Goal: Task Accomplishment & Management: Manage account settings

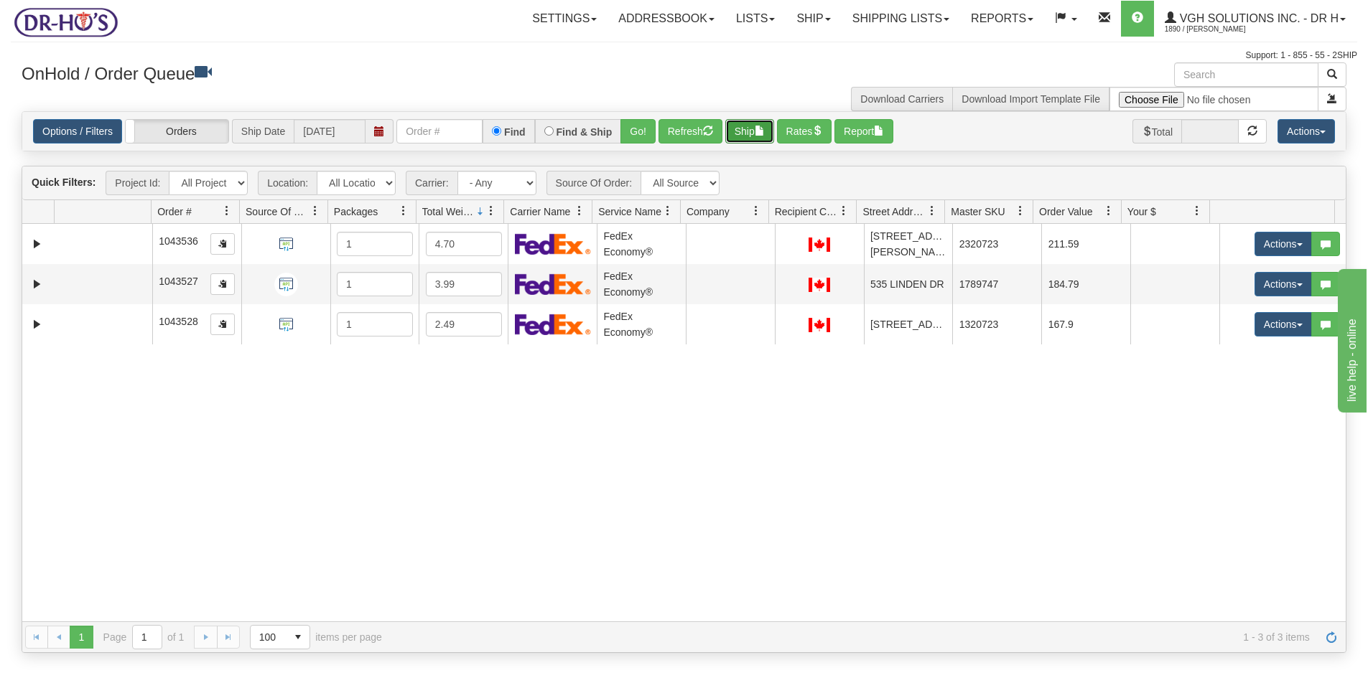
click at [759, 132] on button "Ship" at bounding box center [749, 131] width 49 height 24
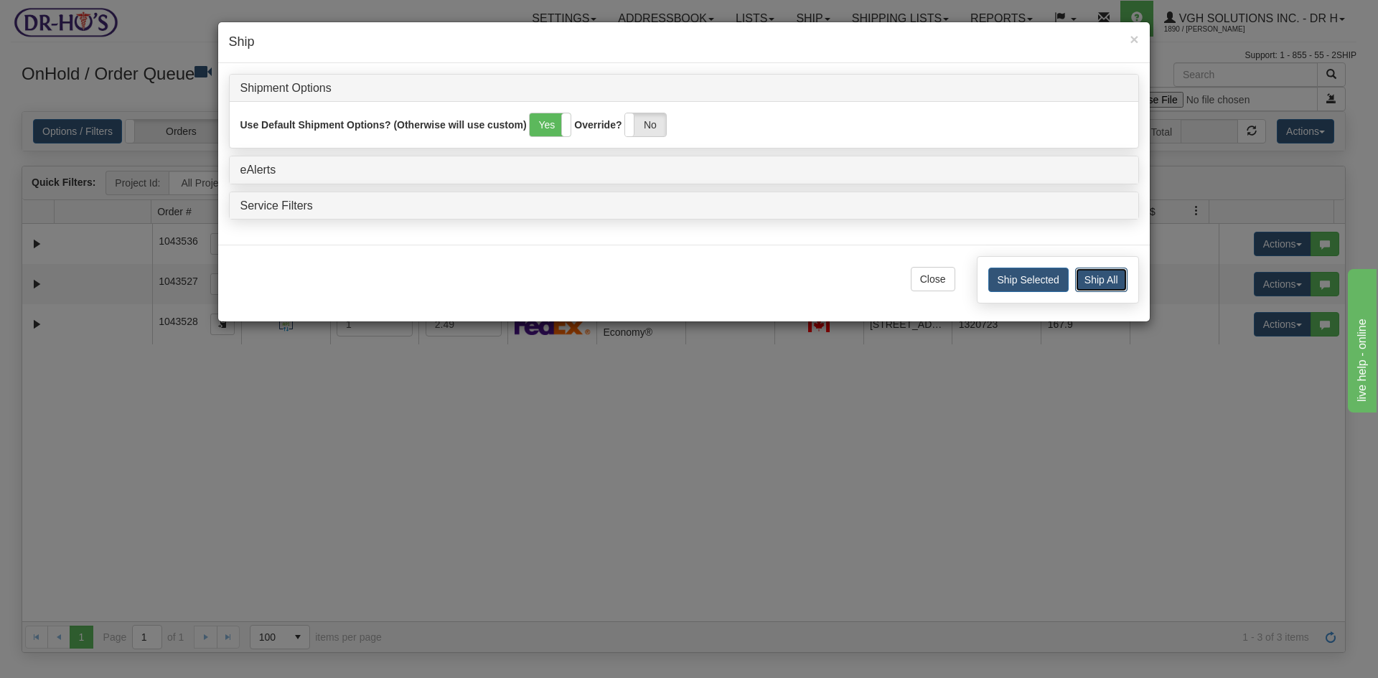
click at [1107, 277] on button "Ship All" at bounding box center [1101, 280] width 52 height 24
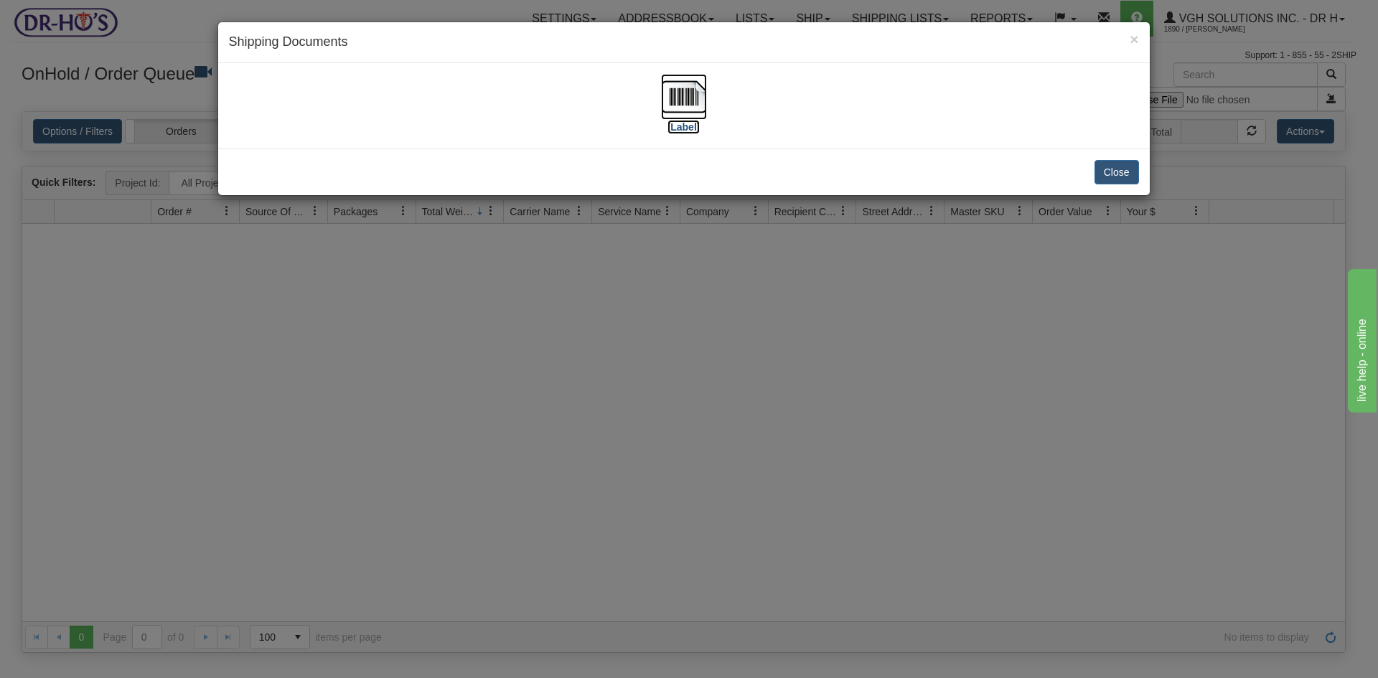
click at [683, 98] on img at bounding box center [684, 97] width 46 height 46
click at [1131, 172] on button "Close" at bounding box center [1117, 172] width 45 height 24
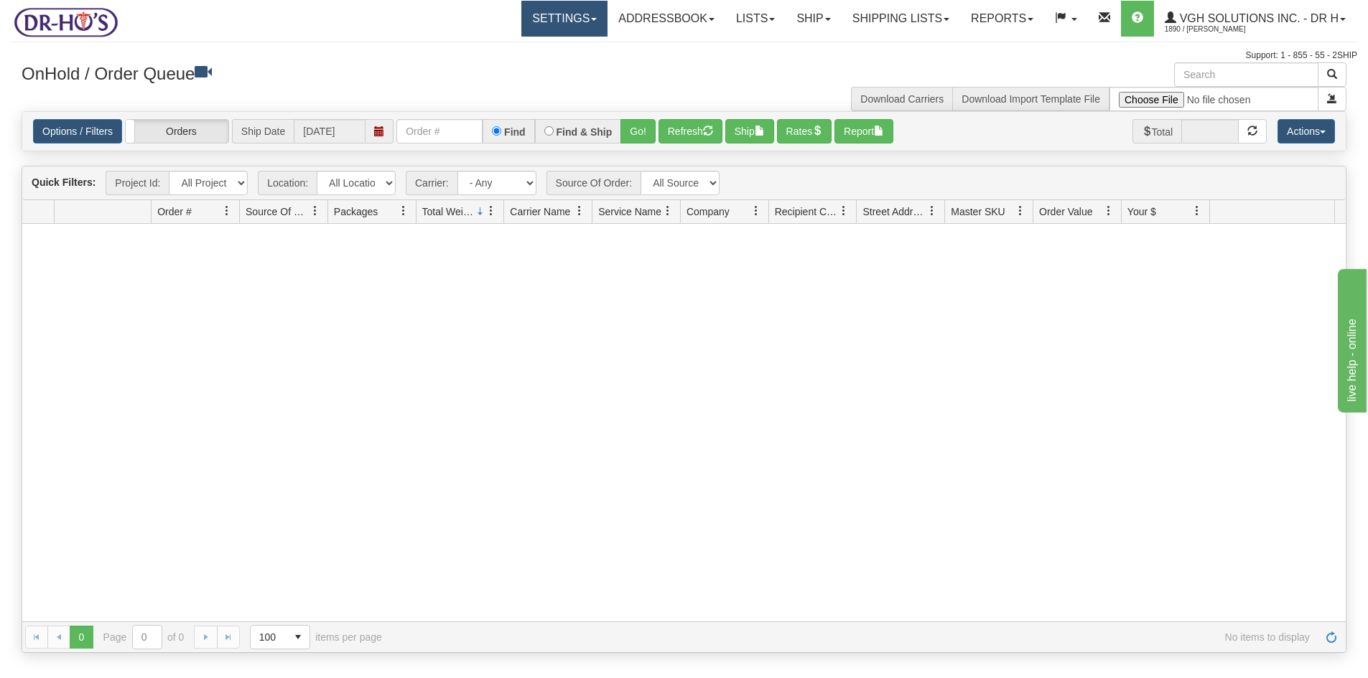
click at [548, 23] on link "Settings" at bounding box center [564, 19] width 86 height 36
click at [530, 47] on span "Shipping Preferences" at bounding box center [526, 50] width 96 height 11
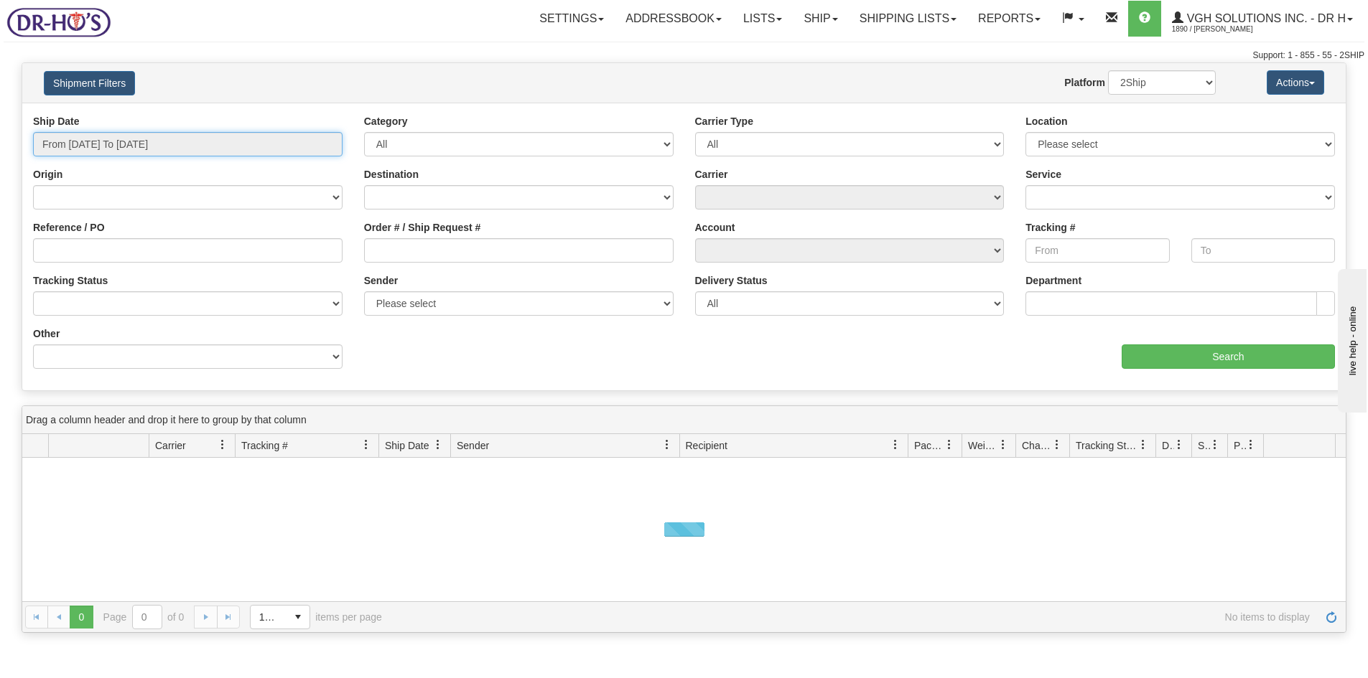
click at [172, 143] on input "From [DATE] To [DATE]" at bounding box center [187, 144] width 309 height 24
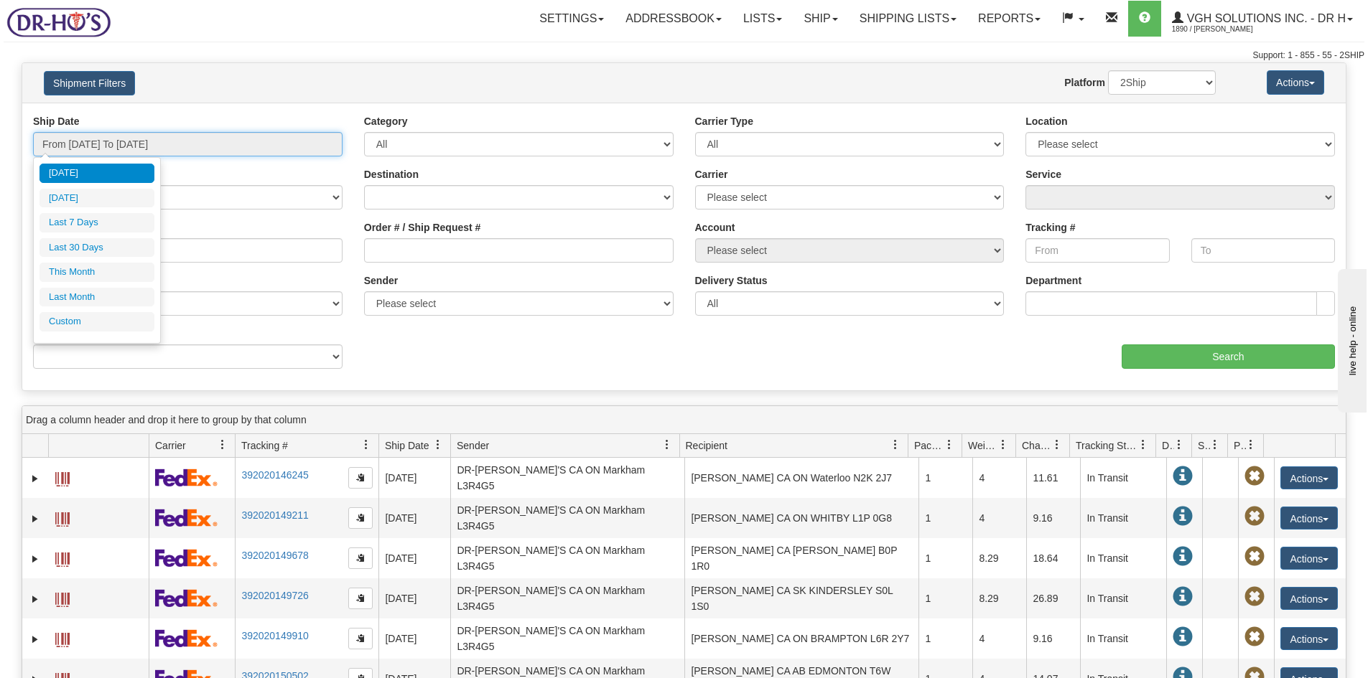
type input "[DATE]"
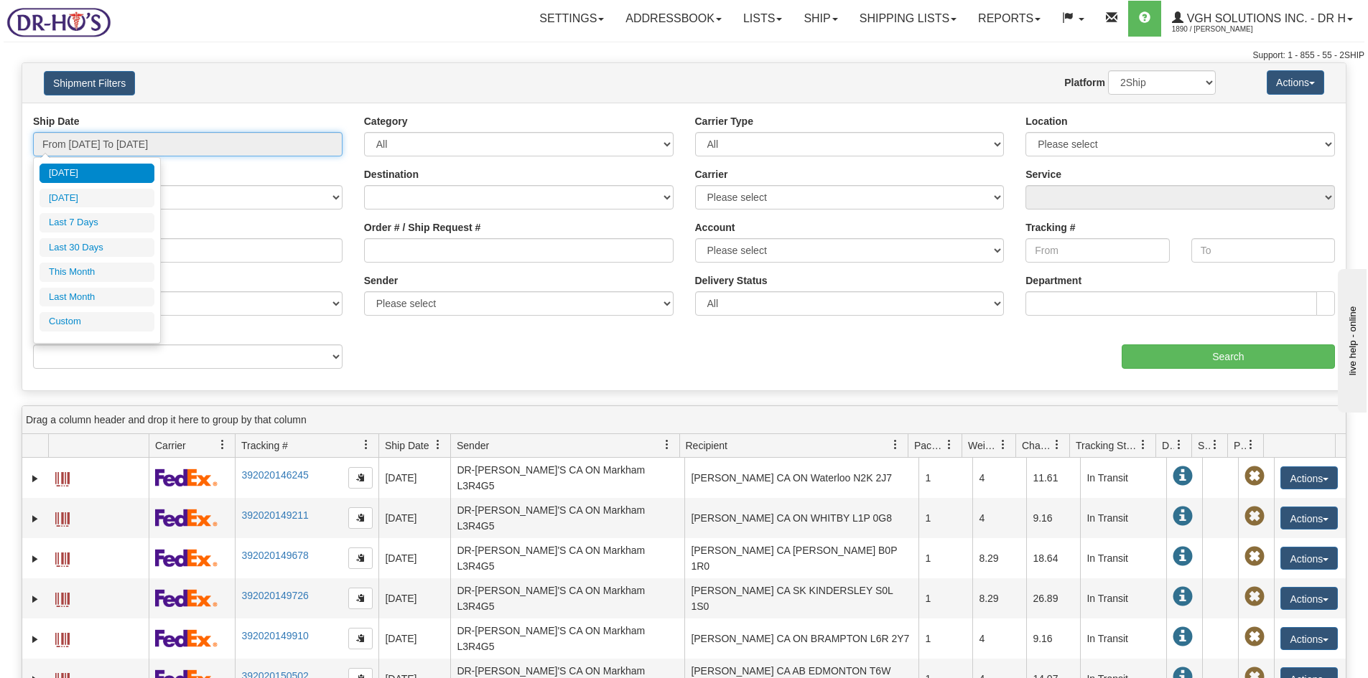
type input "[DATE]"
click at [72, 326] on li "Custom" at bounding box center [96, 321] width 115 height 19
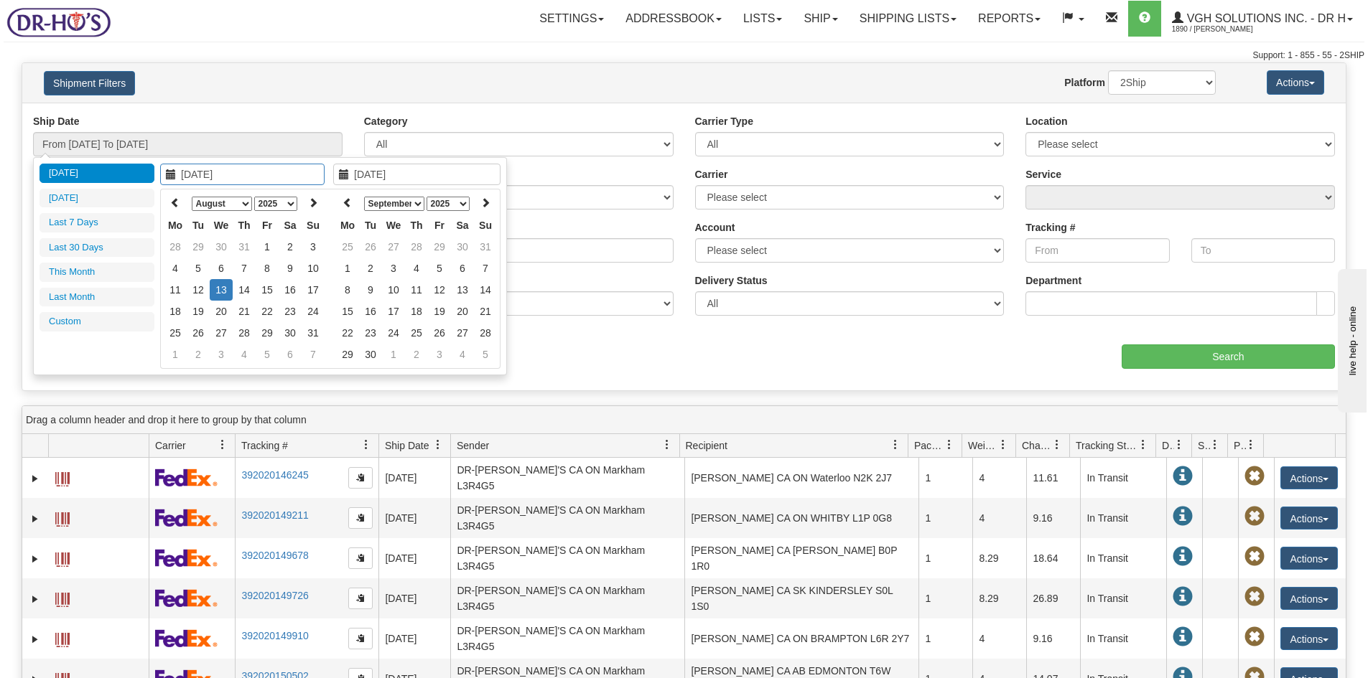
type input "07/01/2025"
type input "07/31/2025"
type input "08/01/2025"
type input "08/31/2025"
type input "[DATE]"
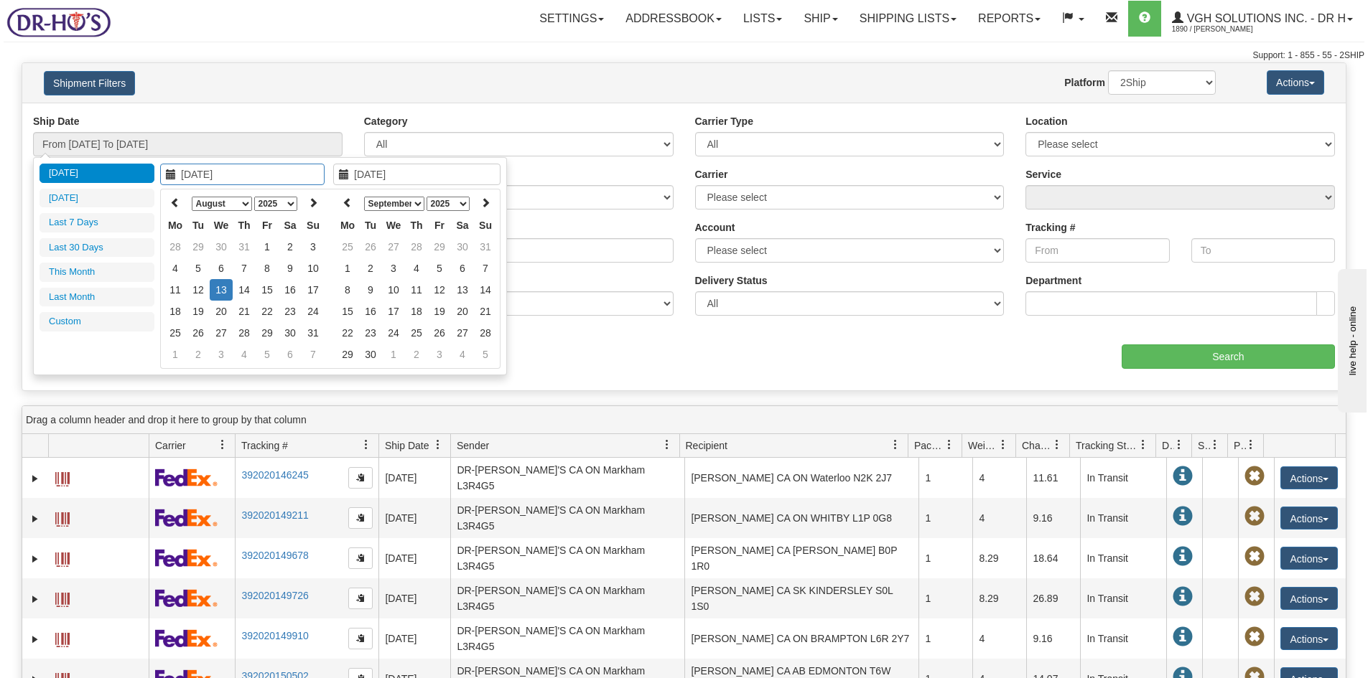
type input "[DATE]"
type input "08/01/2025"
type input "08/31/2025"
type input "07/01/2025"
type input "07/31/2025"
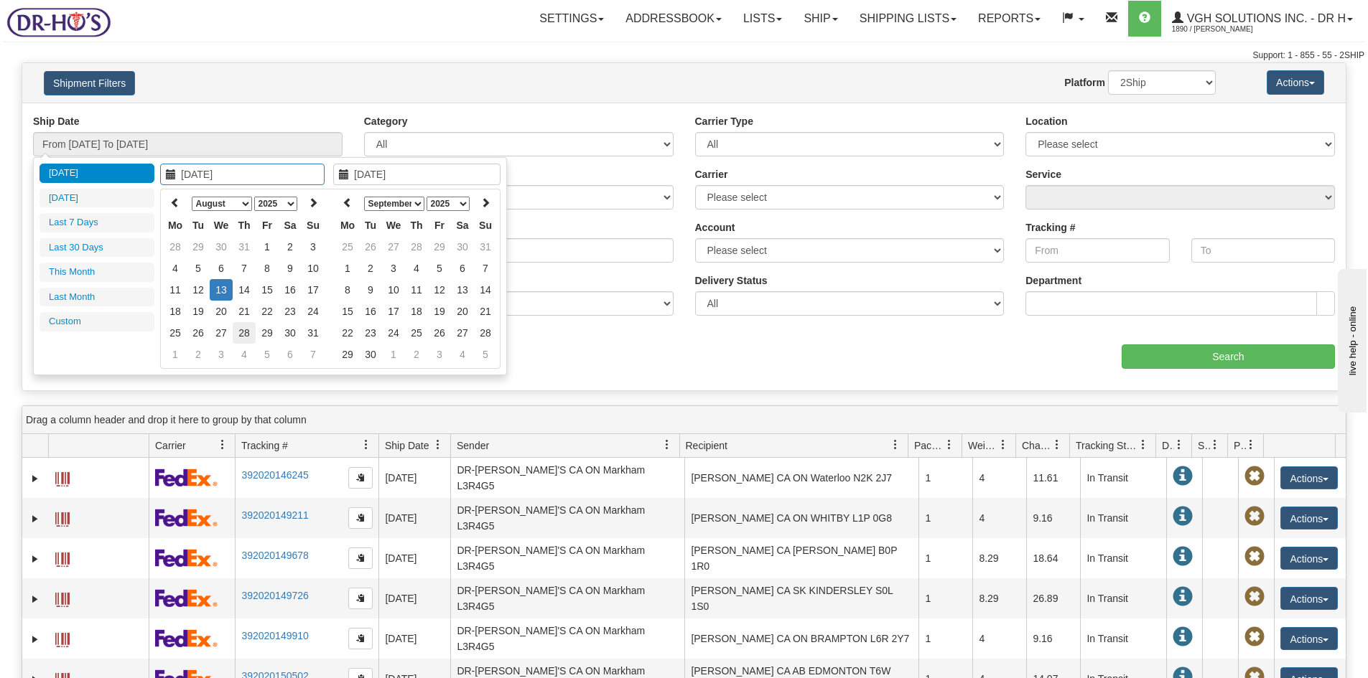
type input "[DATE]"
click at [173, 200] on icon at bounding box center [175, 202] width 10 height 10
type input "07/29/2025"
click at [201, 334] on td "29" at bounding box center [198, 333] width 23 height 22
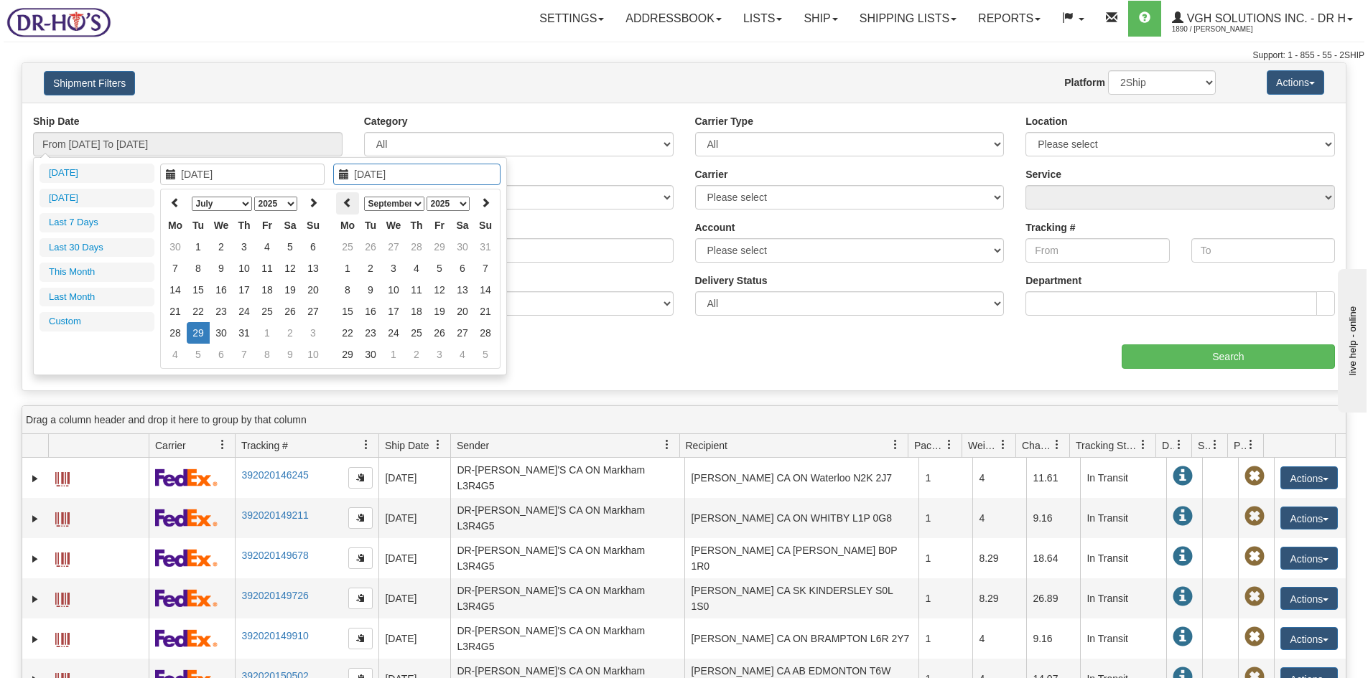
click at [346, 200] on icon at bounding box center [347, 202] width 10 height 10
click at [342, 202] on th at bounding box center [347, 203] width 23 height 22
type input "07/29/2025"
click at [366, 332] on td "29" at bounding box center [370, 333] width 23 height 22
type input "From 07/29/2025 To 07/29/2025"
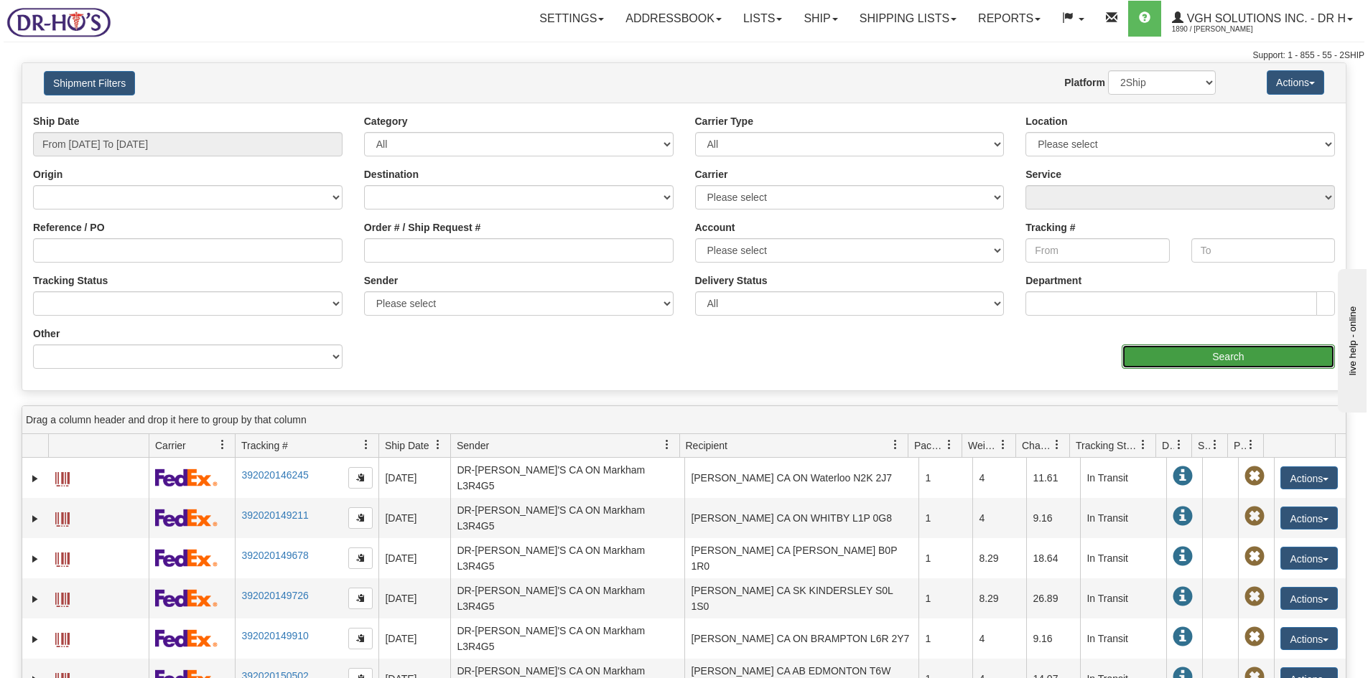
click at [1223, 352] on input "Search" at bounding box center [1227, 357] width 213 height 24
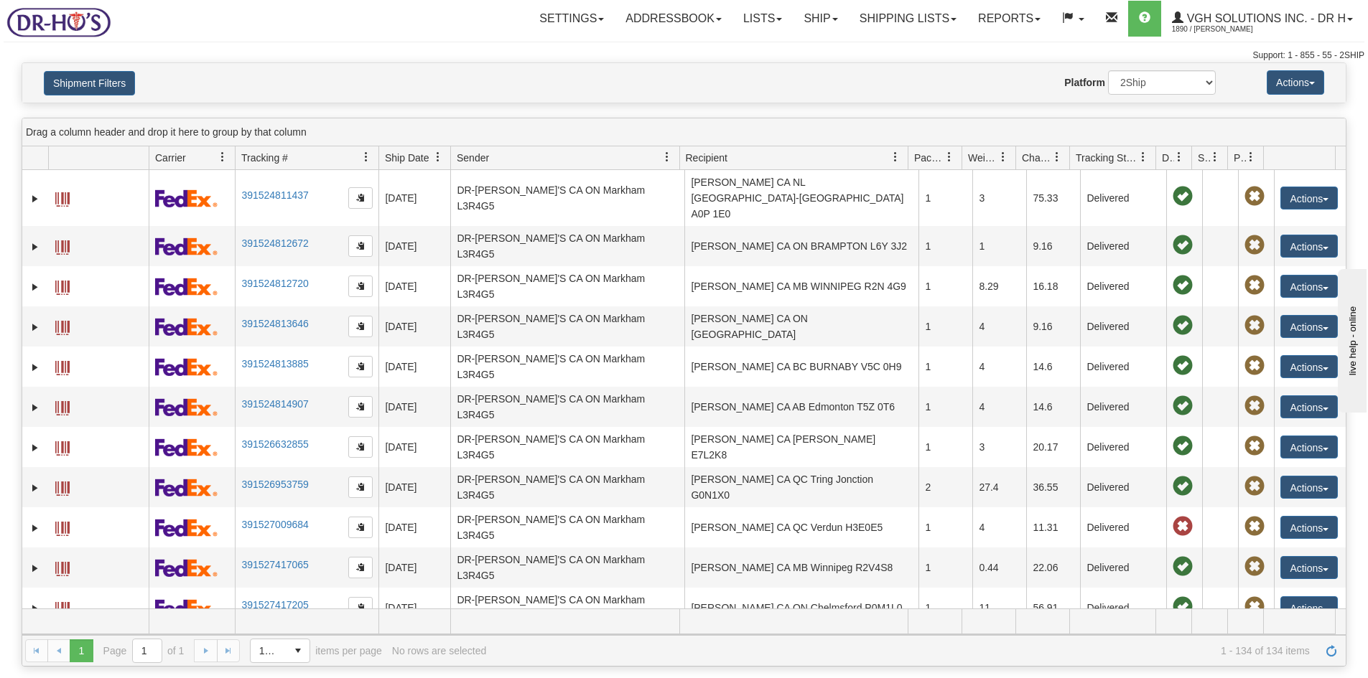
click at [1144, 157] on span at bounding box center [1142, 156] width 11 height 11
click at [1169, 234] on span "Sort Descending" at bounding box center [1196, 233] width 76 height 14
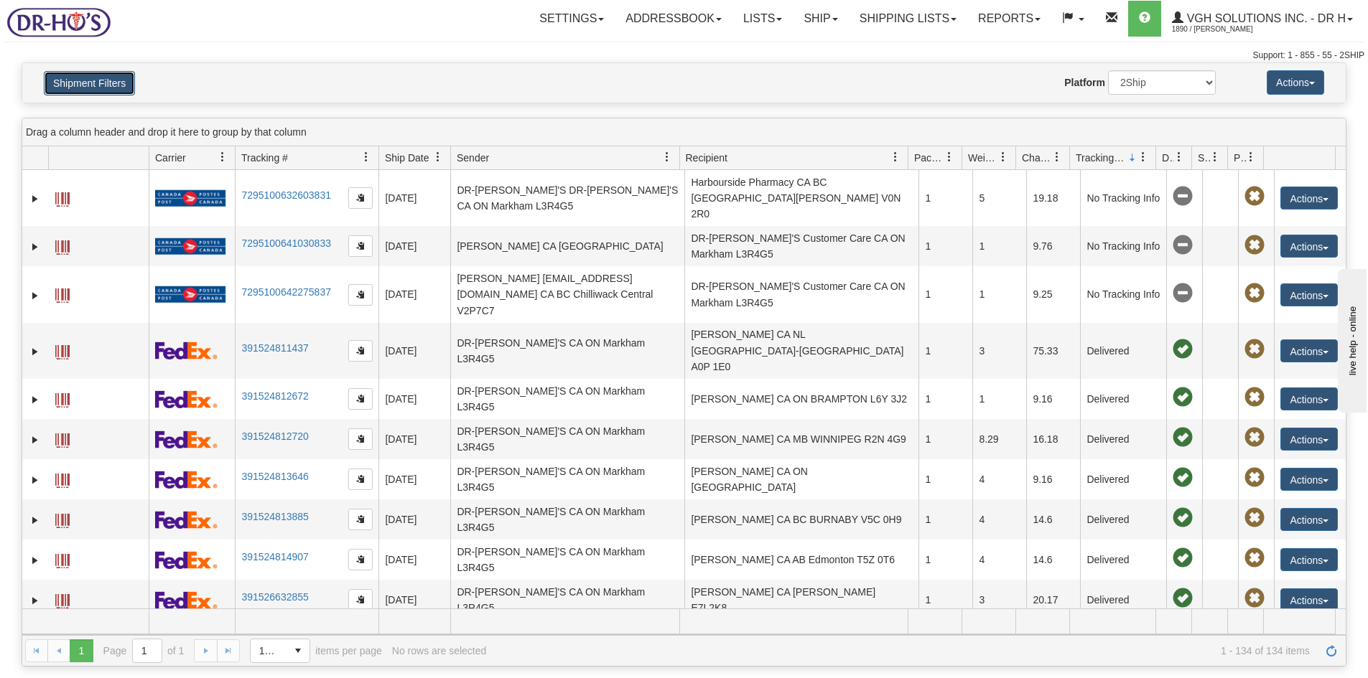
click at [75, 88] on button "Shipment Filters" at bounding box center [89, 83] width 91 height 24
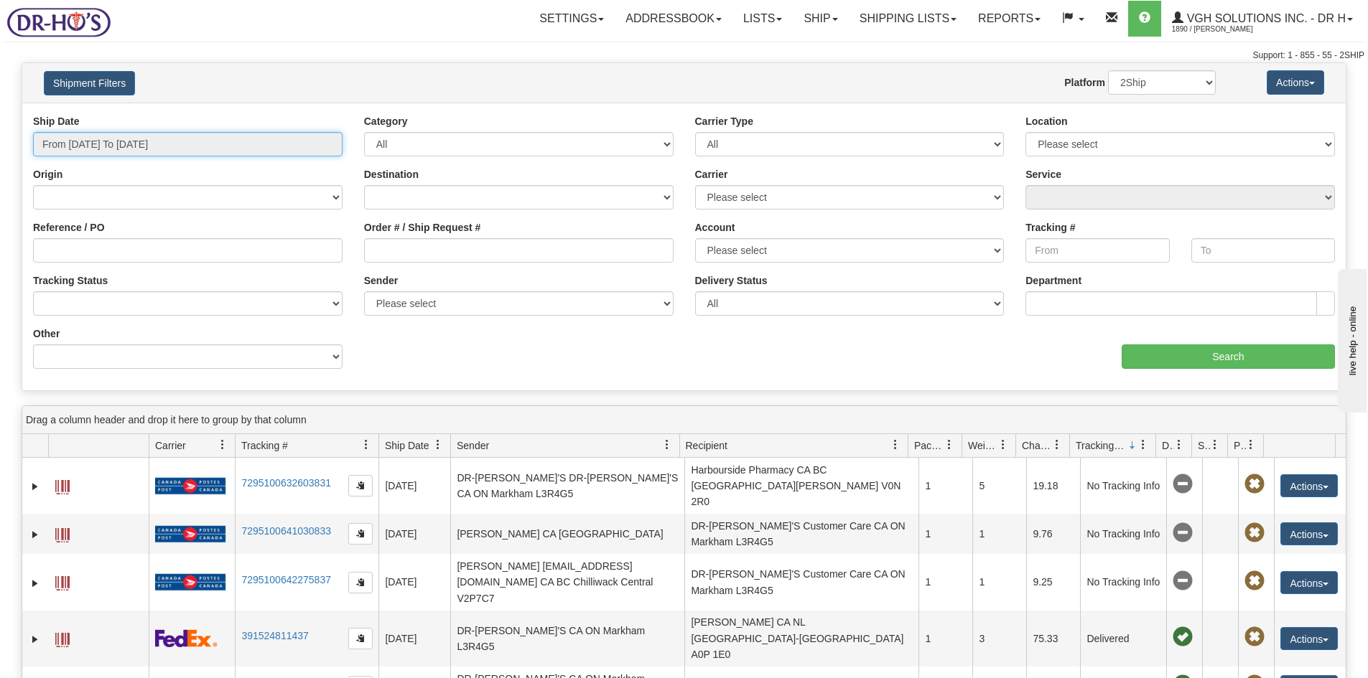
click at [106, 141] on input "From 07/29/2025 To 07/29/2025" at bounding box center [187, 144] width 309 height 24
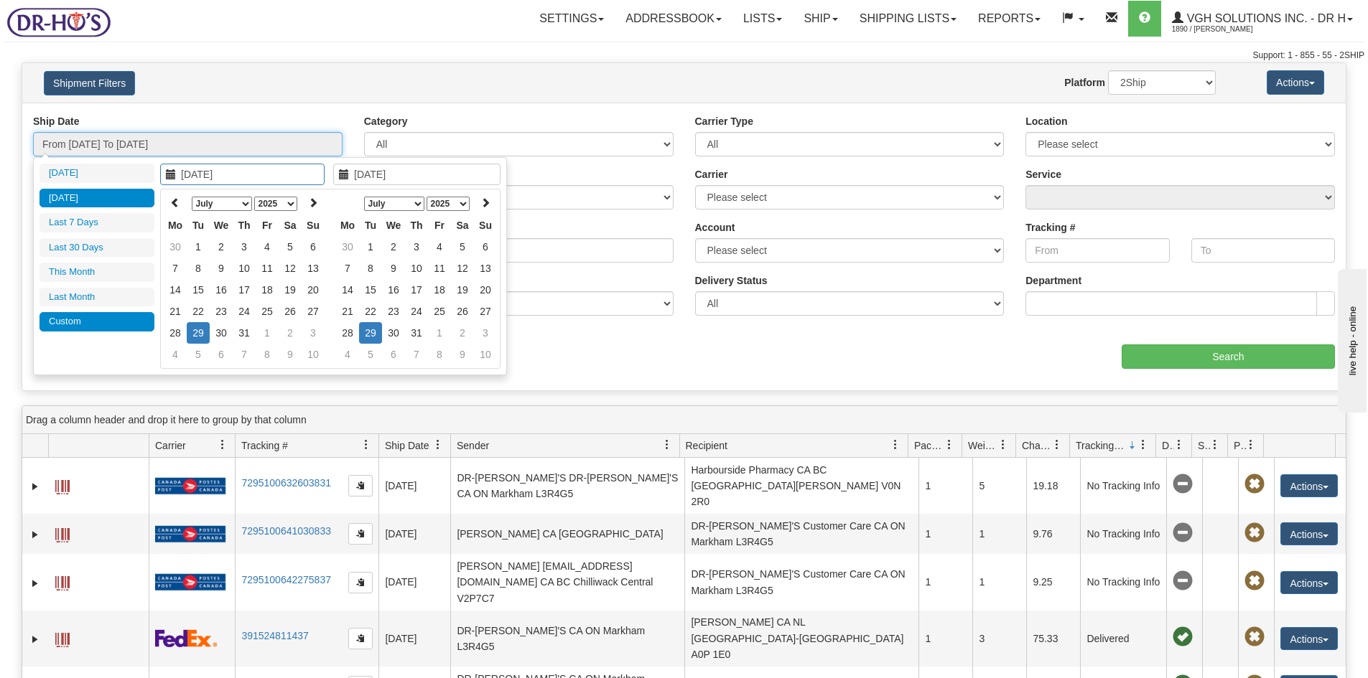
type input "[DATE]"
type input "08/12/2025"
type input "08/07/2025"
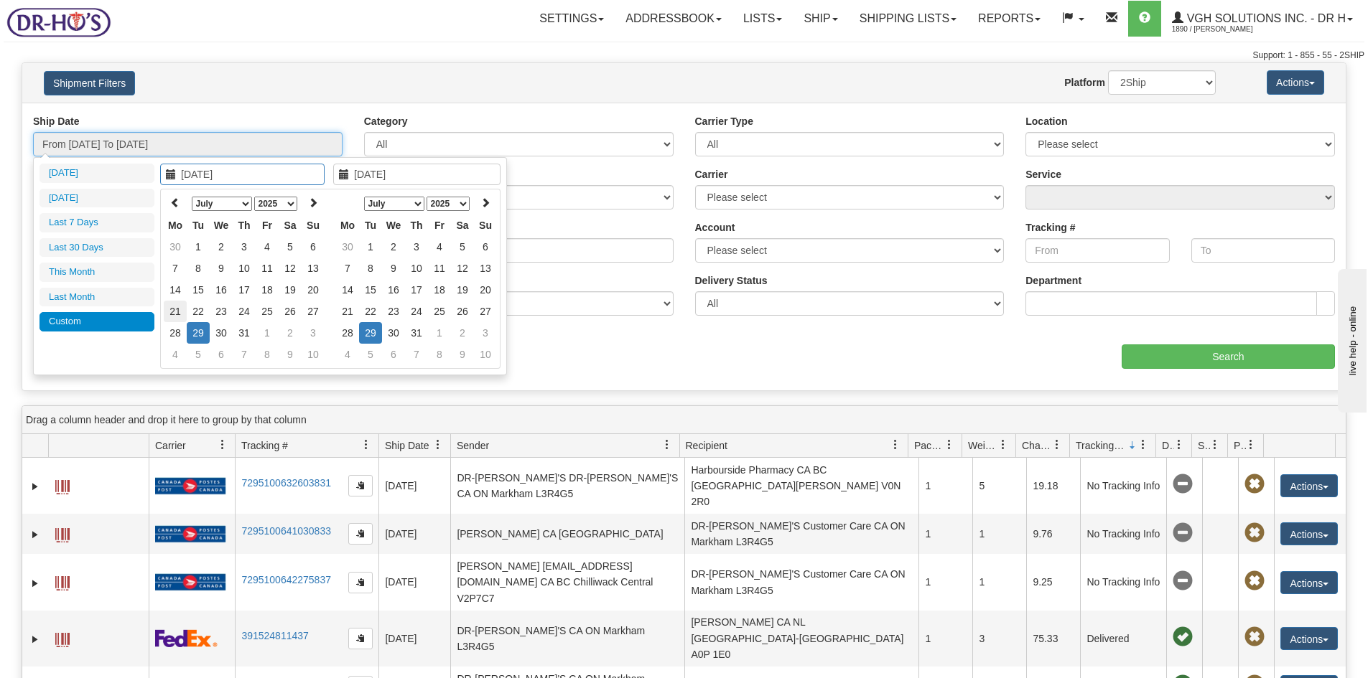
type input "[DATE]"
type input "07/29/2025"
type input "07/15/2025"
type input "[DATE]"
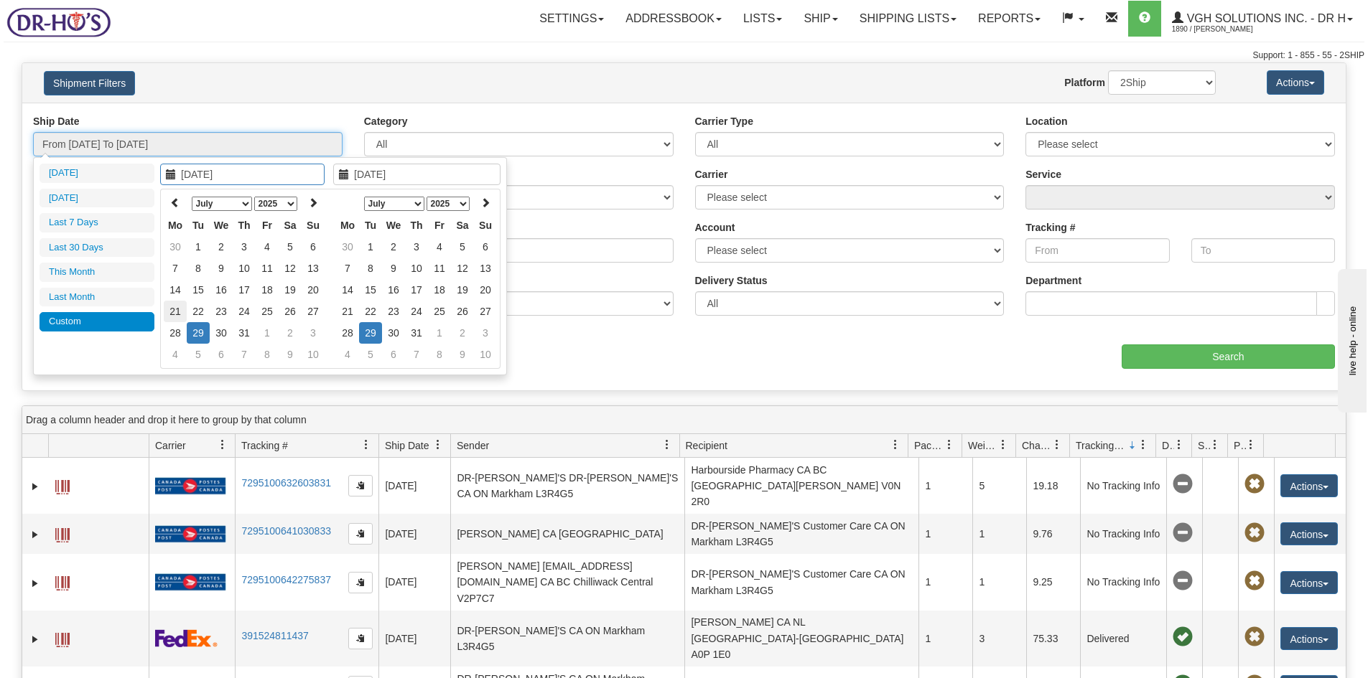
type input "07/29/2025"
type input "07/28/2025"
click at [174, 332] on td "28" at bounding box center [175, 333] width 23 height 22
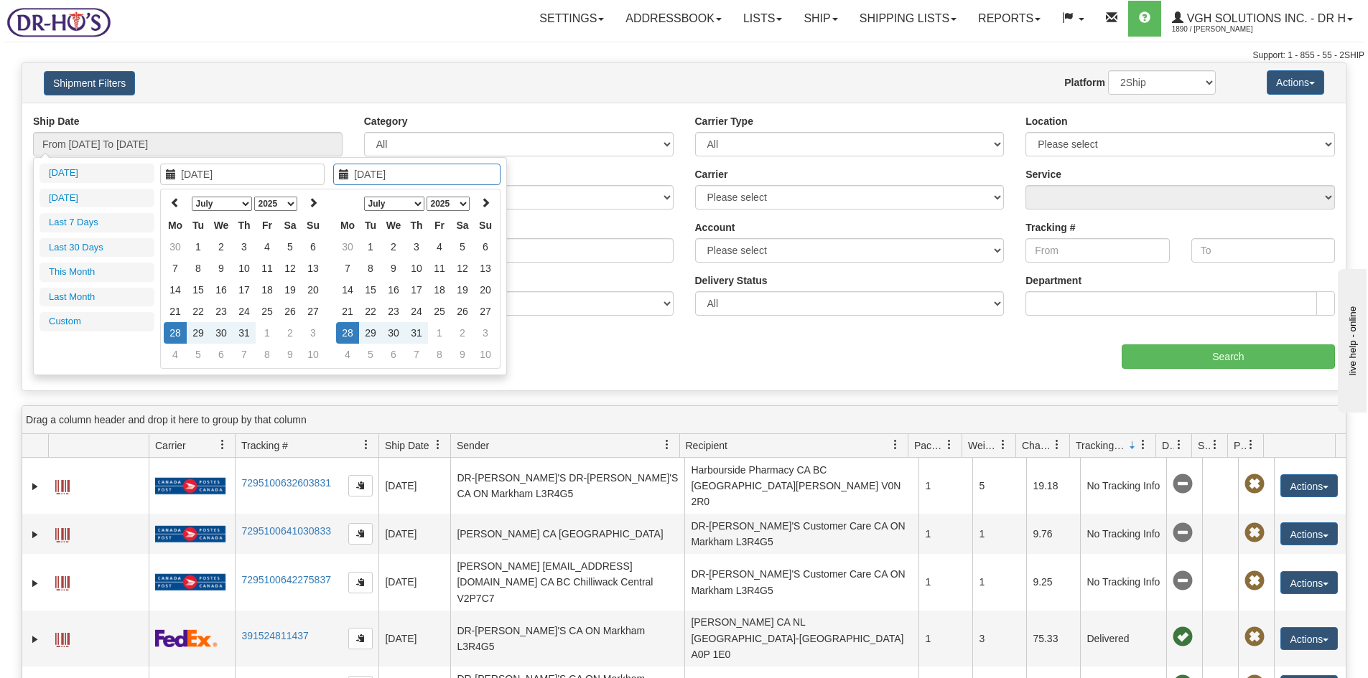
type input "07/28/2025"
click at [353, 330] on td "28" at bounding box center [347, 333] width 23 height 22
type input "From 07/28/2025 To 07/28/2025"
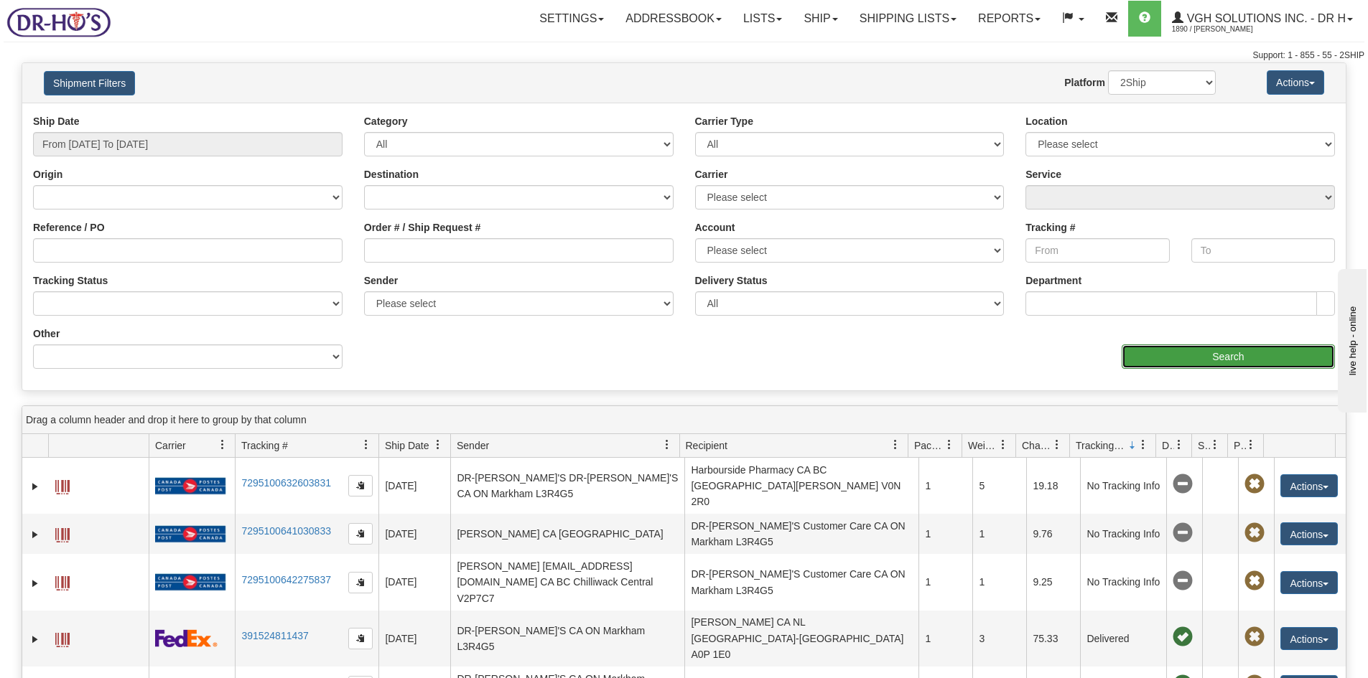
click at [1177, 350] on input "Search" at bounding box center [1227, 357] width 213 height 24
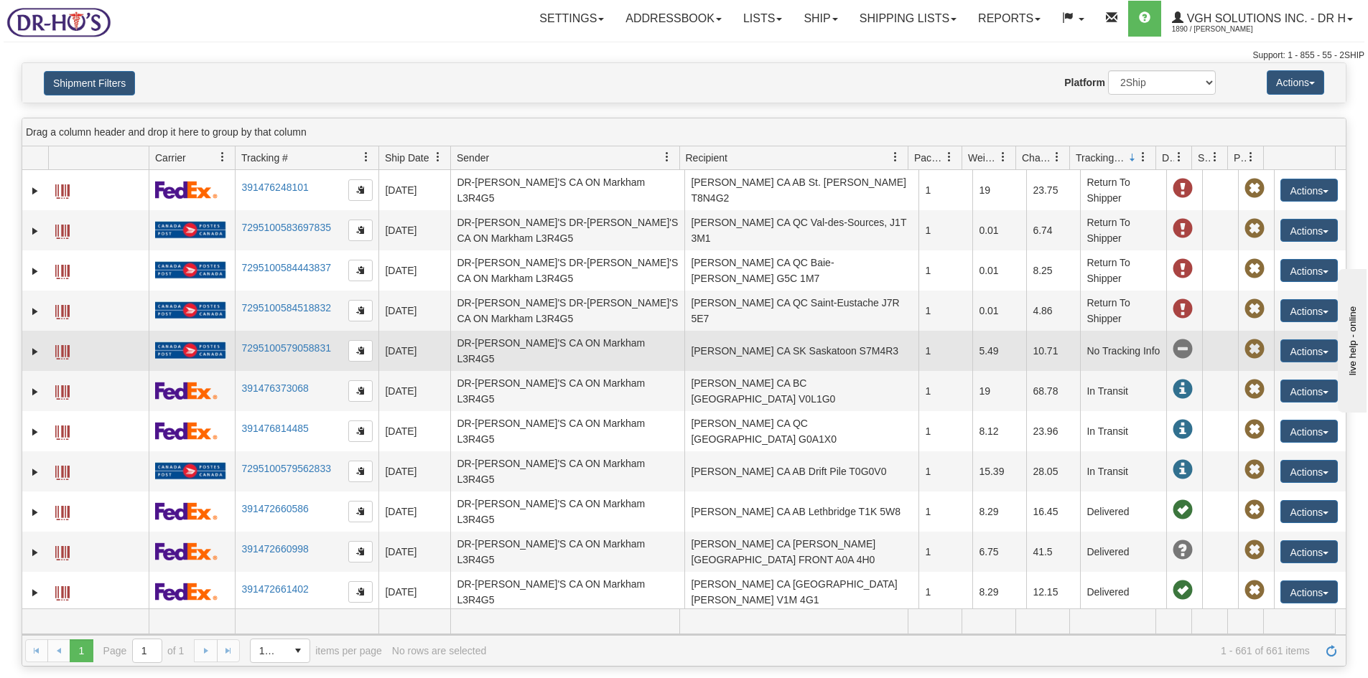
click at [67, 348] on span at bounding box center [62, 352] width 14 height 14
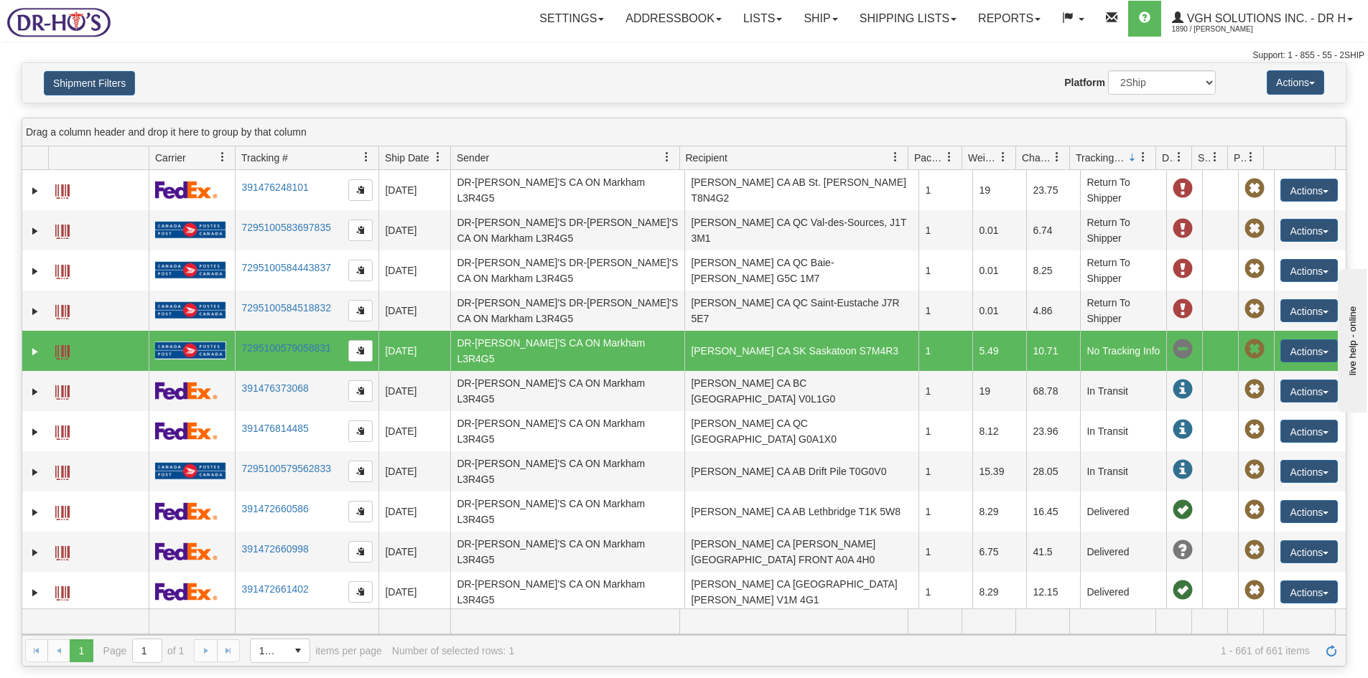
click at [62, 346] on span at bounding box center [62, 352] width 14 height 14
click at [1292, 345] on button "Actions" at bounding box center [1308, 351] width 57 height 23
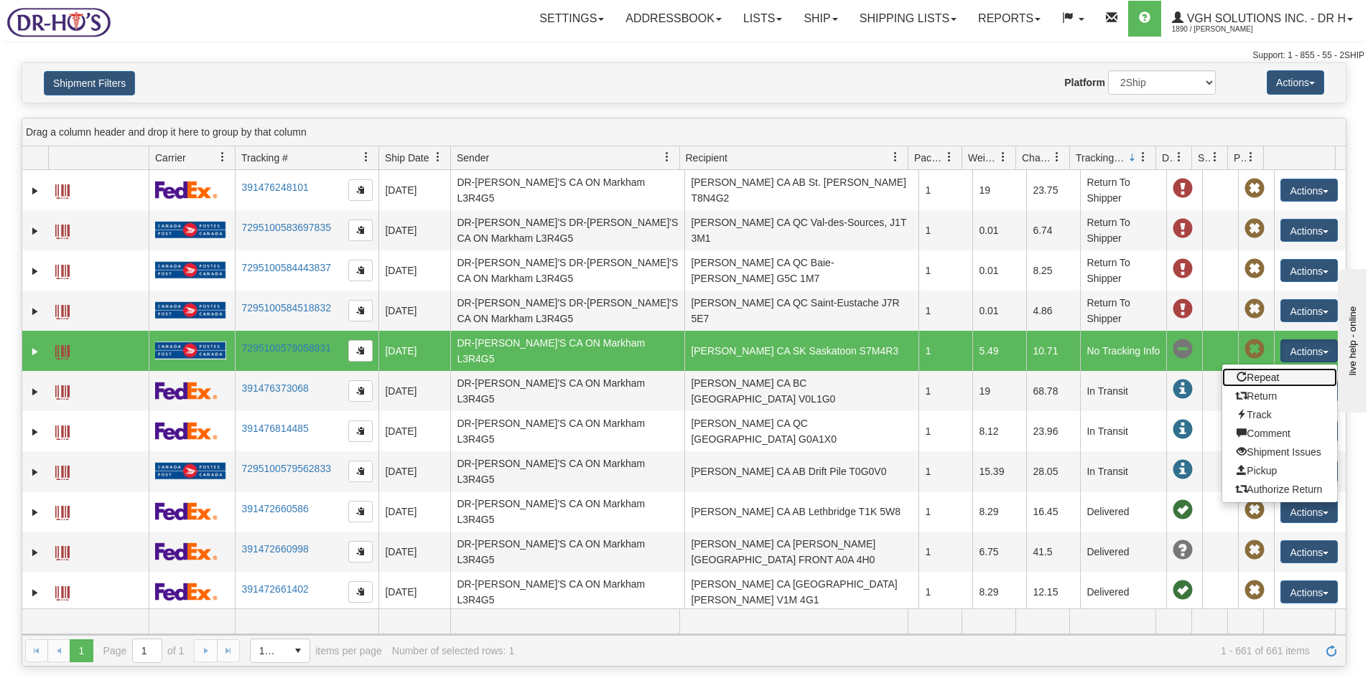
click at [1265, 372] on link "Repeat" at bounding box center [1279, 377] width 115 height 19
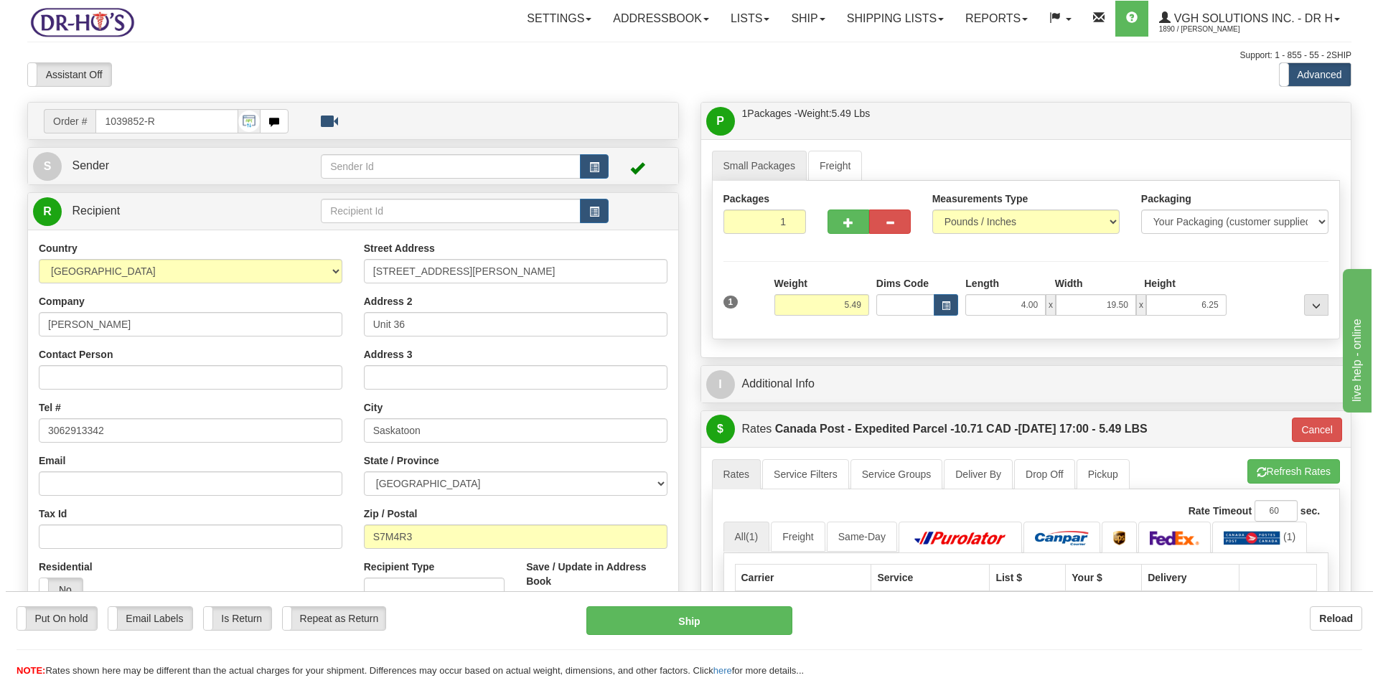
scroll to position [144, 0]
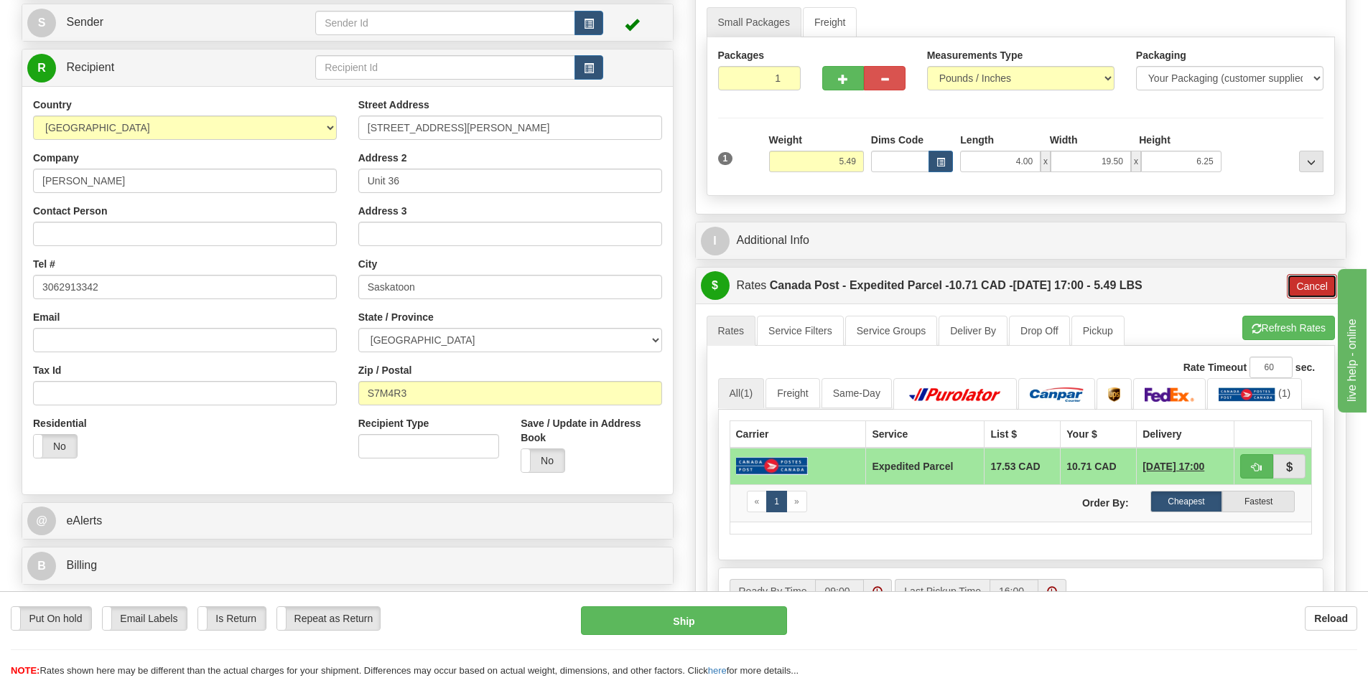
click at [1309, 284] on button "Cancel" at bounding box center [1311, 286] width 50 height 24
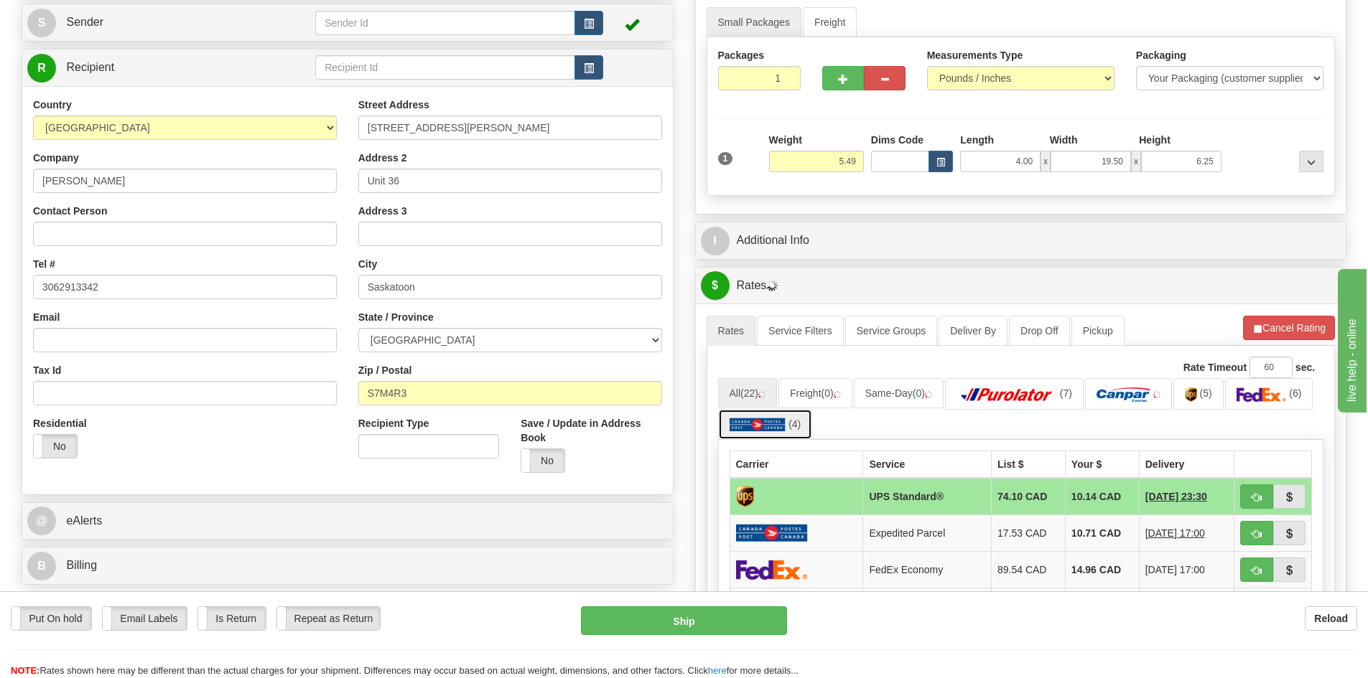
click at [747, 426] on img at bounding box center [757, 425] width 57 height 14
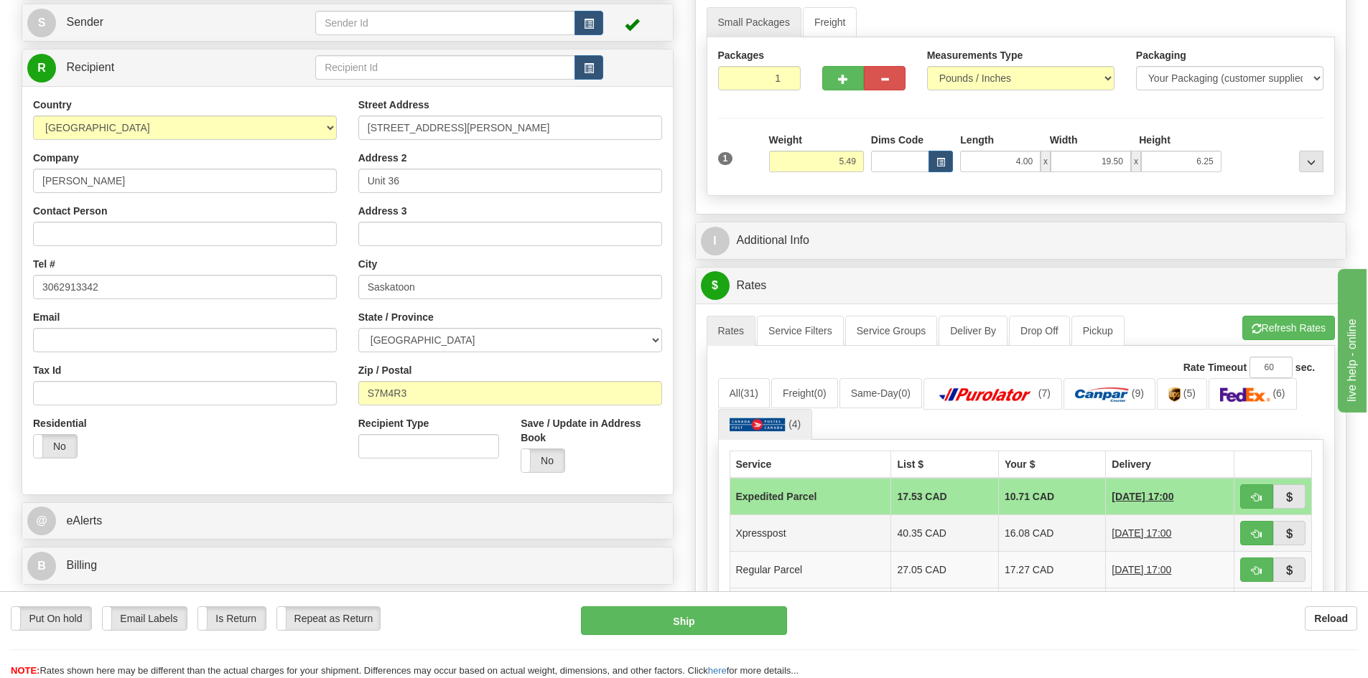
click at [751, 534] on td "Xpresspost" at bounding box center [810, 533] width 162 height 37
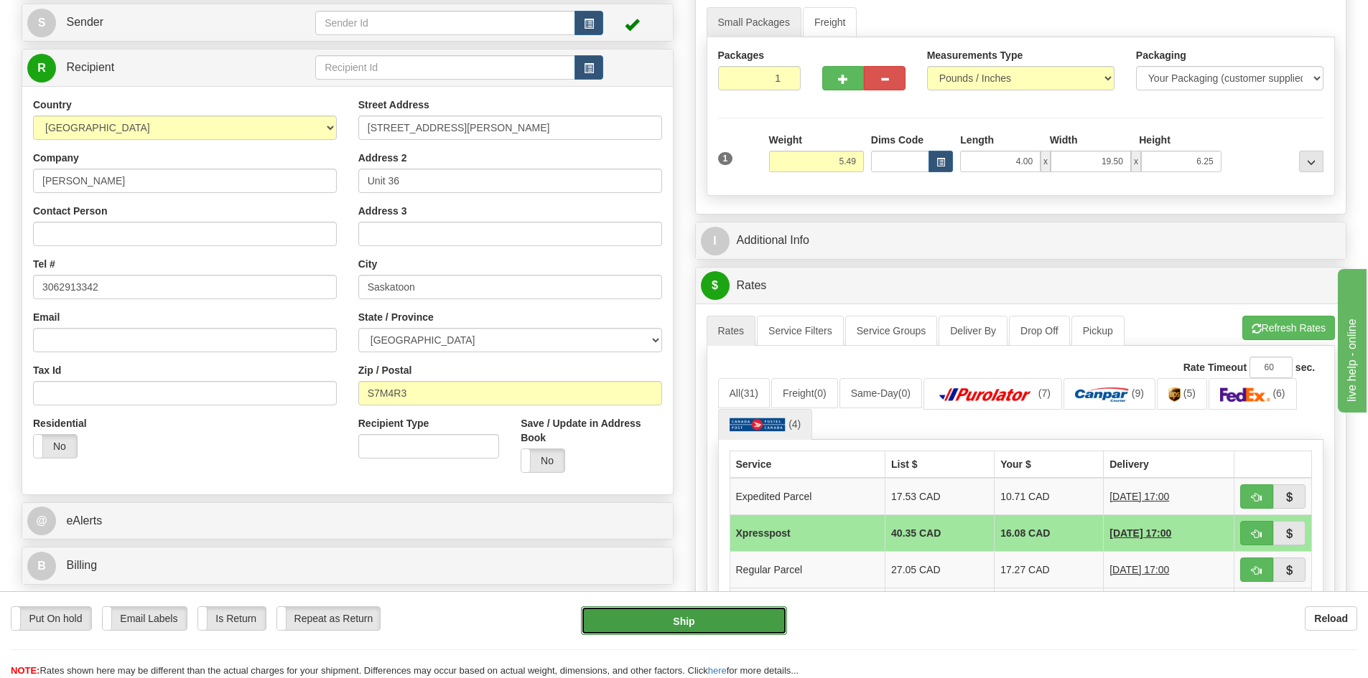
click at [678, 624] on button "Ship" at bounding box center [684, 621] width 206 height 29
type input "DOM.XP"
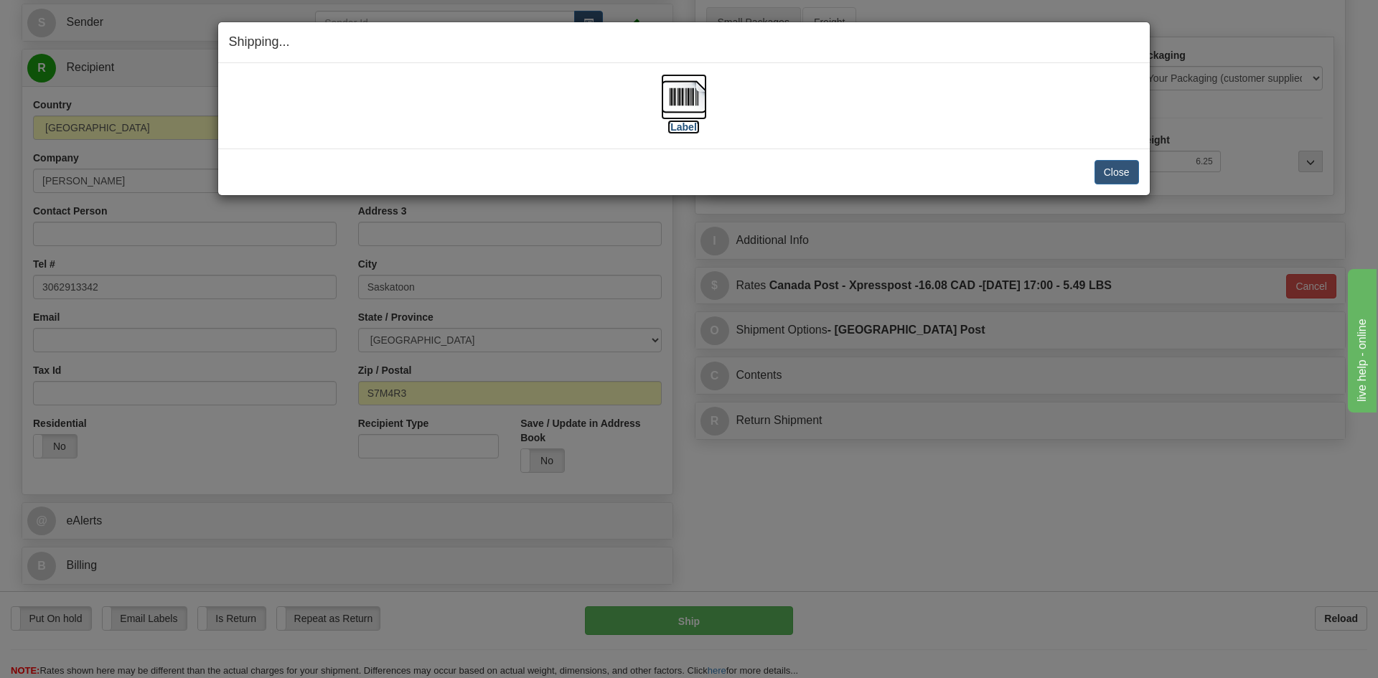
click at [696, 100] on img at bounding box center [684, 97] width 46 height 46
click at [1111, 167] on button "Close" at bounding box center [1117, 172] width 45 height 24
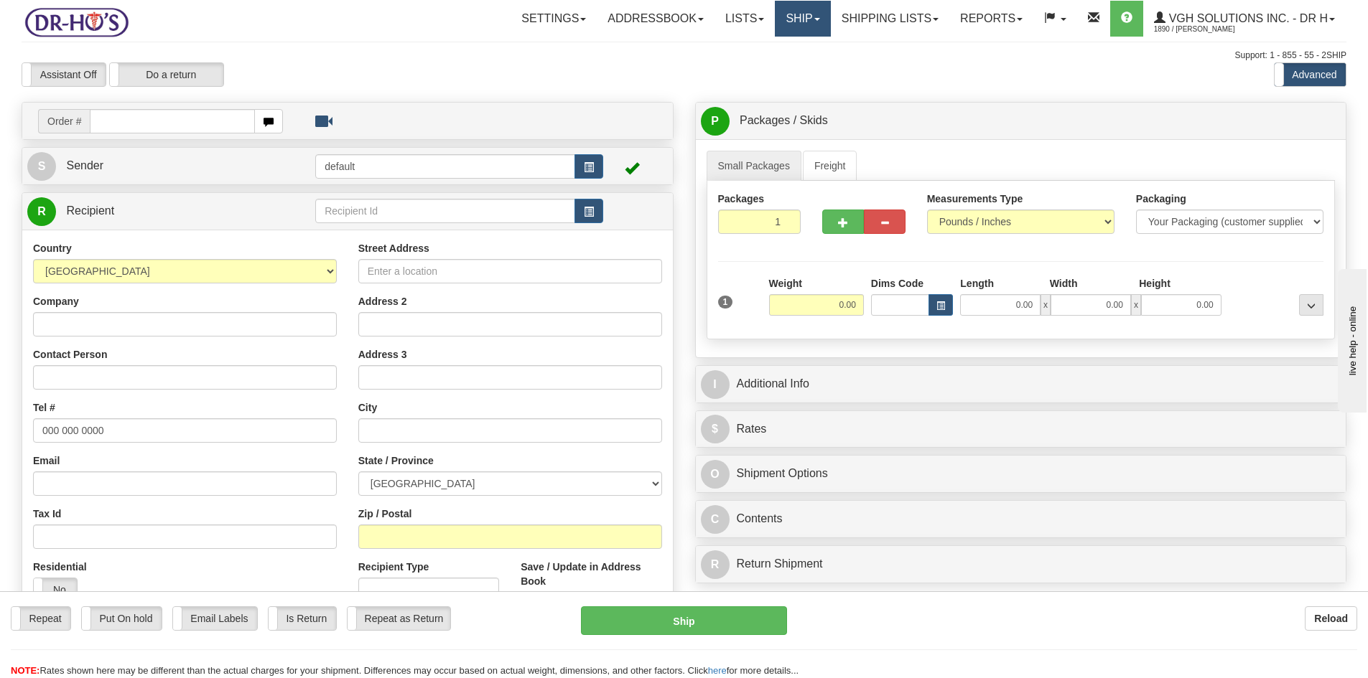
click at [795, 19] on link "Ship" at bounding box center [802, 19] width 55 height 36
click at [746, 65] on span "OnHold / Order Queue" at bounding box center [764, 68] width 101 height 11
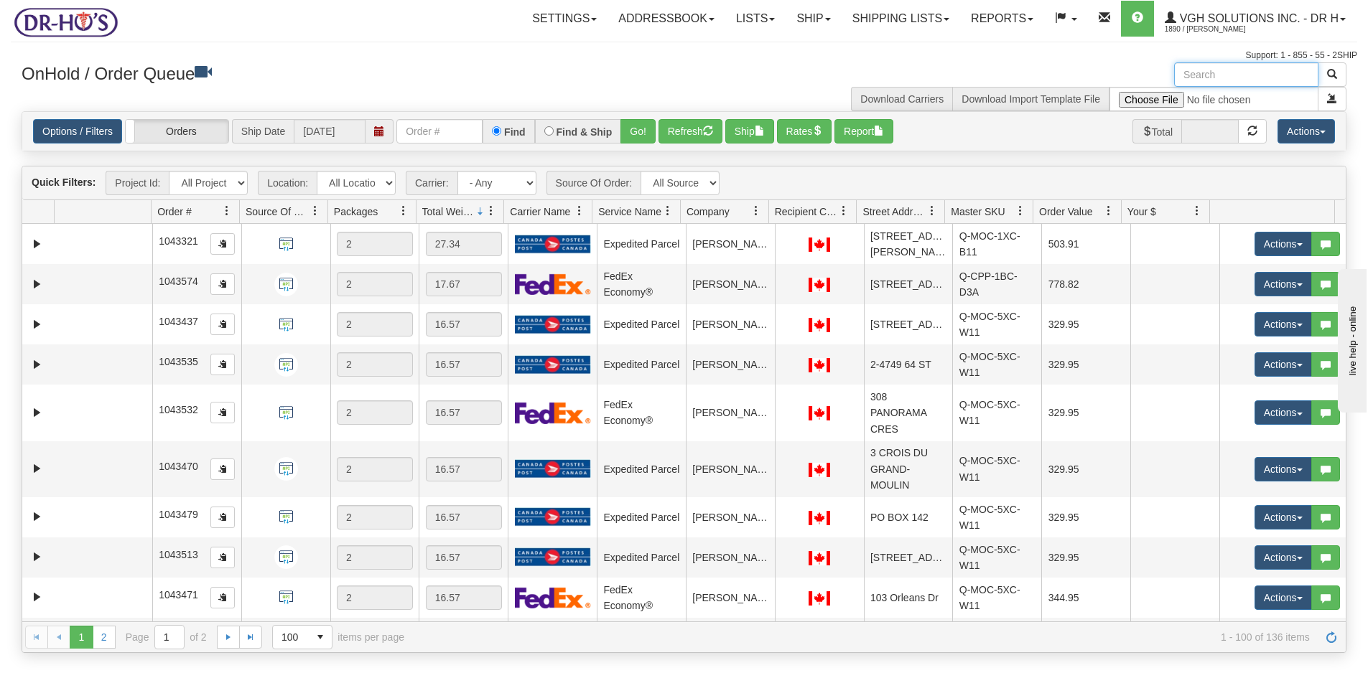
click at [1220, 72] on input "text" at bounding box center [1246, 74] width 144 height 24
paste input "1199374"
type input "1199374"
click at [1329, 71] on span "button" at bounding box center [1332, 74] width 10 height 10
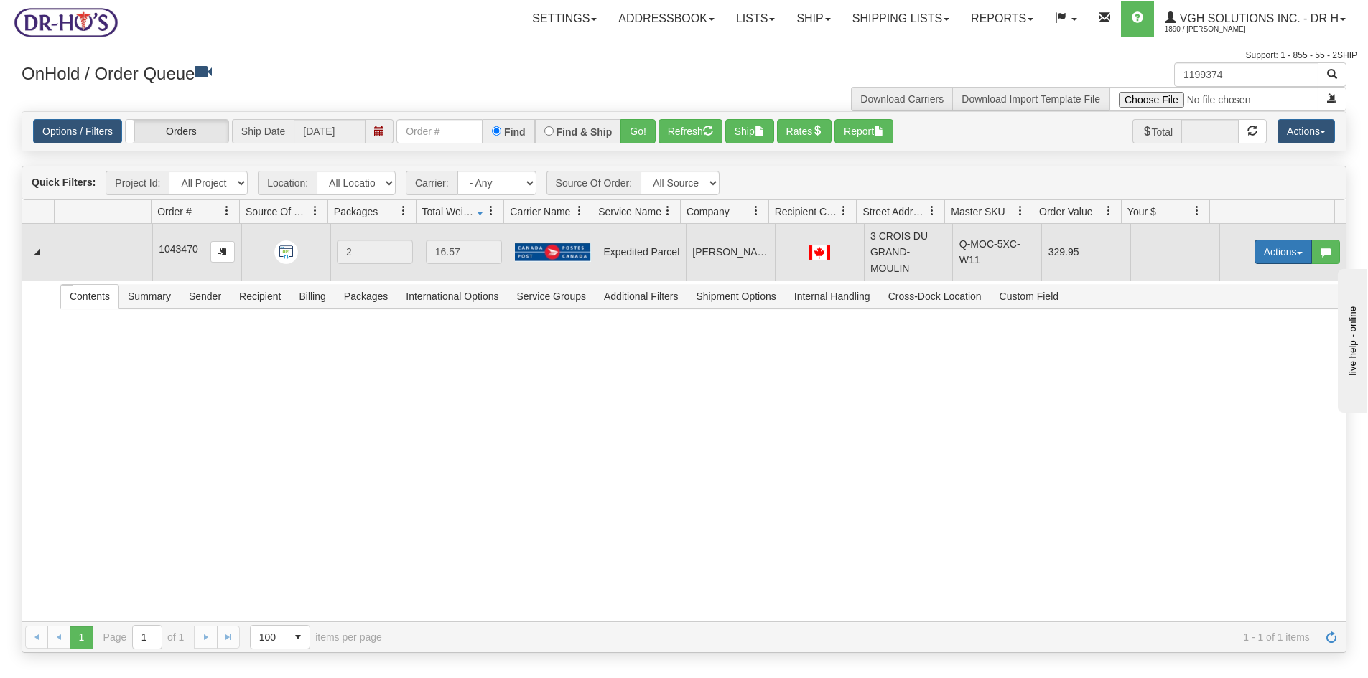
click at [1274, 248] on button "Actions" at bounding box center [1282, 252] width 57 height 24
click at [1227, 279] on span "Open" at bounding box center [1227, 279] width 34 height 11
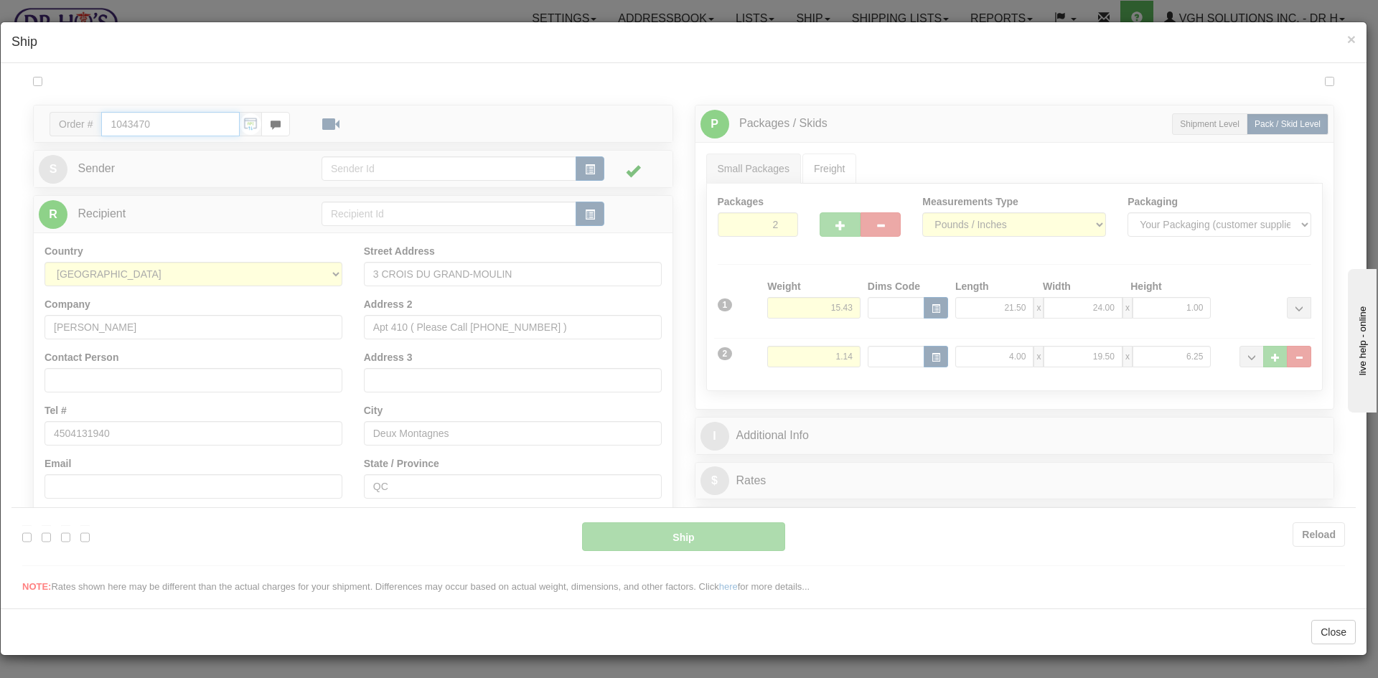
type input "DOM.EP"
type input "09:00"
type input "16:00"
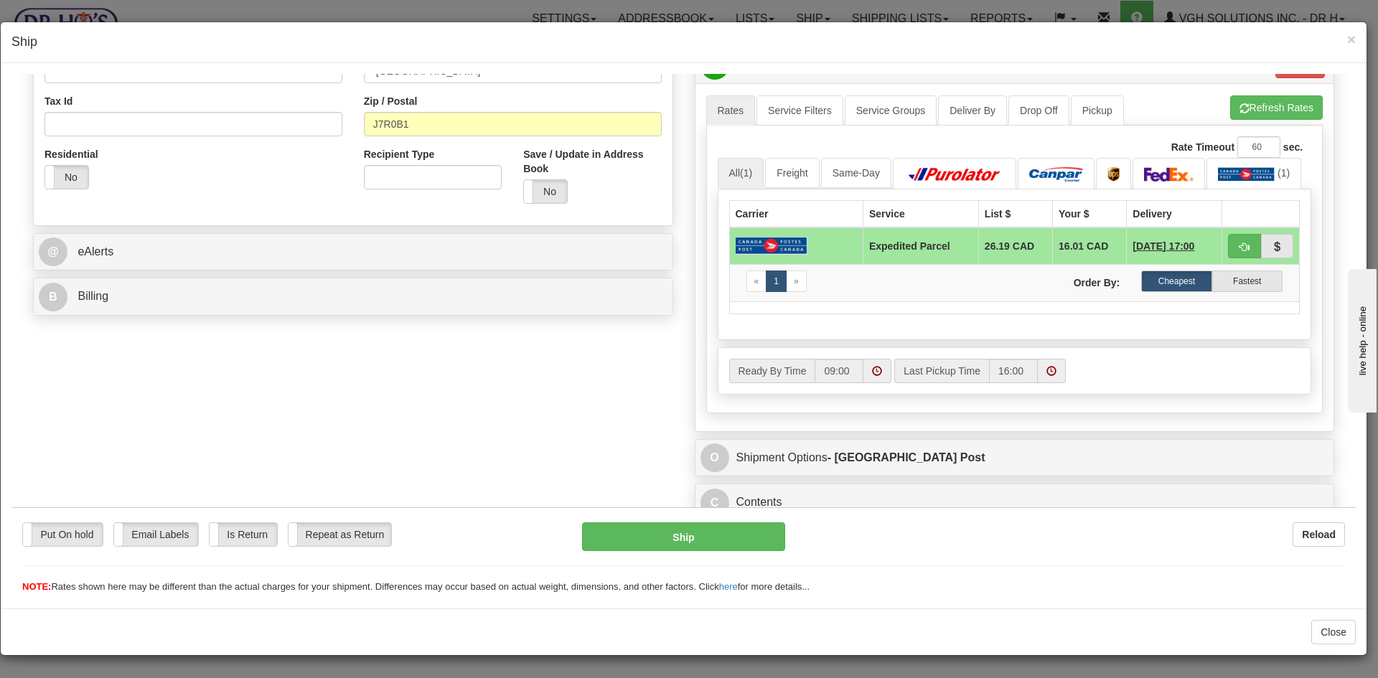
scroll to position [431, 0]
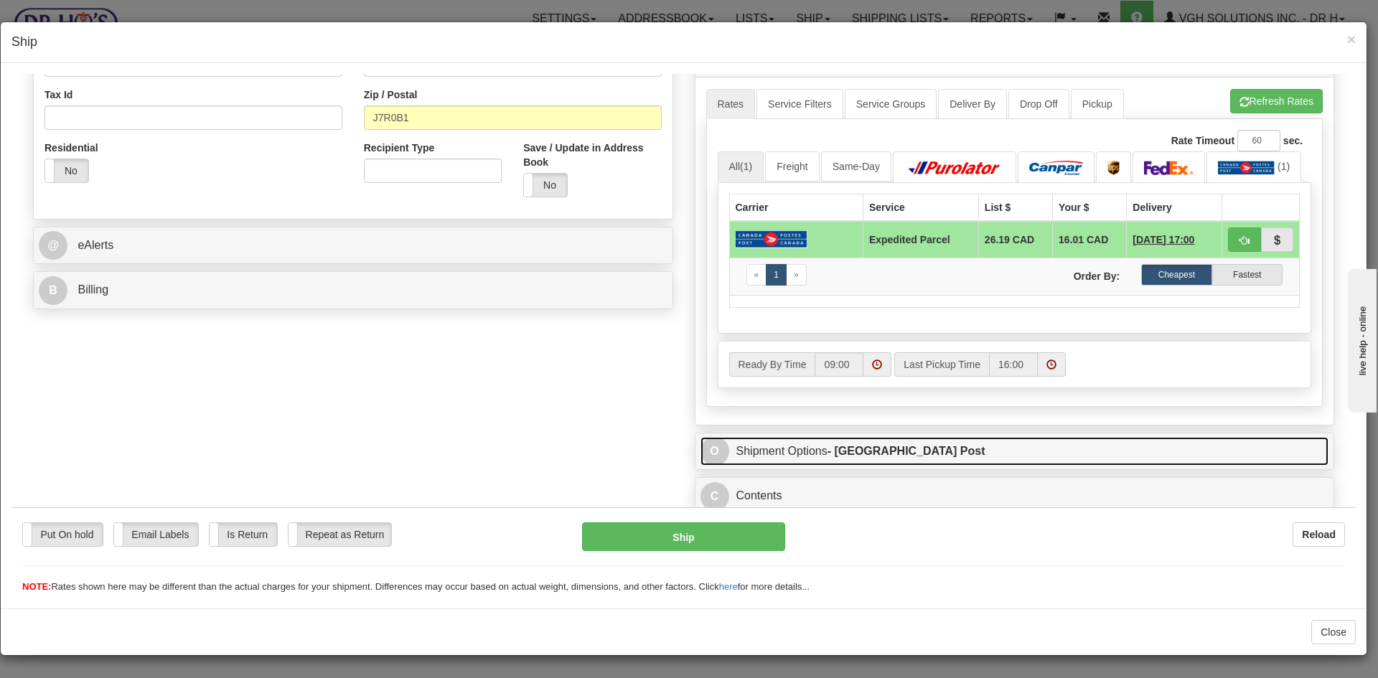
click at [906, 455] on link "O Shipment Options - [GEOGRAPHIC_DATA] Post" at bounding box center [1015, 450] width 629 height 29
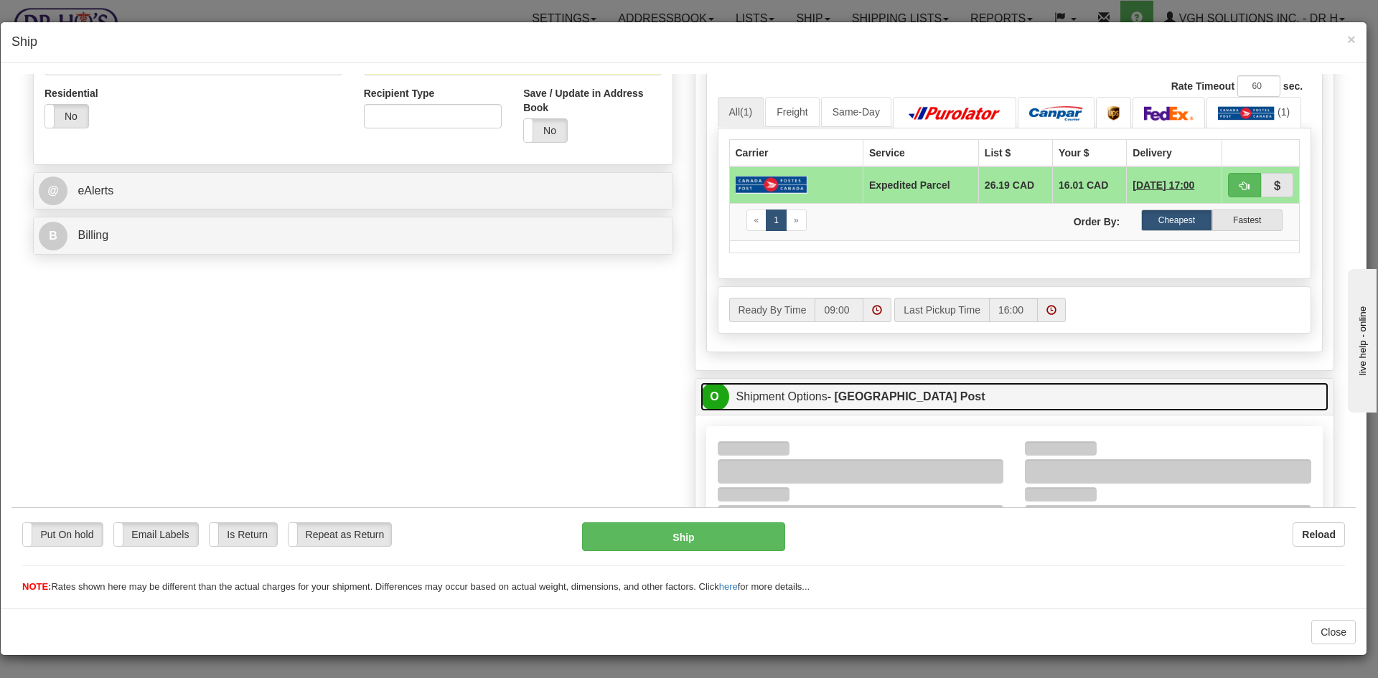
scroll to position [574, 0]
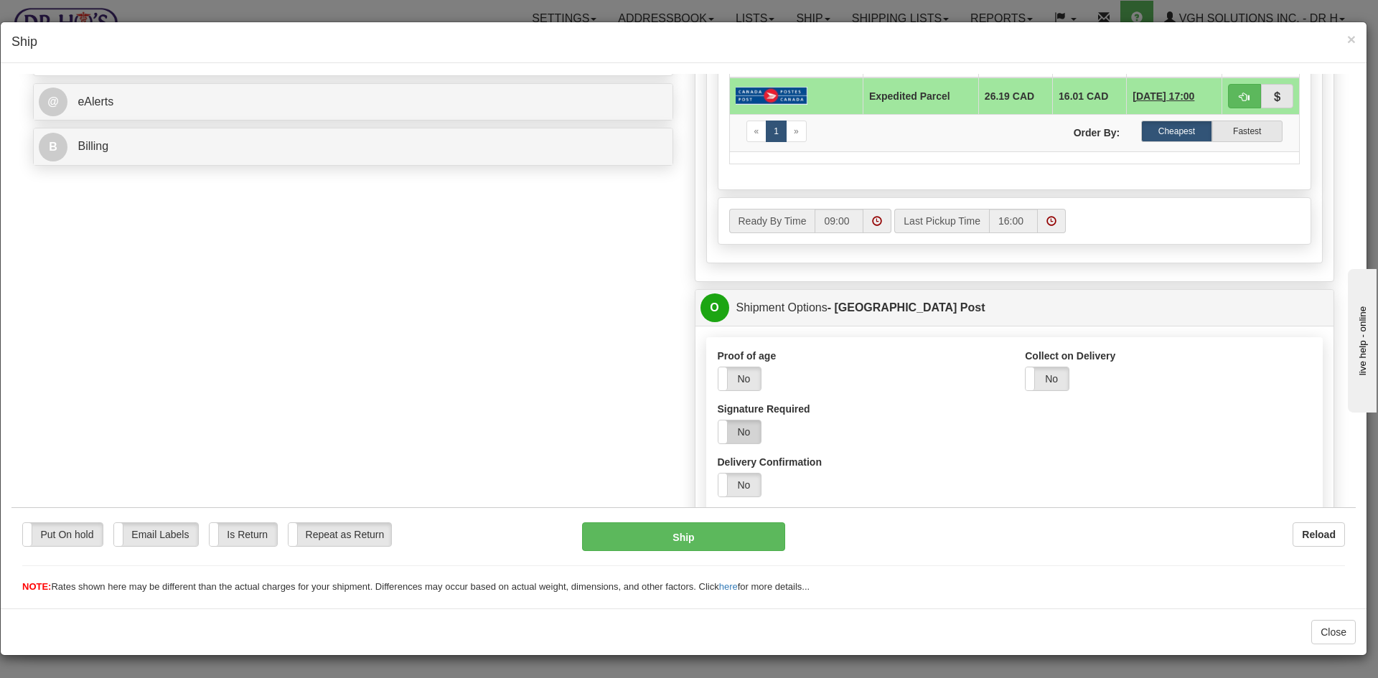
click at [742, 429] on label "No" at bounding box center [740, 431] width 43 height 23
click at [681, 532] on button "Ship" at bounding box center [683, 536] width 202 height 29
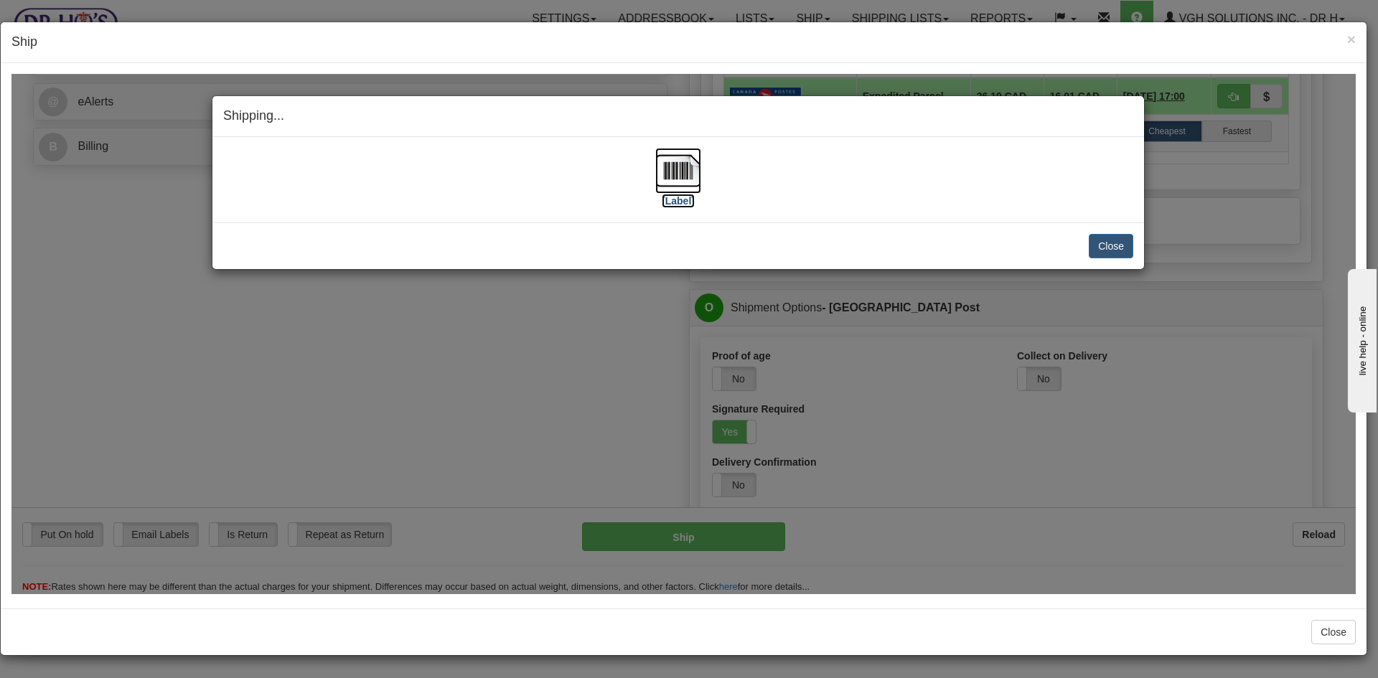
click at [676, 171] on img at bounding box center [678, 170] width 46 height 46
click at [1113, 246] on button "Close" at bounding box center [1111, 245] width 45 height 24
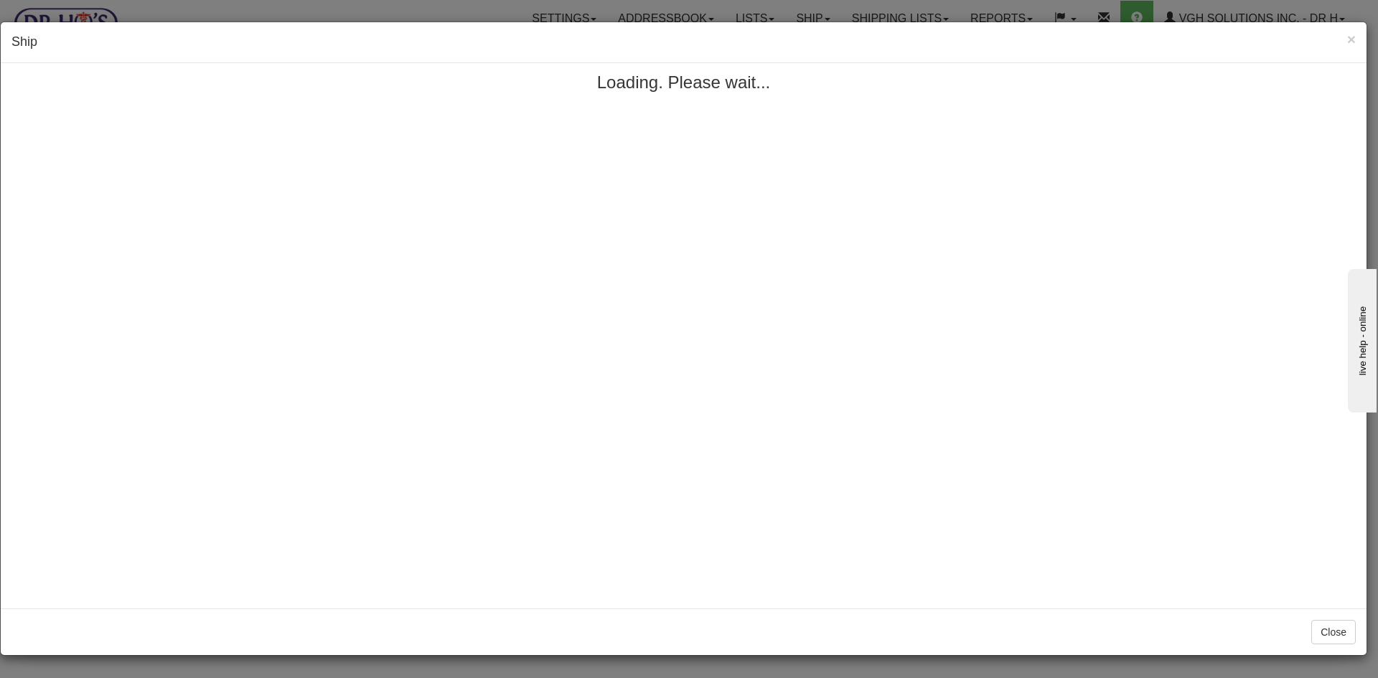
scroll to position [0, 0]
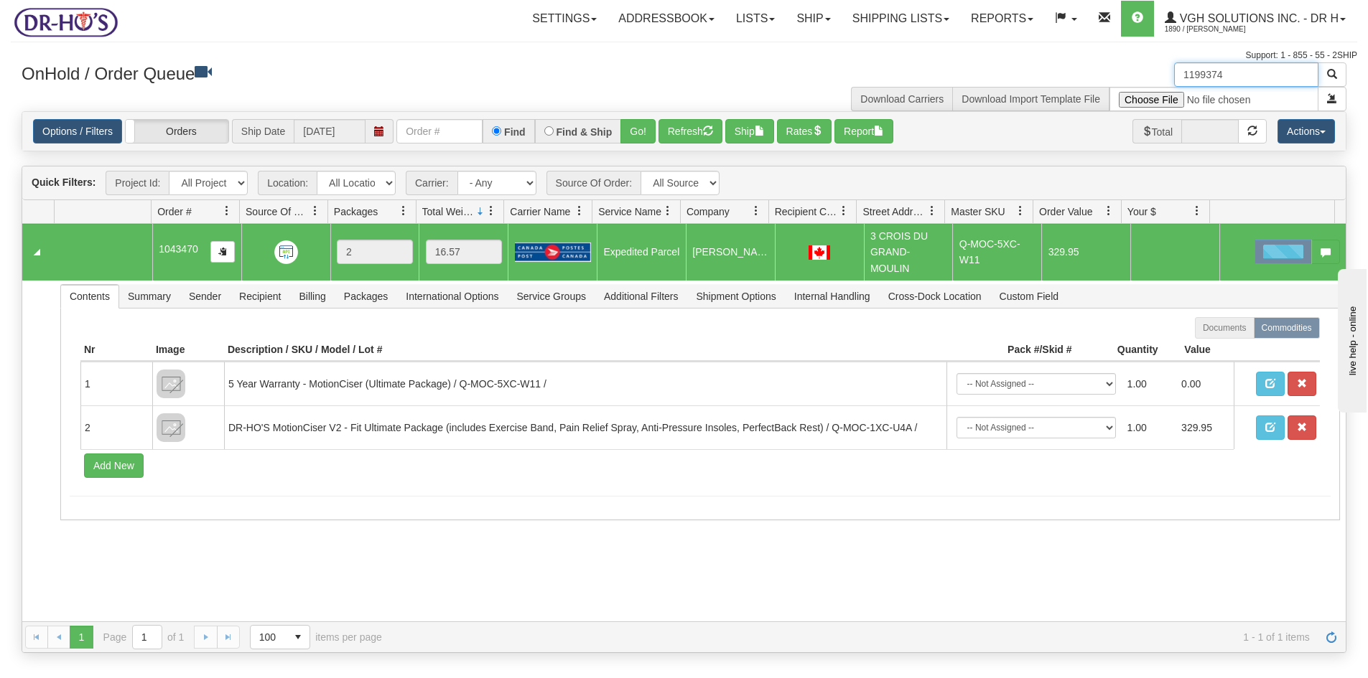
drag, startPoint x: 1183, startPoint y: 80, endPoint x: 1117, endPoint y: 87, distance: 66.4
click at [1117, 87] on div "1199374 Download Carriers Download Import Template File" at bounding box center [1020, 86] width 673 height 49
paste input "67"
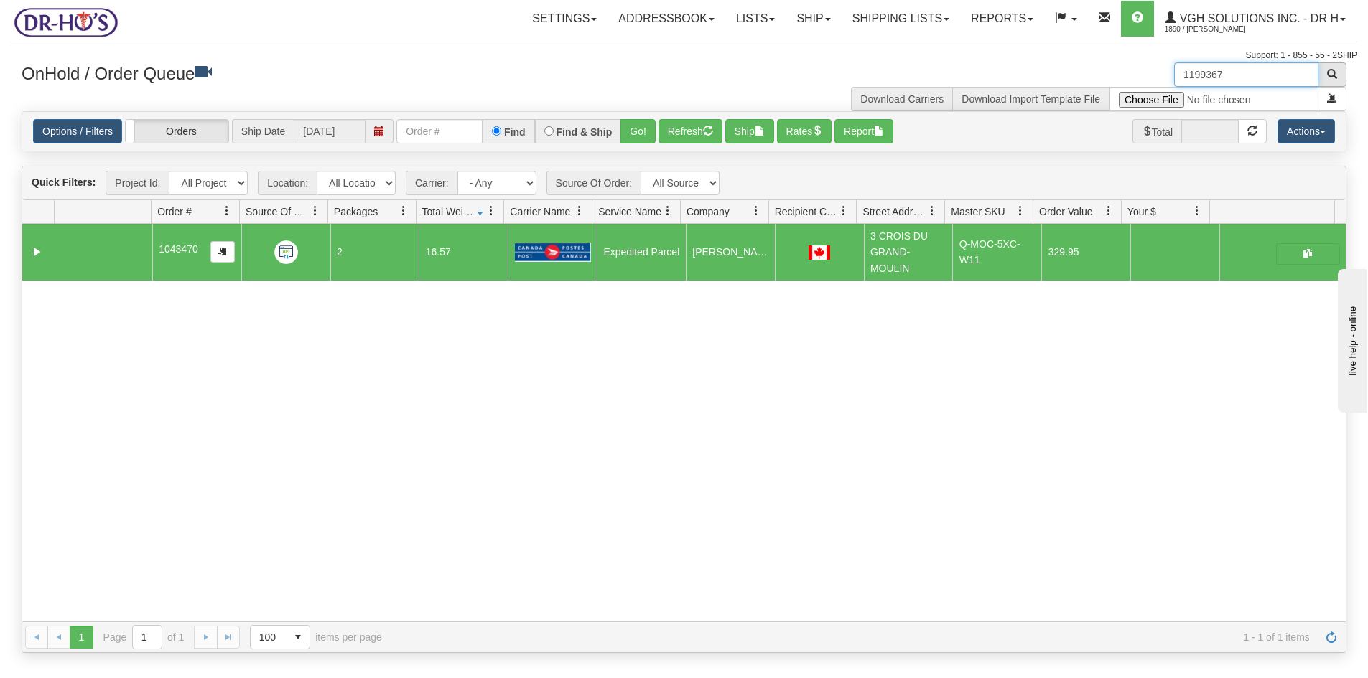
type input "1199367"
click at [1337, 77] on button "button" at bounding box center [1331, 74] width 29 height 24
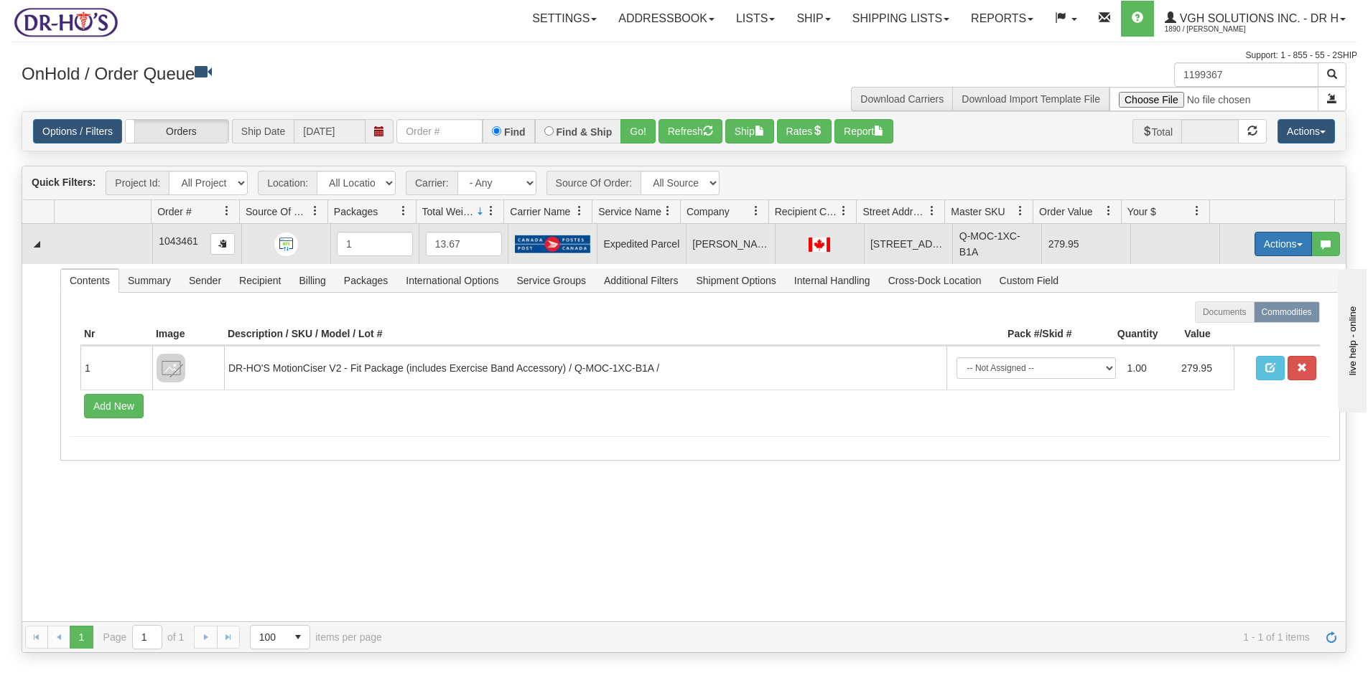
click at [1263, 243] on button "Actions" at bounding box center [1282, 244] width 57 height 24
click at [1219, 276] on span "Open" at bounding box center [1227, 271] width 34 height 11
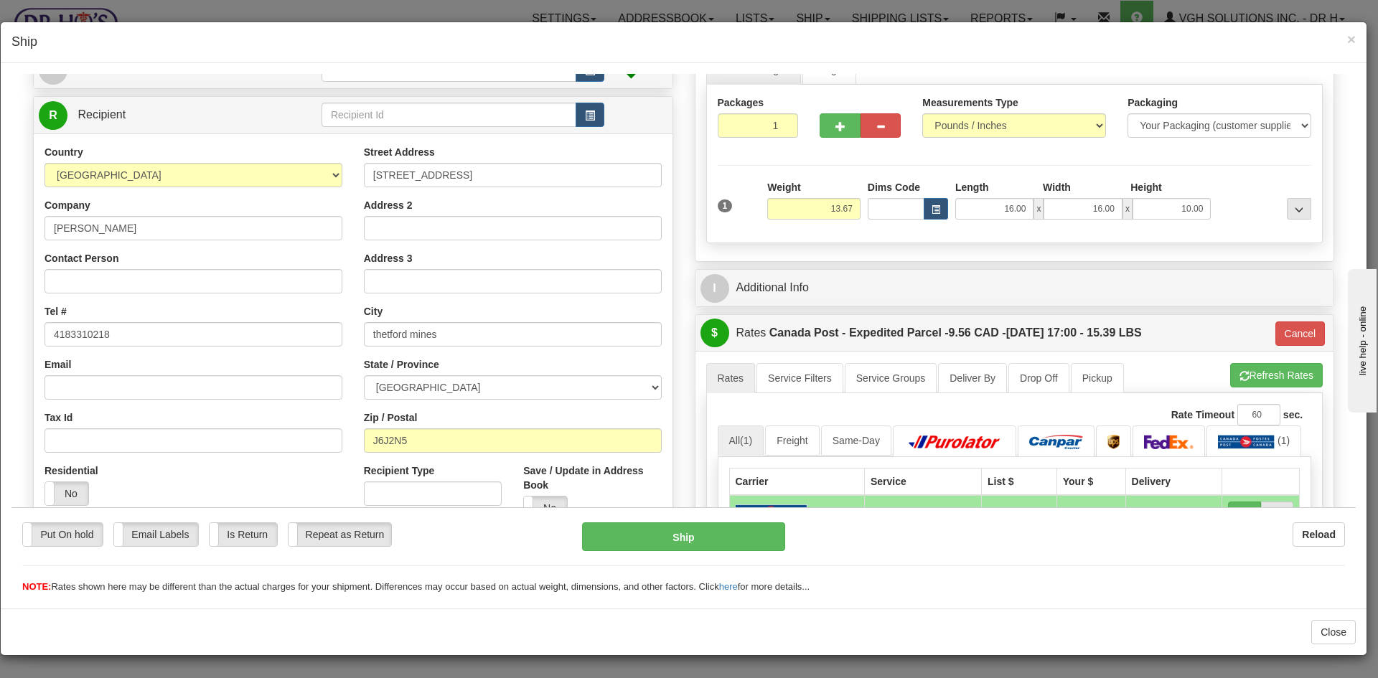
scroll to position [215, 0]
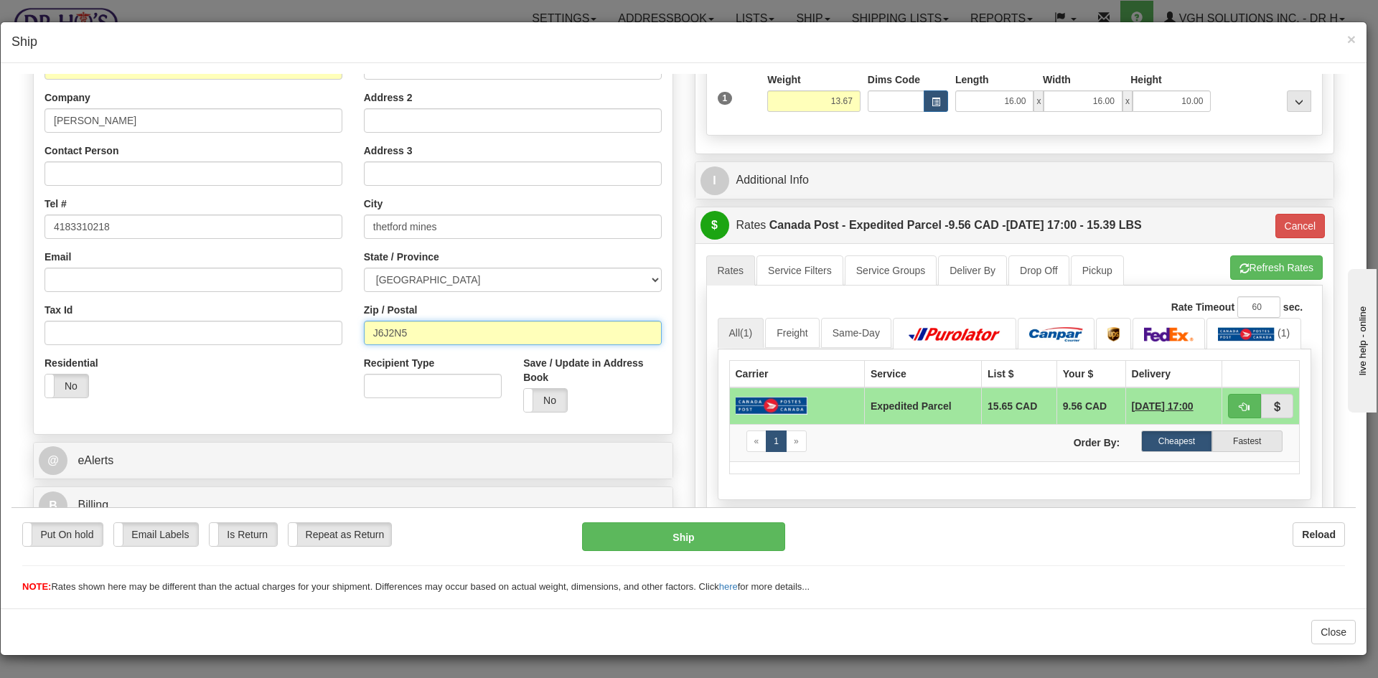
drag, startPoint x: 418, startPoint y: 333, endPoint x: 316, endPoint y: 338, distance: 102.1
click at [322, 338] on div "Country [GEOGRAPHIC_DATA] [GEOGRAPHIC_DATA] [GEOGRAPHIC_DATA] [GEOGRAPHIC_DATA]…" at bounding box center [353, 230] width 639 height 386
paste input "G6G2N5"
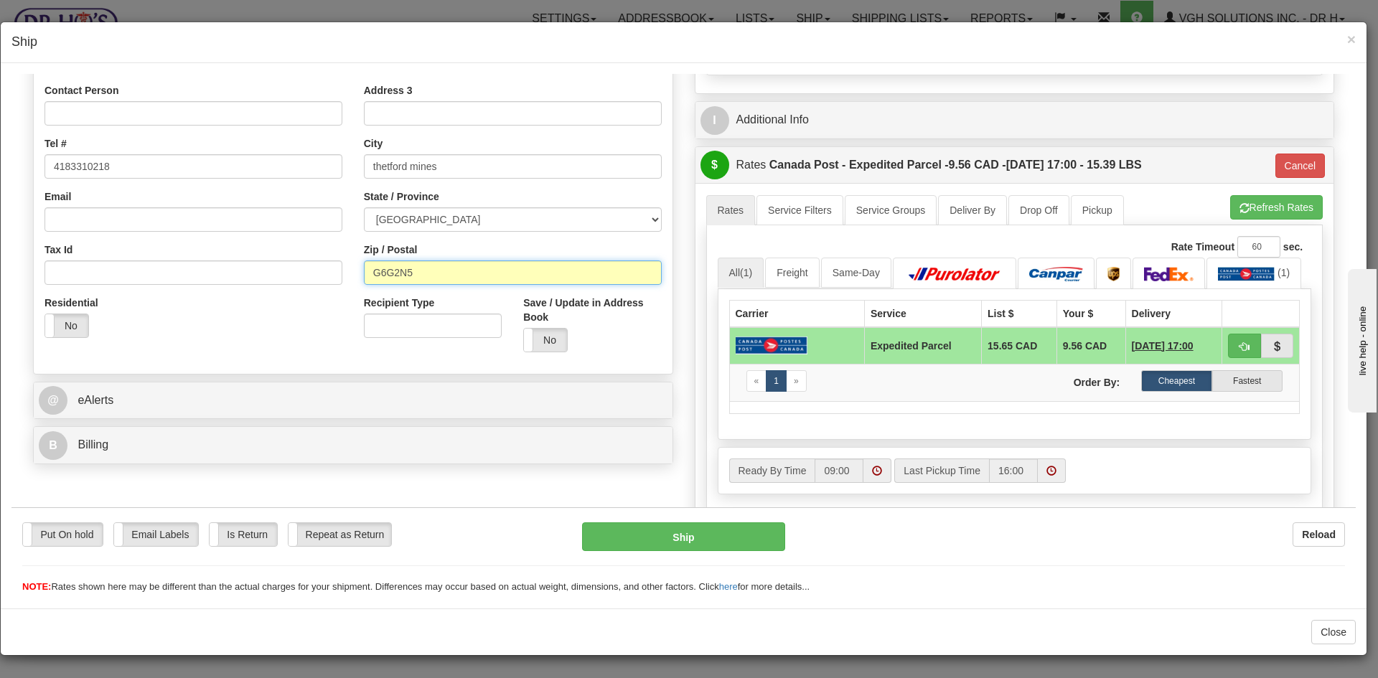
scroll to position [359, 0]
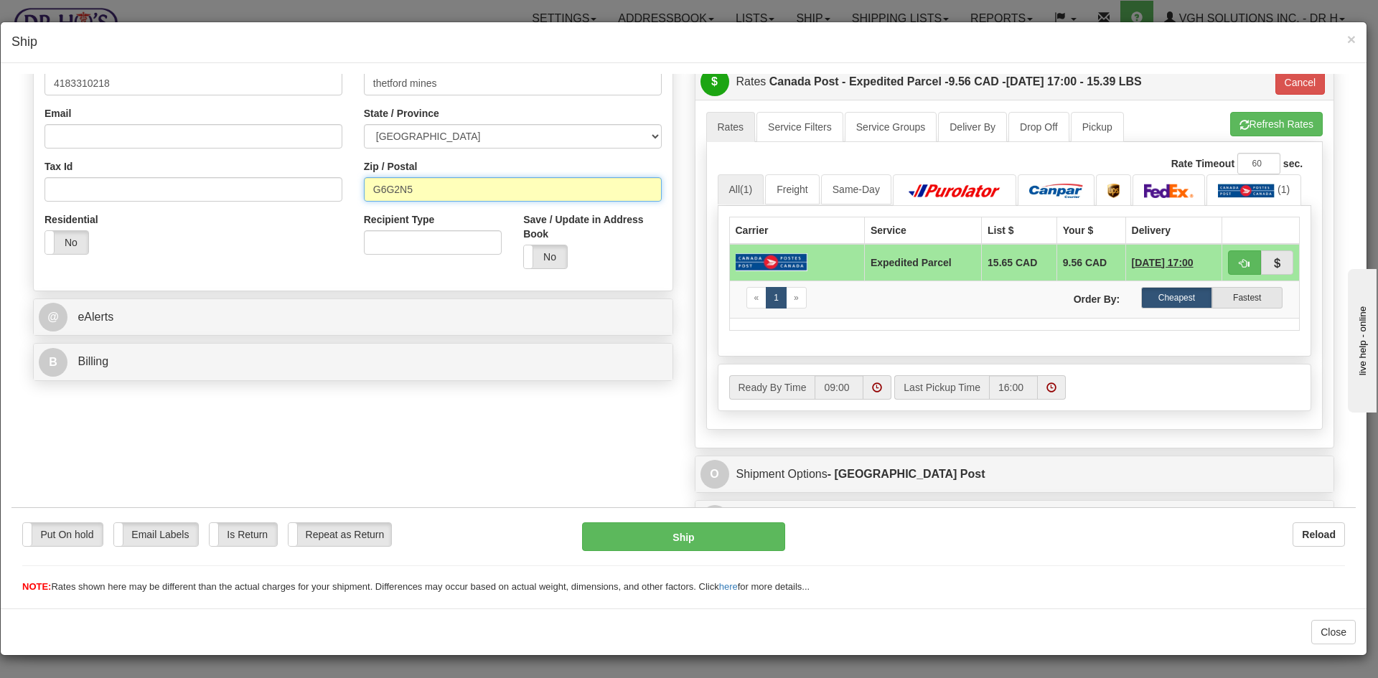
type input "G6G2N5"
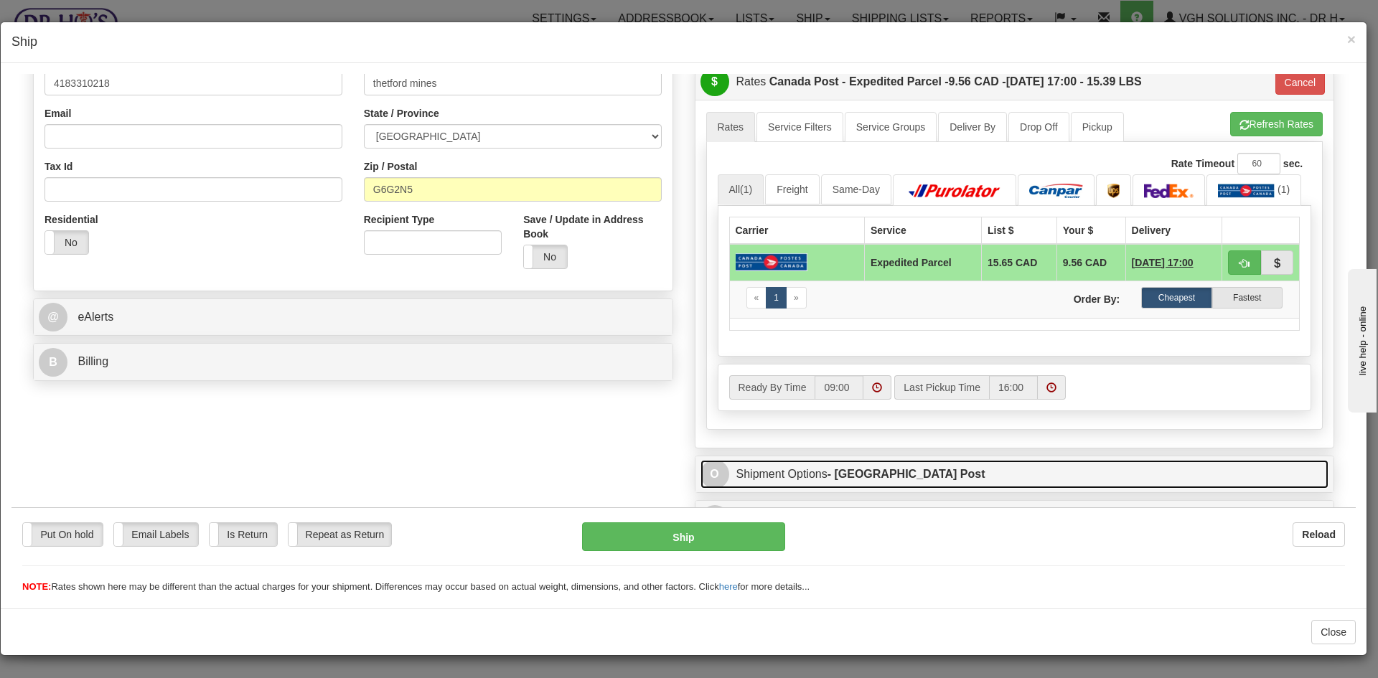
click at [851, 472] on strong "- [GEOGRAPHIC_DATA] Post" at bounding box center [907, 473] width 158 height 12
type input "DOM.EP"
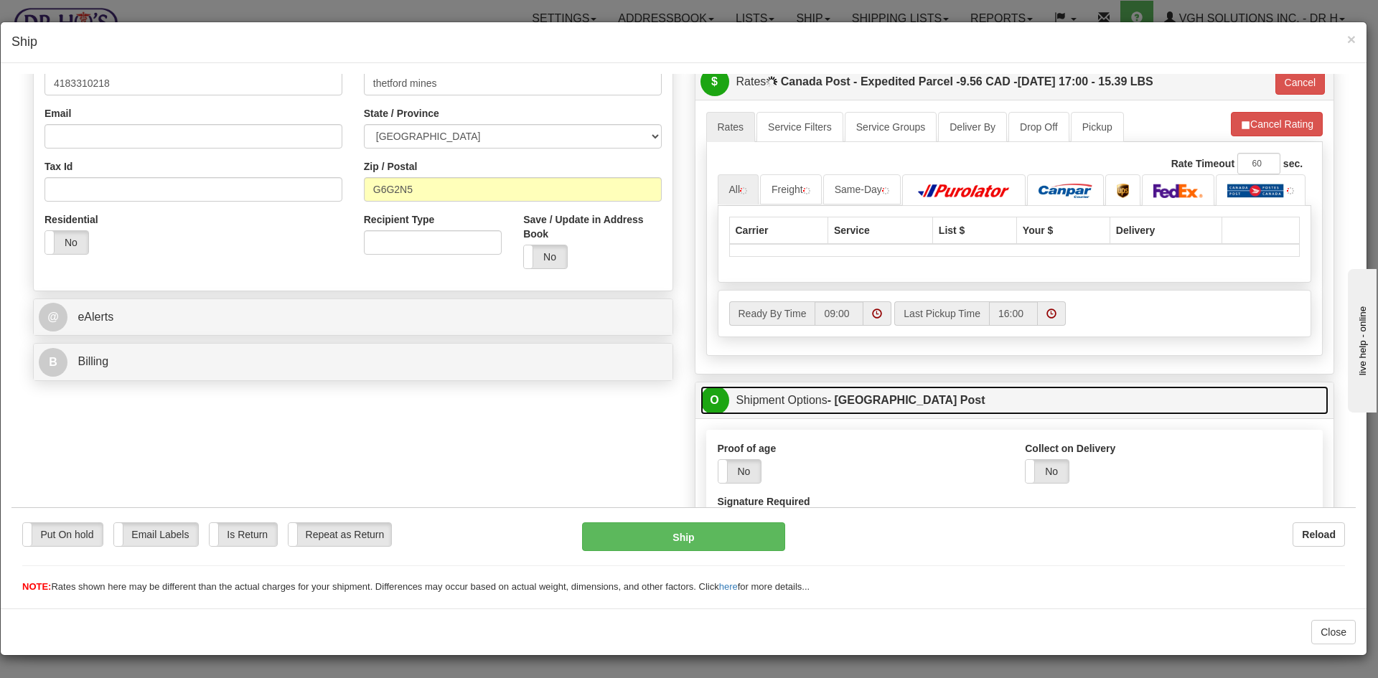
scroll to position [503, 0]
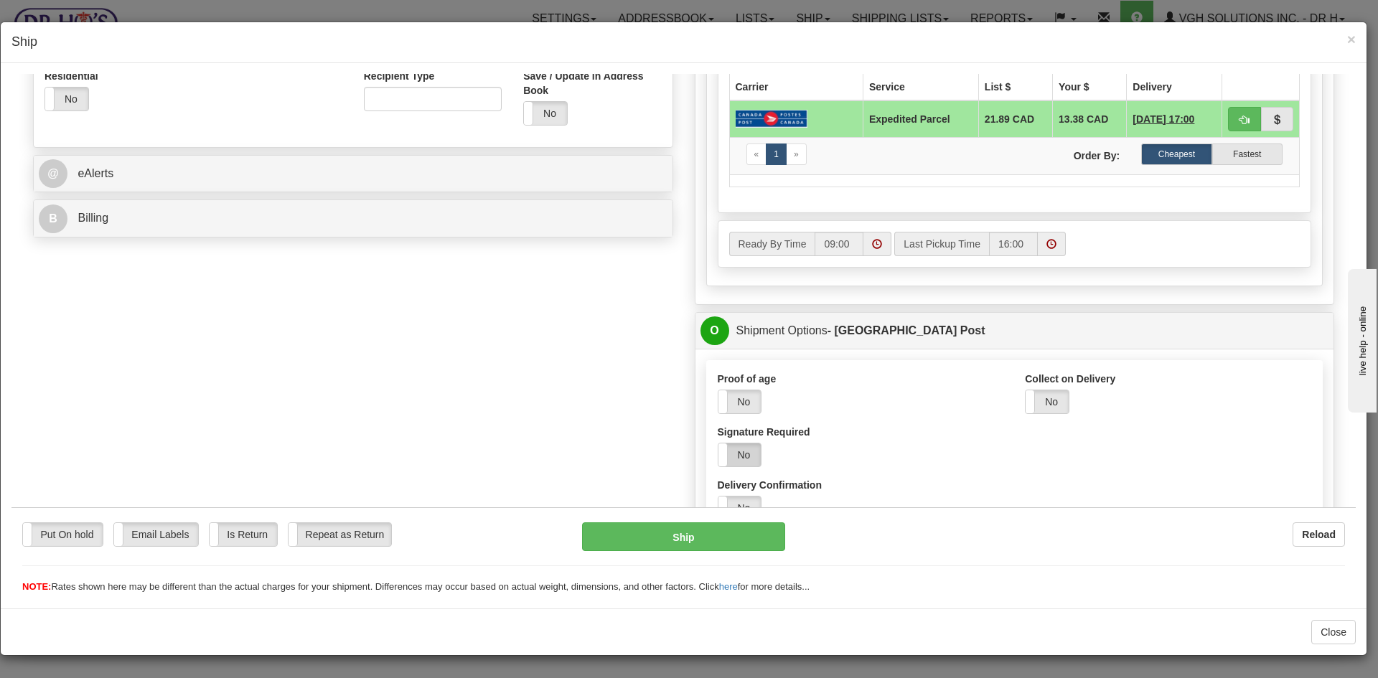
click at [739, 451] on label "No" at bounding box center [740, 454] width 43 height 23
click at [702, 538] on button "Ship" at bounding box center [683, 536] width 202 height 29
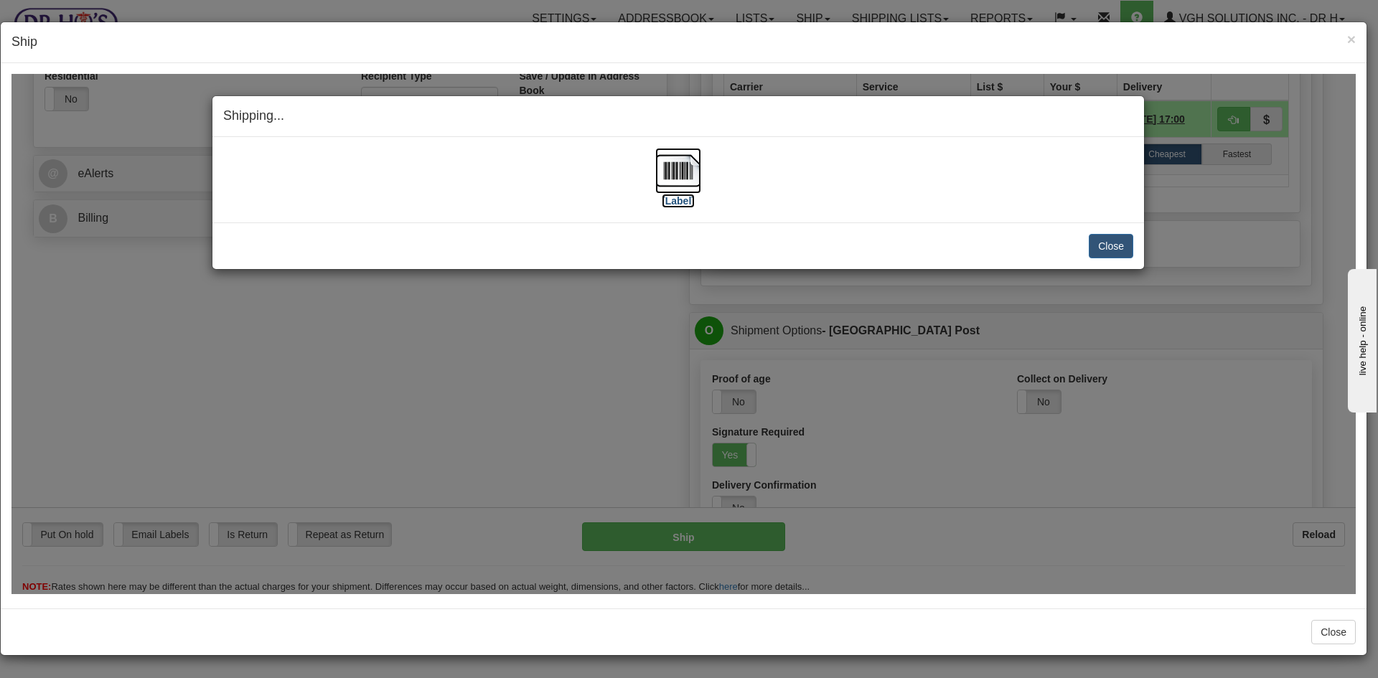
click at [672, 179] on img at bounding box center [678, 170] width 46 height 46
click at [1108, 241] on button "Close" at bounding box center [1111, 245] width 45 height 24
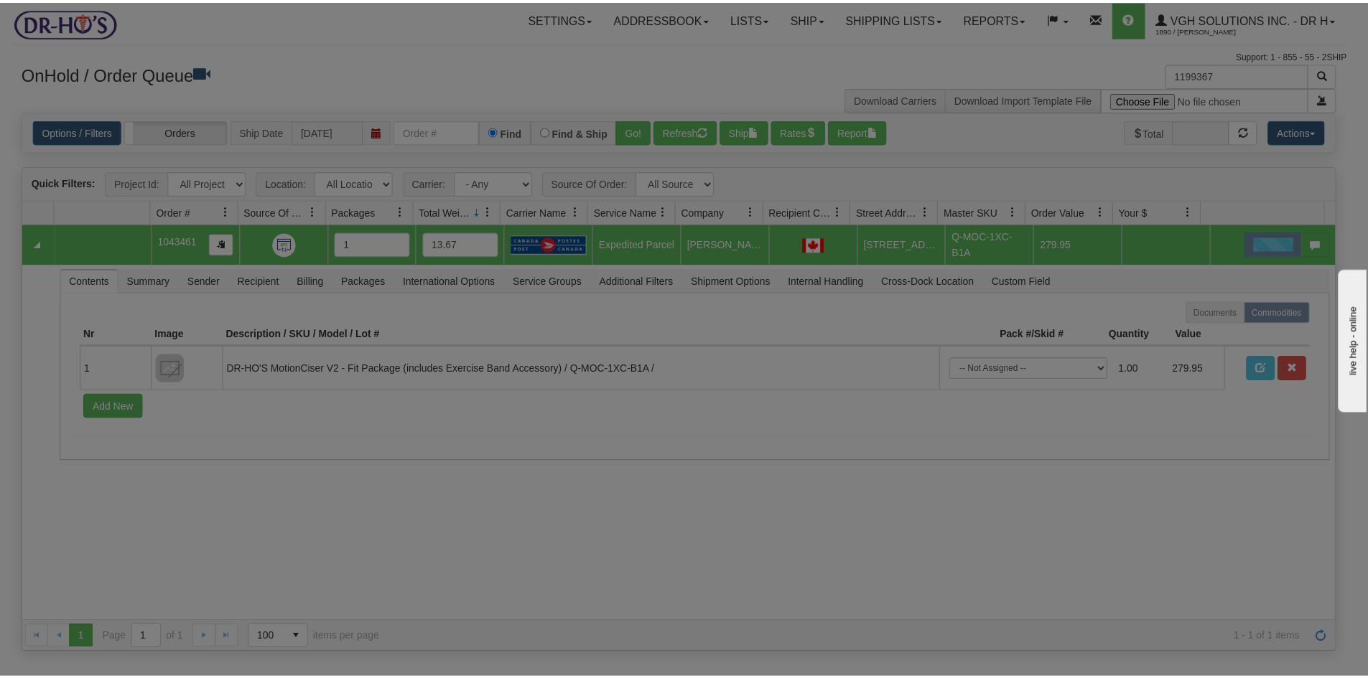
scroll to position [0, 0]
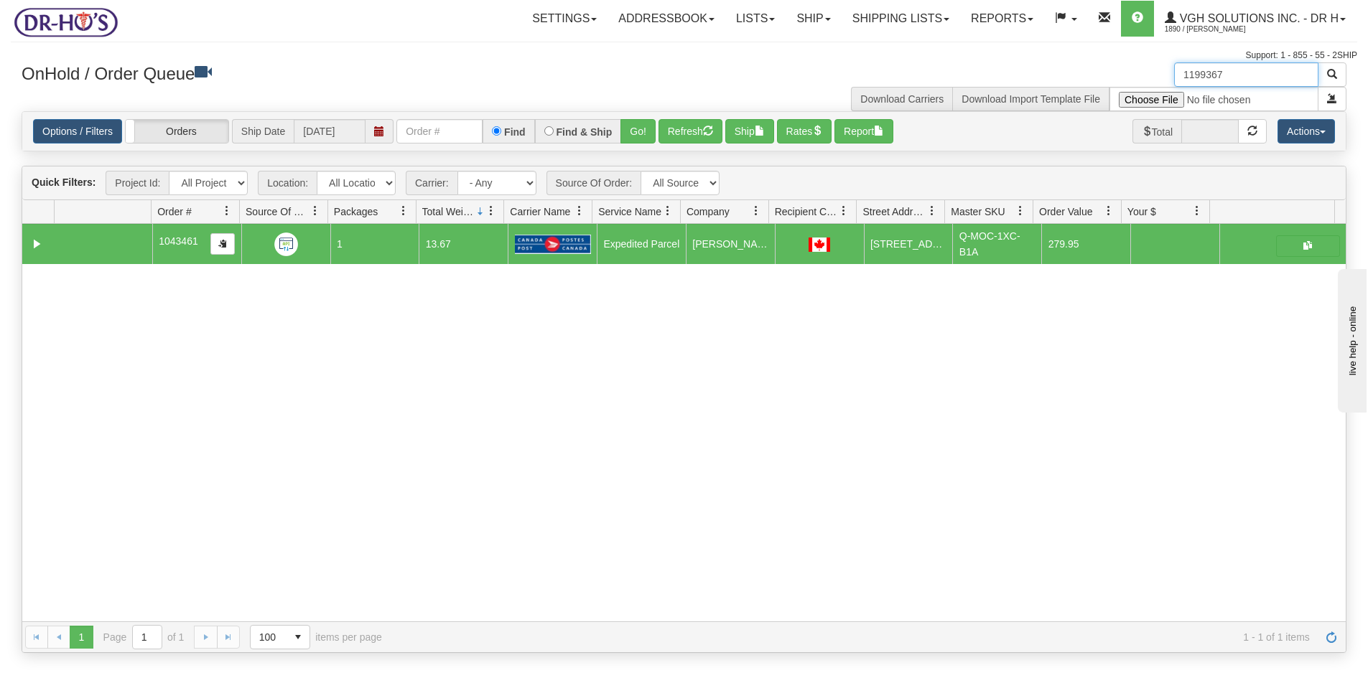
drag, startPoint x: 1235, startPoint y: 73, endPoint x: 1073, endPoint y: 107, distance: 165.2
click at [1090, 107] on div "1199367 Download Carriers Download Import Template File" at bounding box center [1020, 86] width 673 height 49
click at [683, 129] on button "Refresh" at bounding box center [690, 131] width 64 height 24
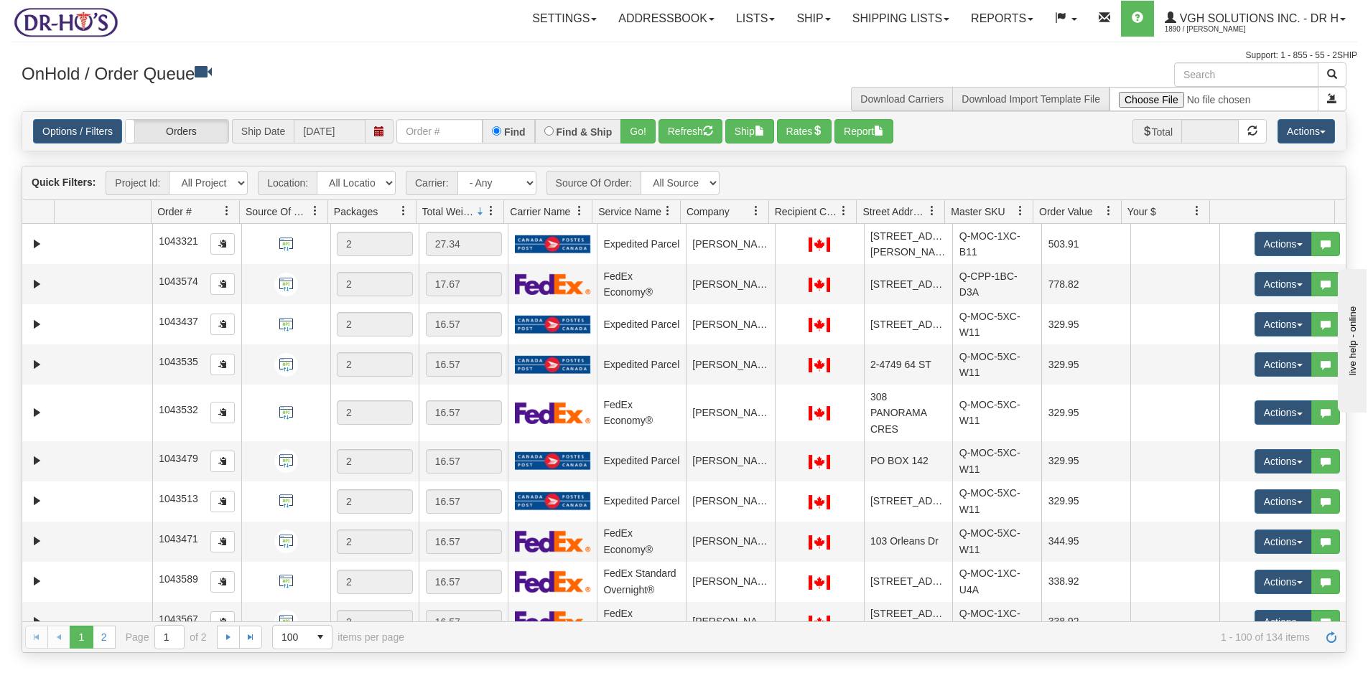
drag, startPoint x: 410, startPoint y: 49, endPoint x: 442, endPoint y: 99, distance: 59.7
click at [411, 51] on div "Toggle navigation Settings Shipping Preferences Fields Preferences New Recipien…" at bounding box center [684, 31] width 1346 height 62
click at [527, 182] on select "- Any - Has NO carrier assigned - Has a carrier assigned FedEx Express® Canada …" at bounding box center [496, 183] width 79 height 24
select select "20"
click at [457, 171] on select "- Any - Has NO carrier assigned - Has a carrier assigned FedEx Express® Canada …" at bounding box center [496, 183] width 79 height 24
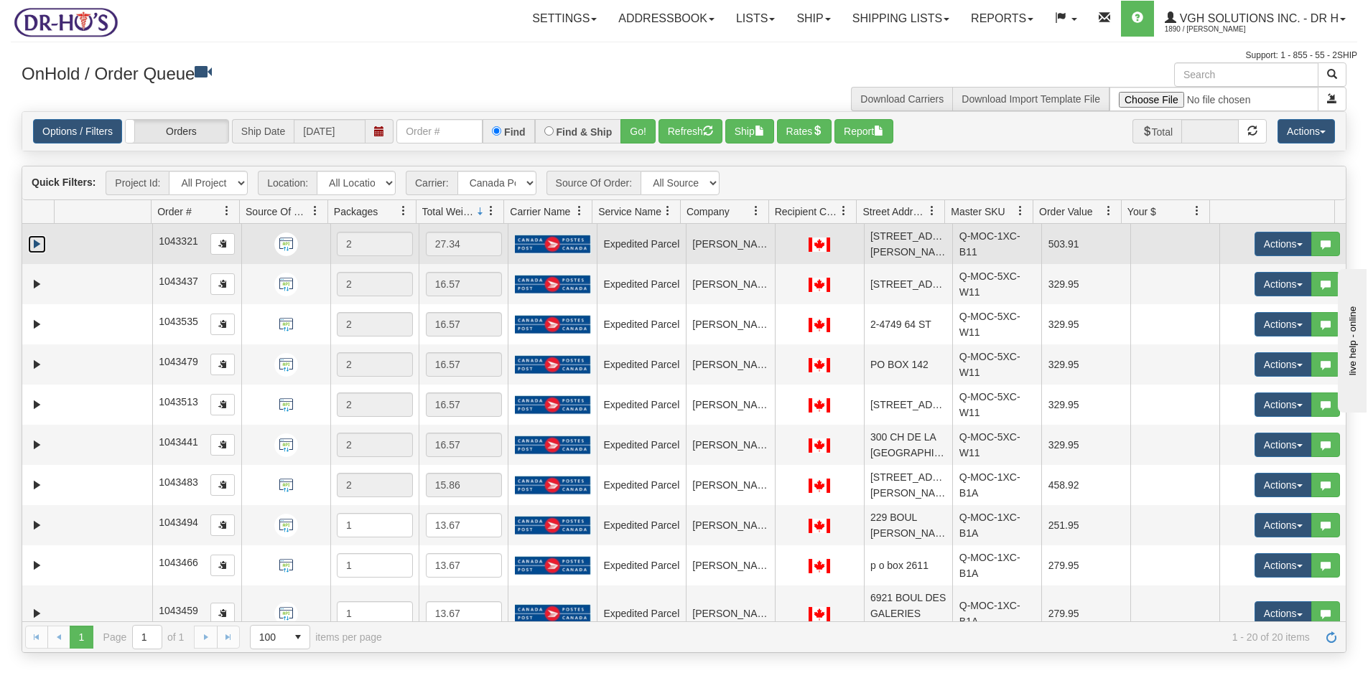
click at [40, 244] on link "Expand" at bounding box center [37, 244] width 18 height 18
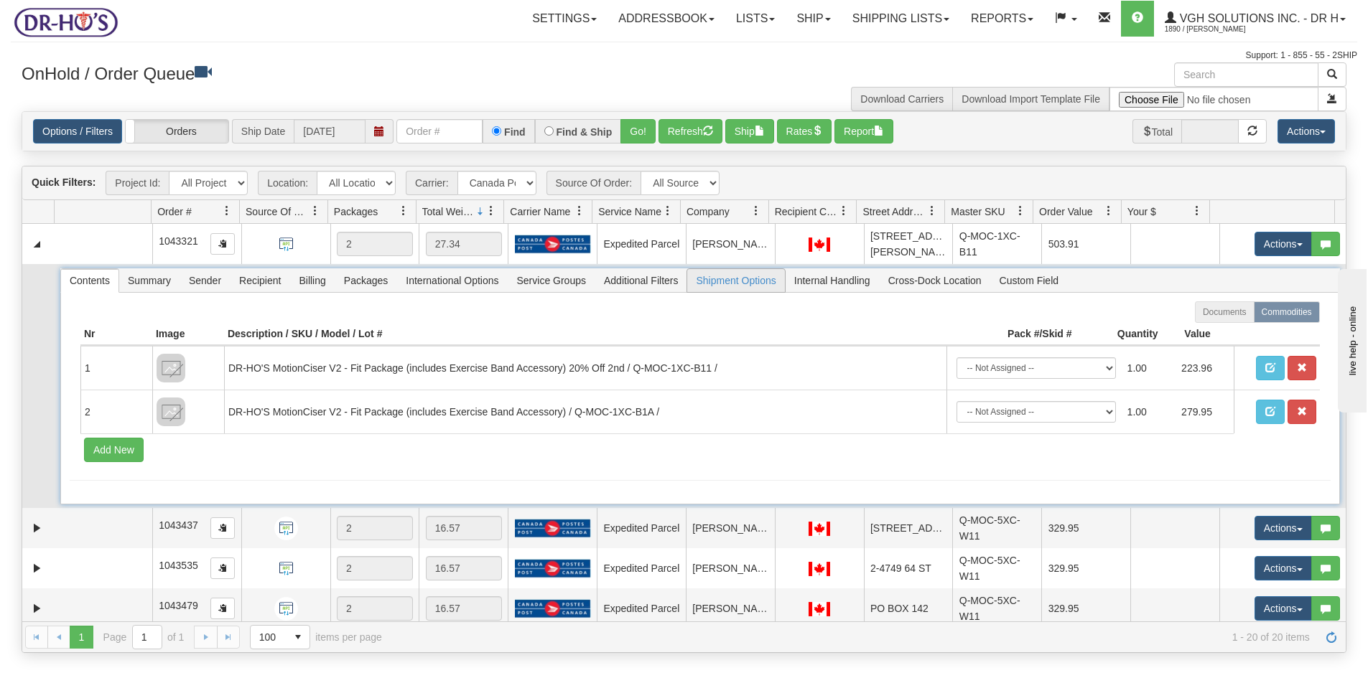
click at [733, 281] on span "Shipment Options" at bounding box center [735, 280] width 97 height 23
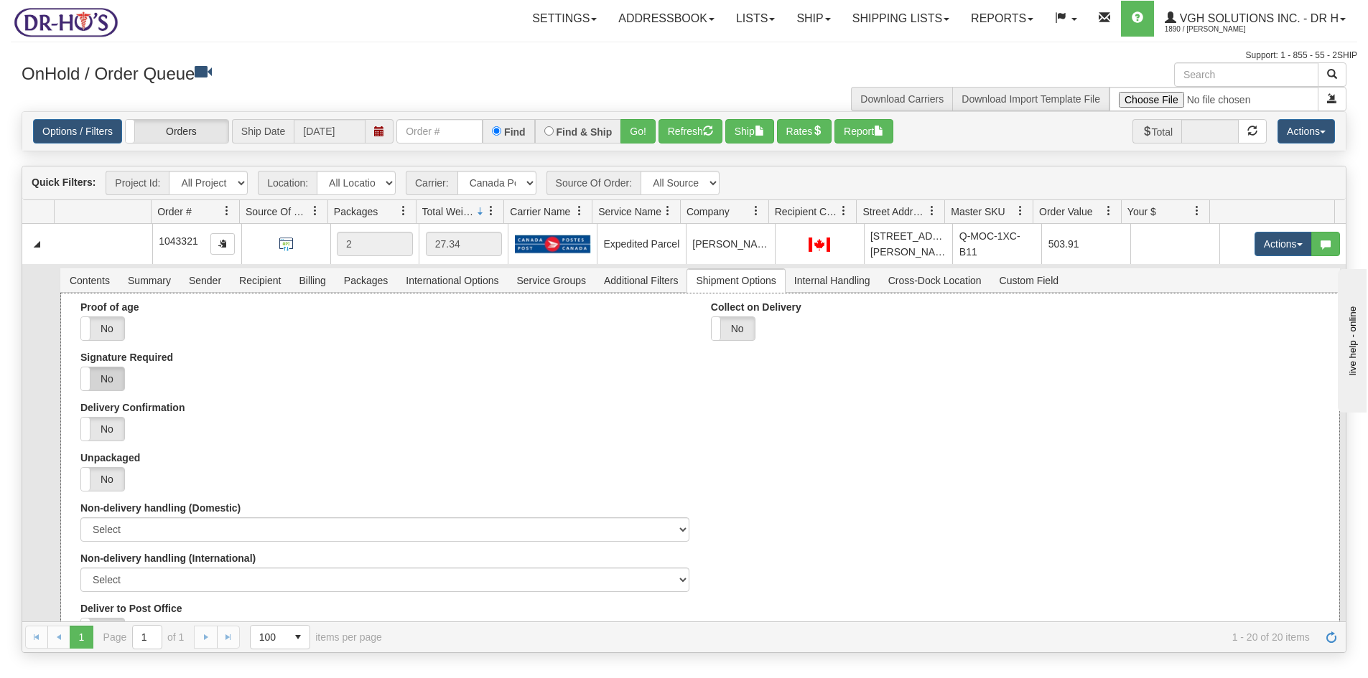
click at [103, 378] on label "No" at bounding box center [102, 379] width 43 height 23
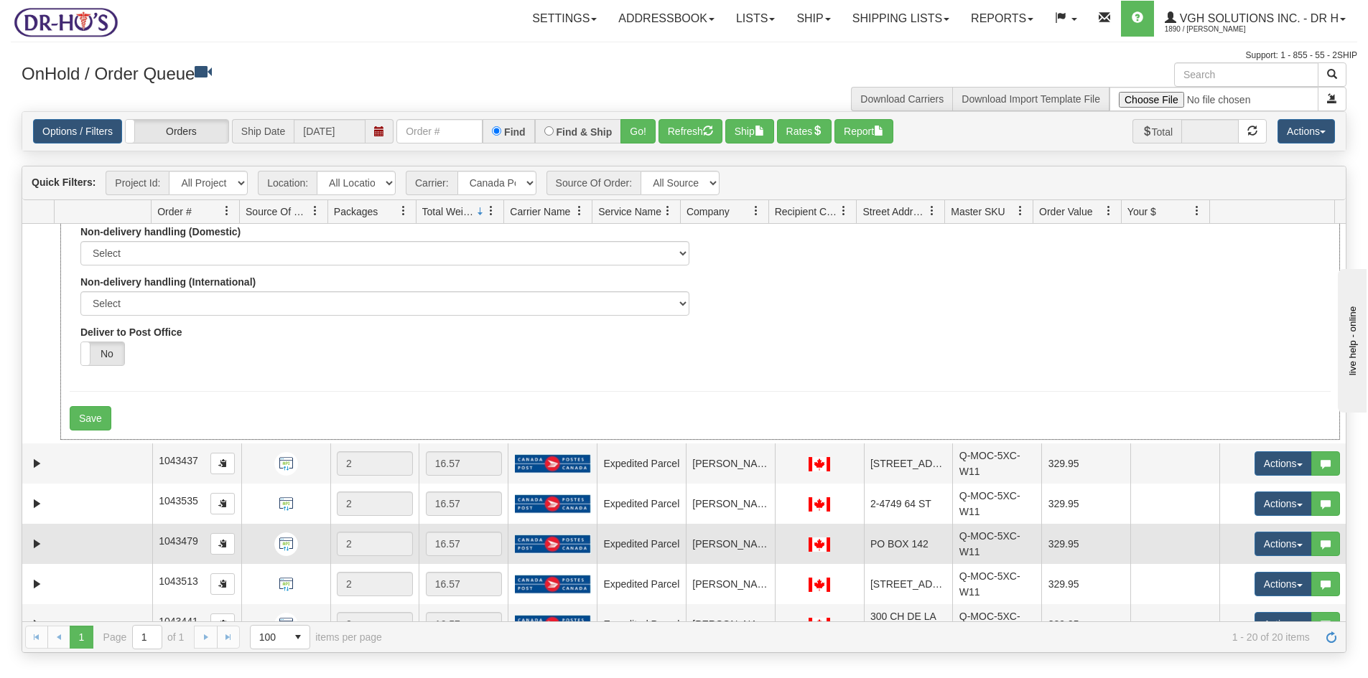
scroll to position [359, 0]
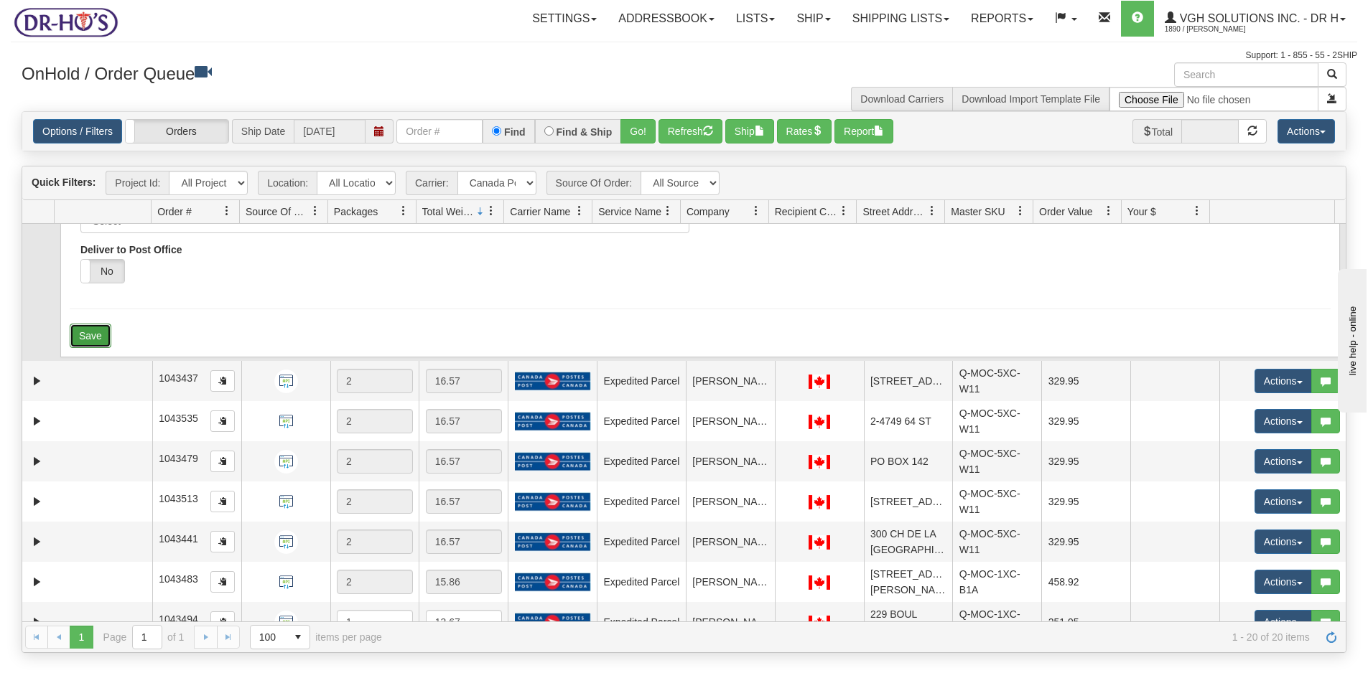
click at [93, 334] on button "Save" at bounding box center [91, 336] width 42 height 24
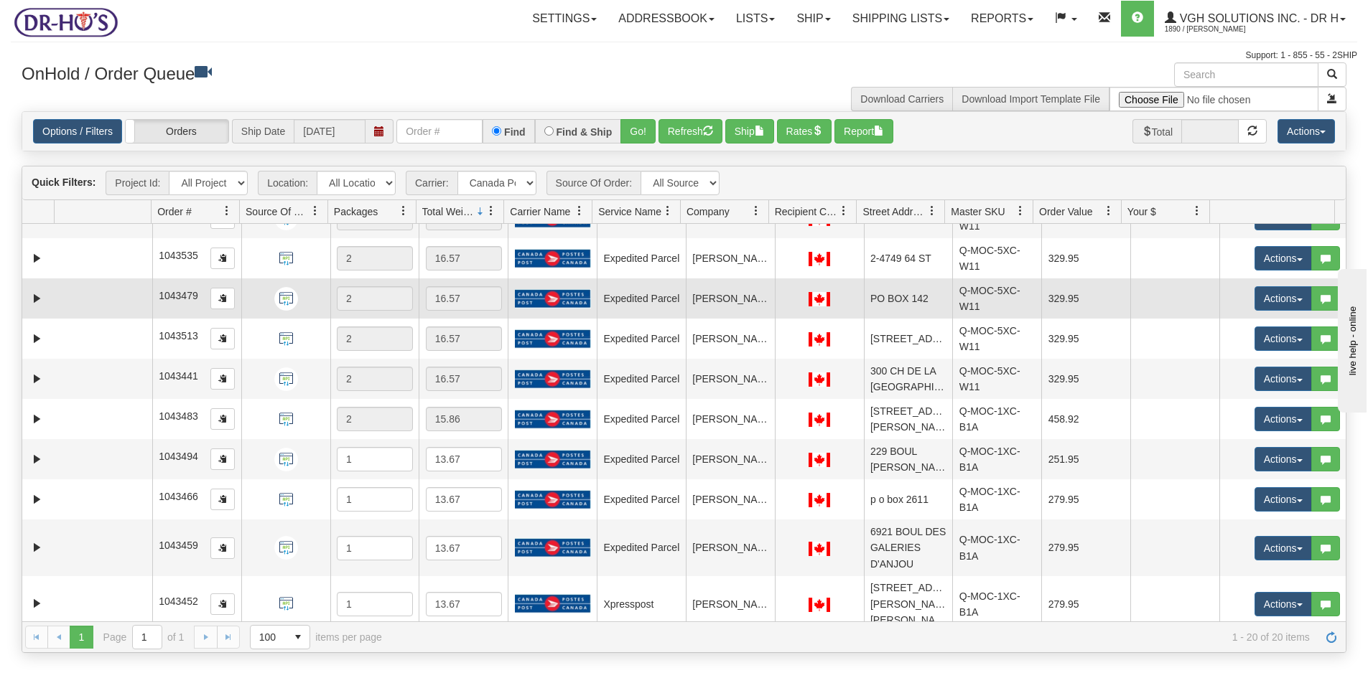
scroll to position [503, 0]
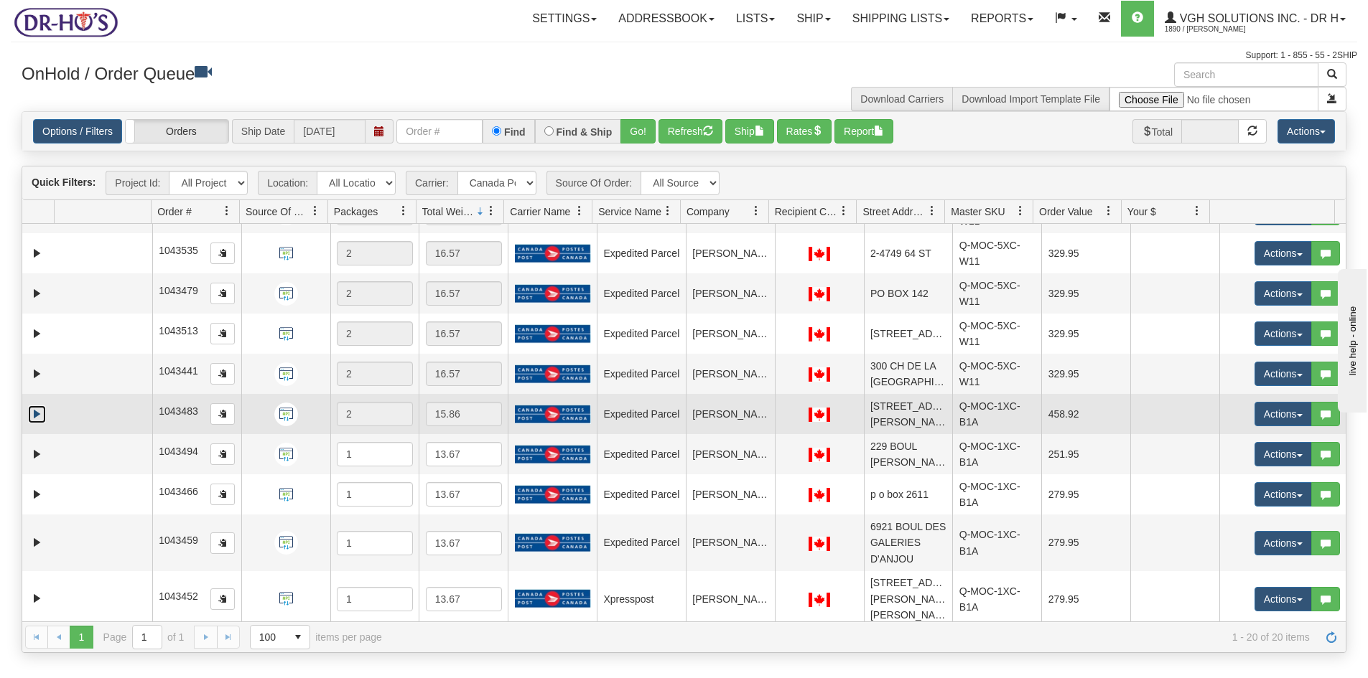
click at [34, 424] on link "Expand" at bounding box center [37, 415] width 18 height 18
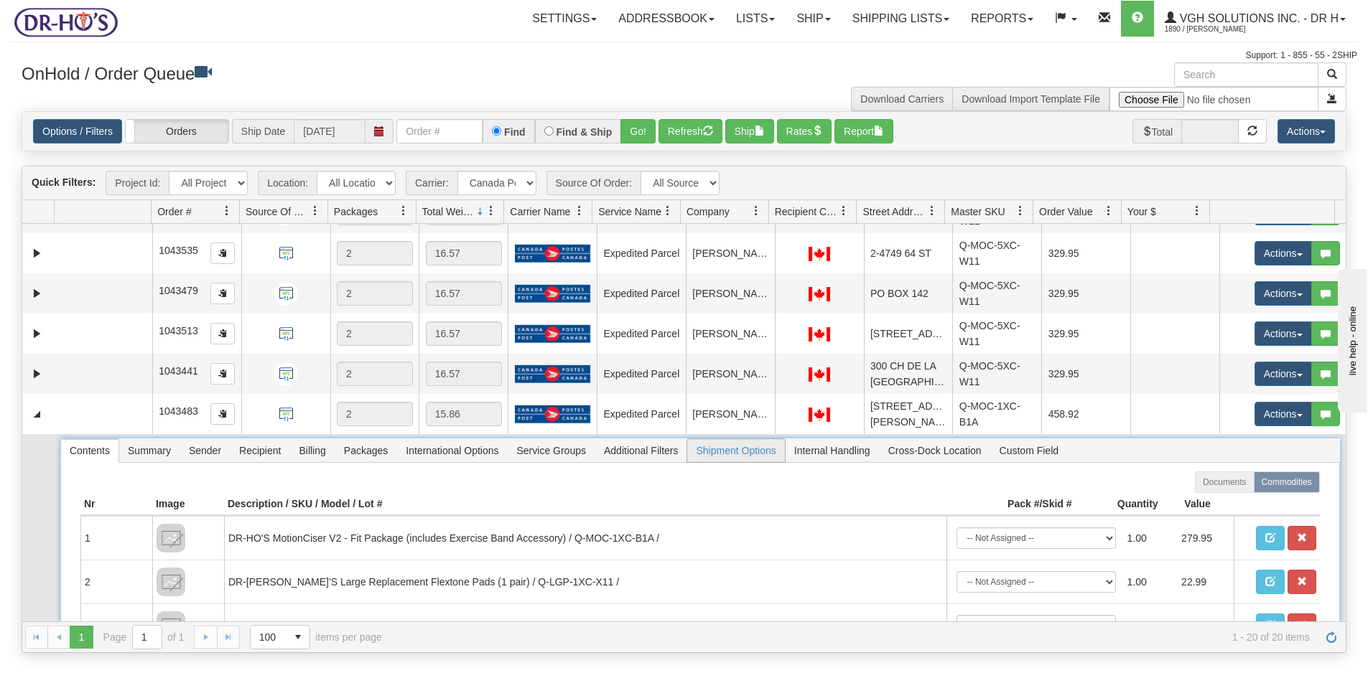
click at [754, 462] on span "Shipment Options" at bounding box center [735, 450] width 97 height 23
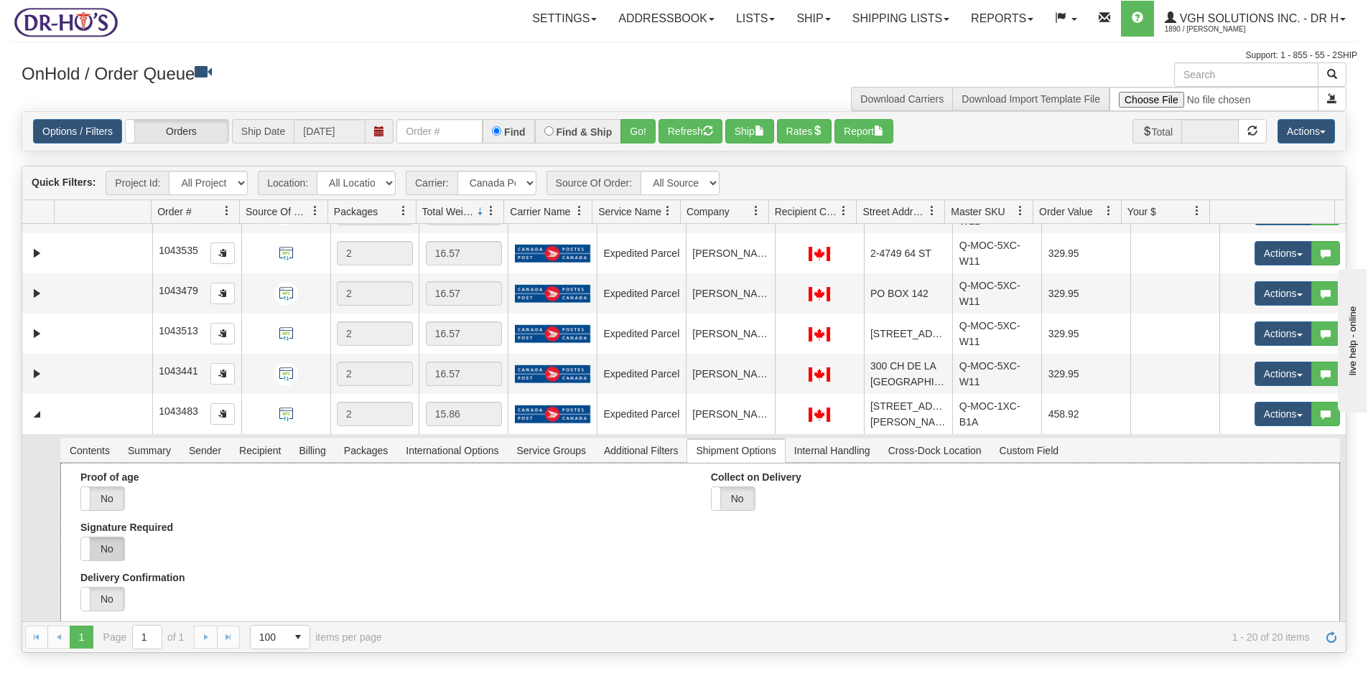
click at [104, 561] on label "No" at bounding box center [102, 549] width 43 height 23
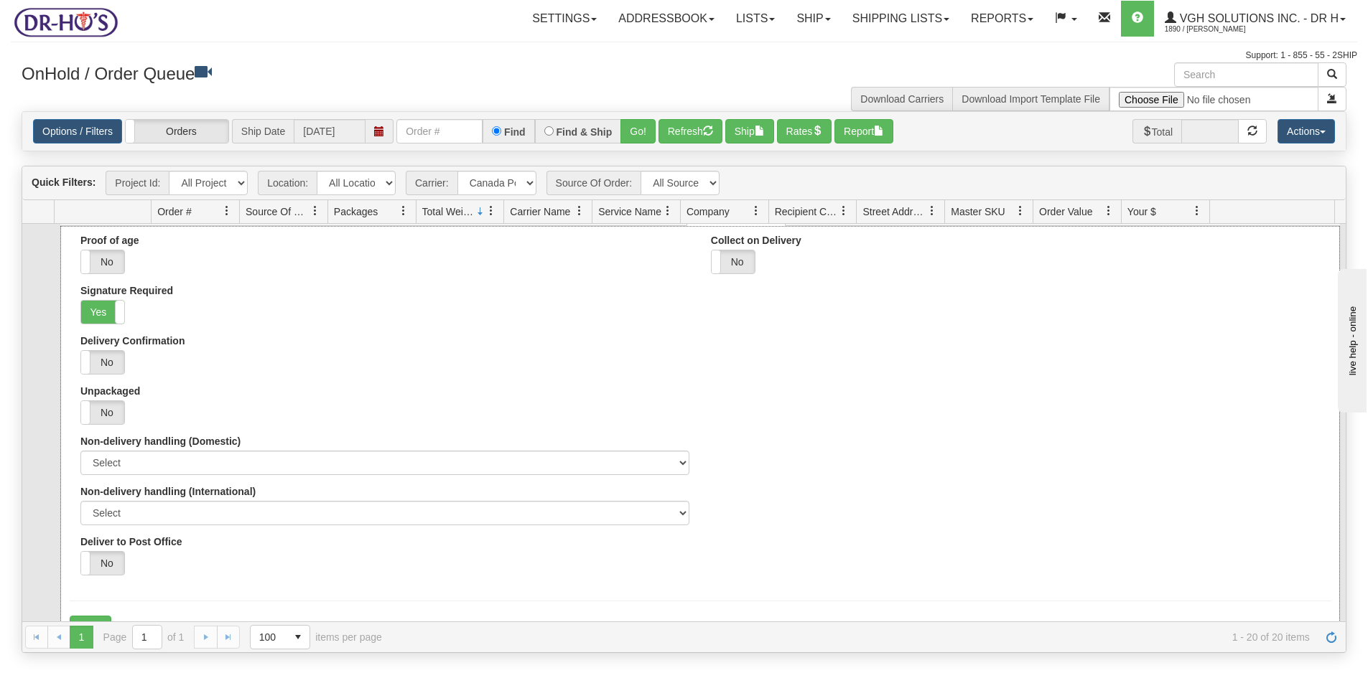
scroll to position [790, 0]
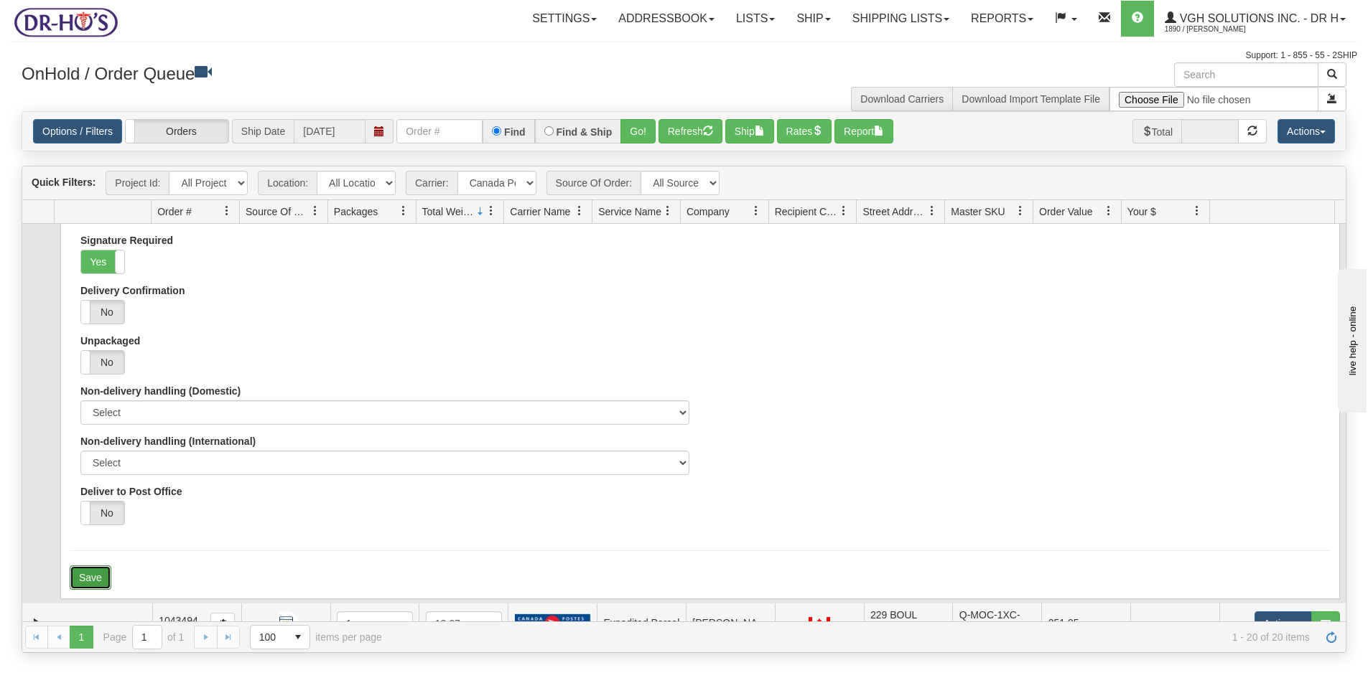
click at [93, 590] on button "Save" at bounding box center [91, 578] width 42 height 24
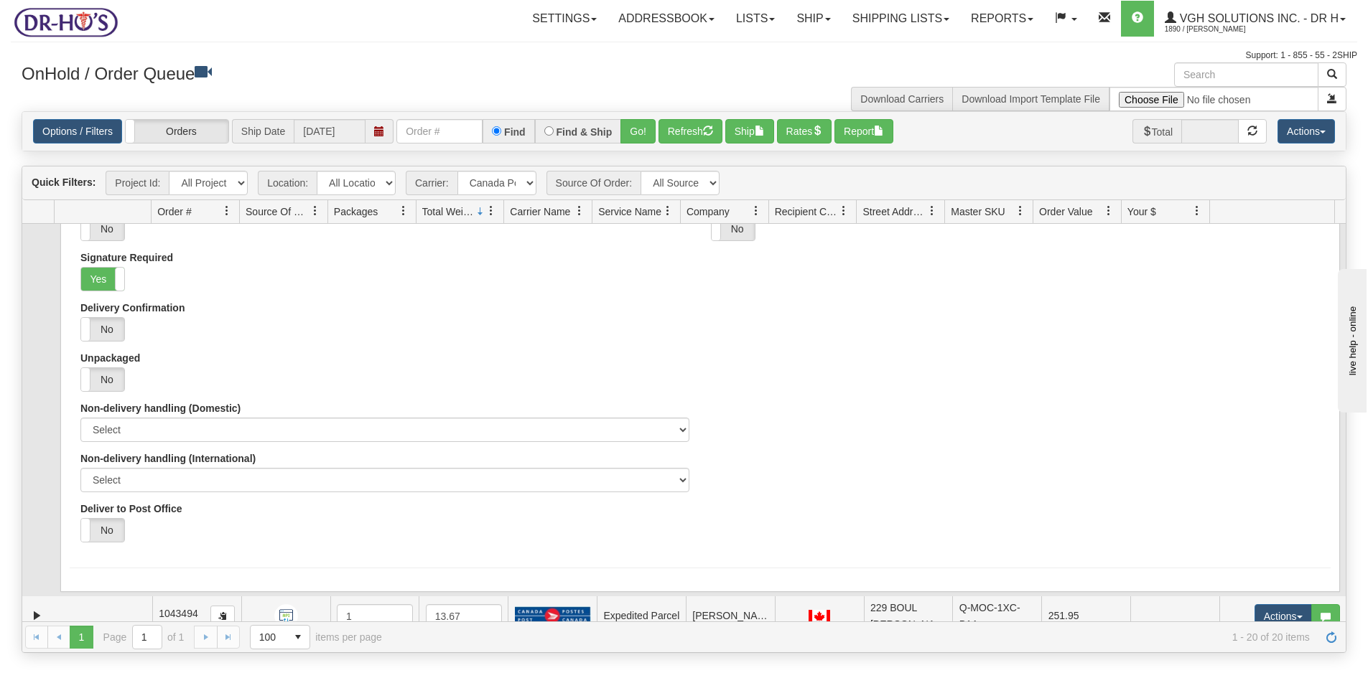
scroll to position [505, 0]
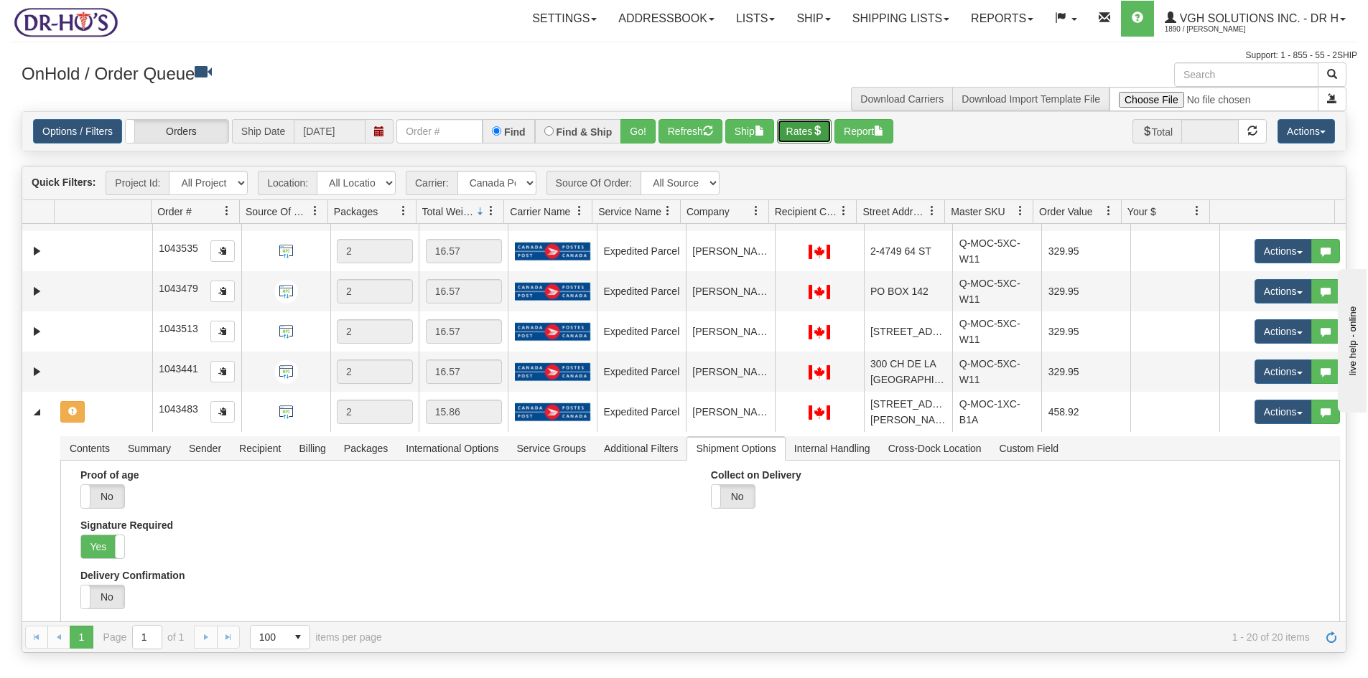
click at [812, 138] on button "Rates" at bounding box center [804, 131] width 55 height 24
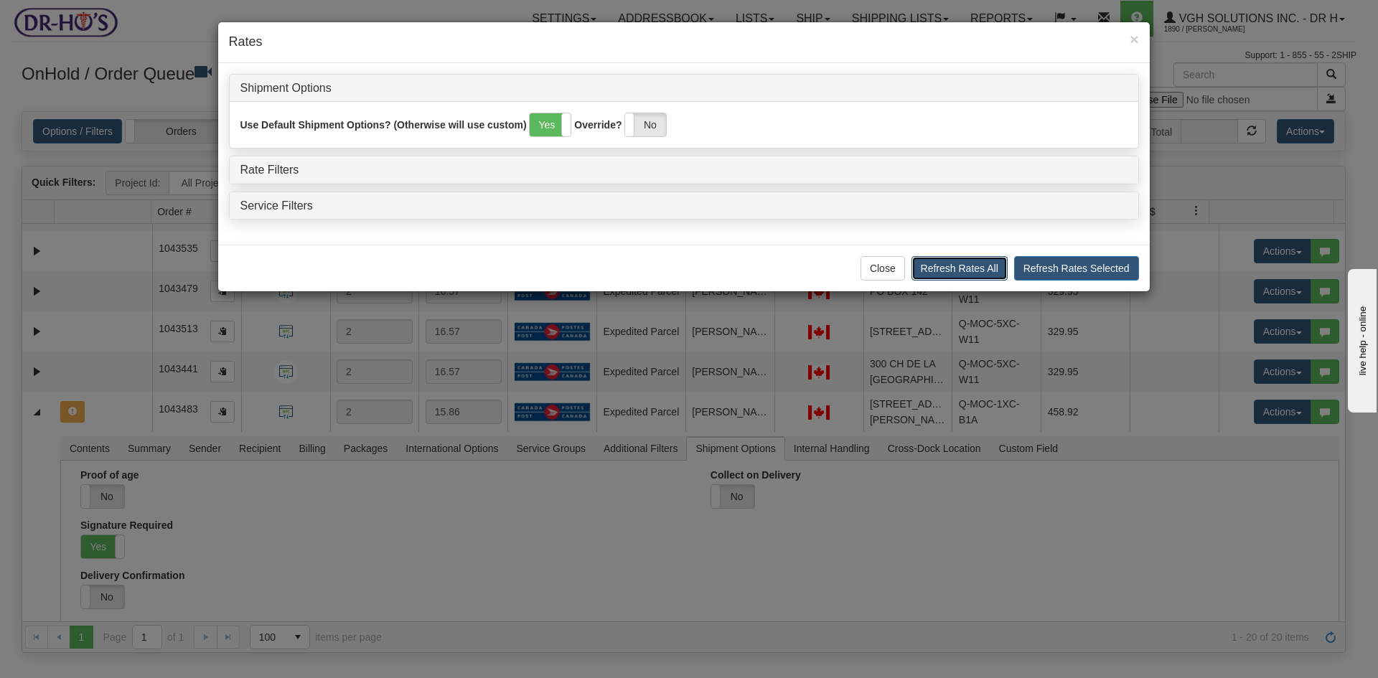
click at [973, 268] on button "Refresh Rates All" at bounding box center [960, 268] width 96 height 24
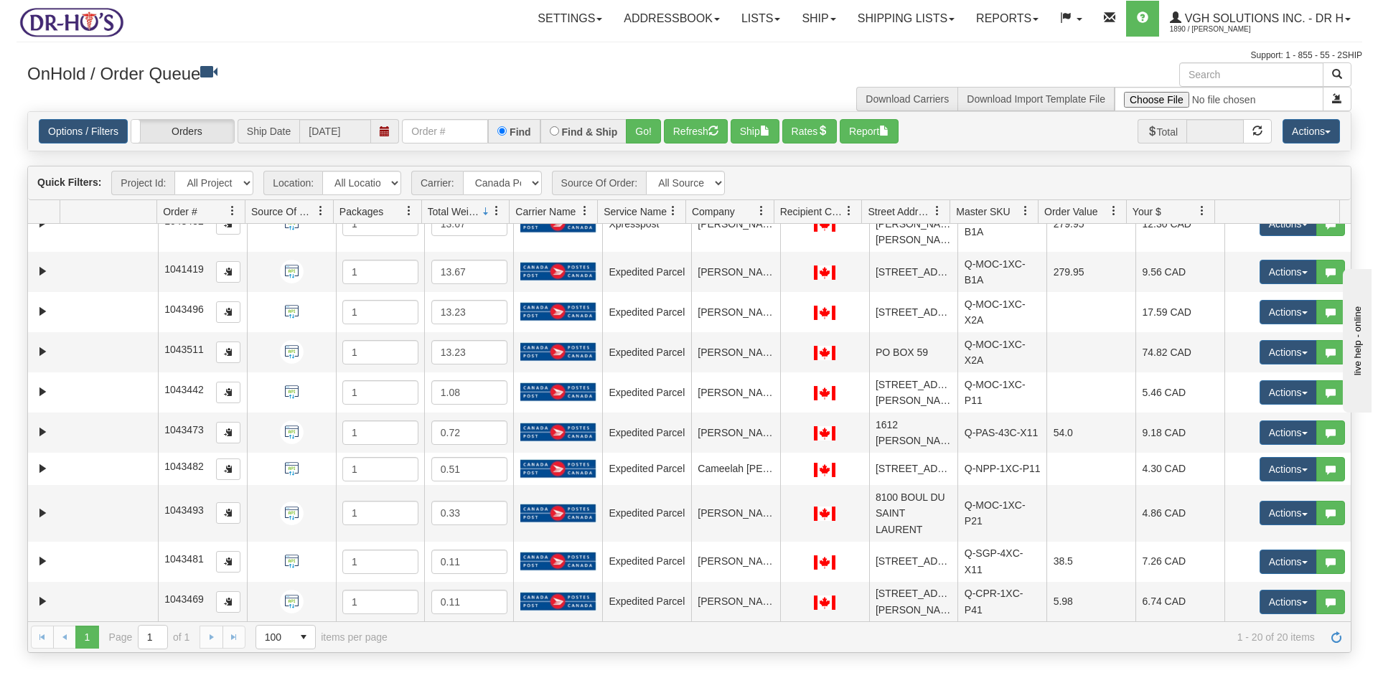
scroll to position [503, 0]
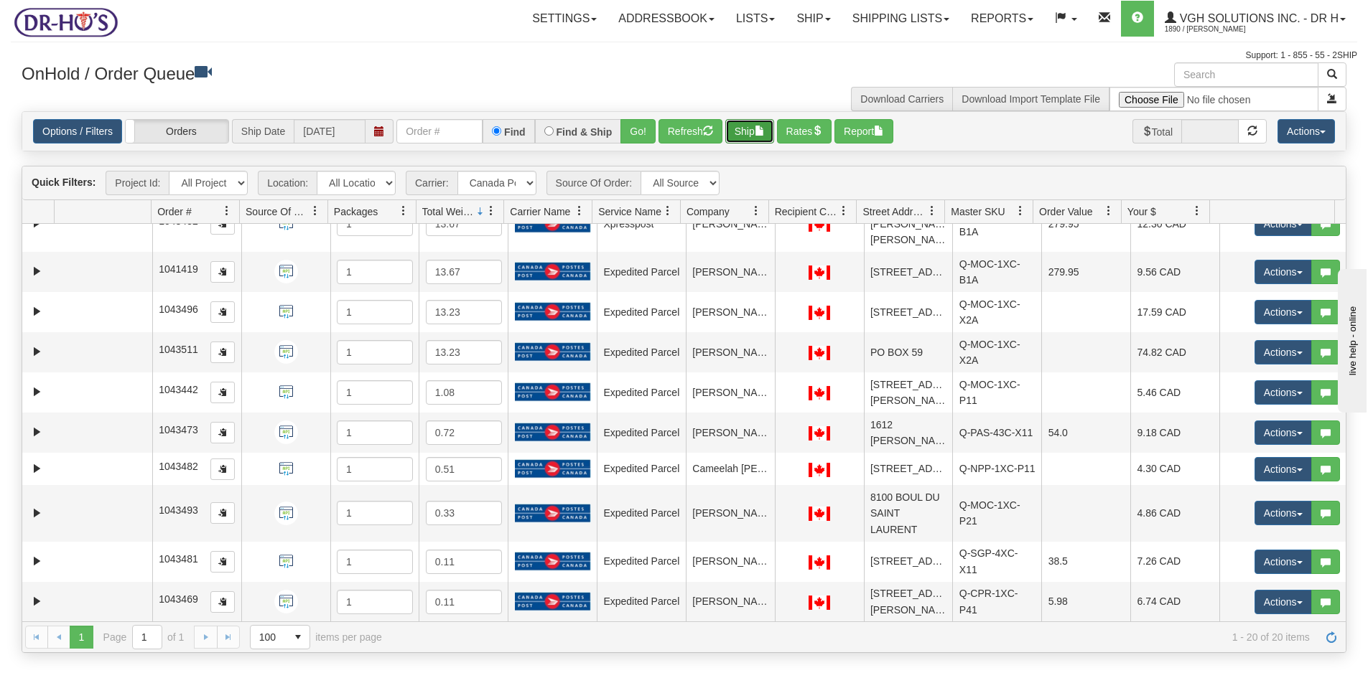
click at [742, 131] on button "Ship" at bounding box center [749, 131] width 49 height 24
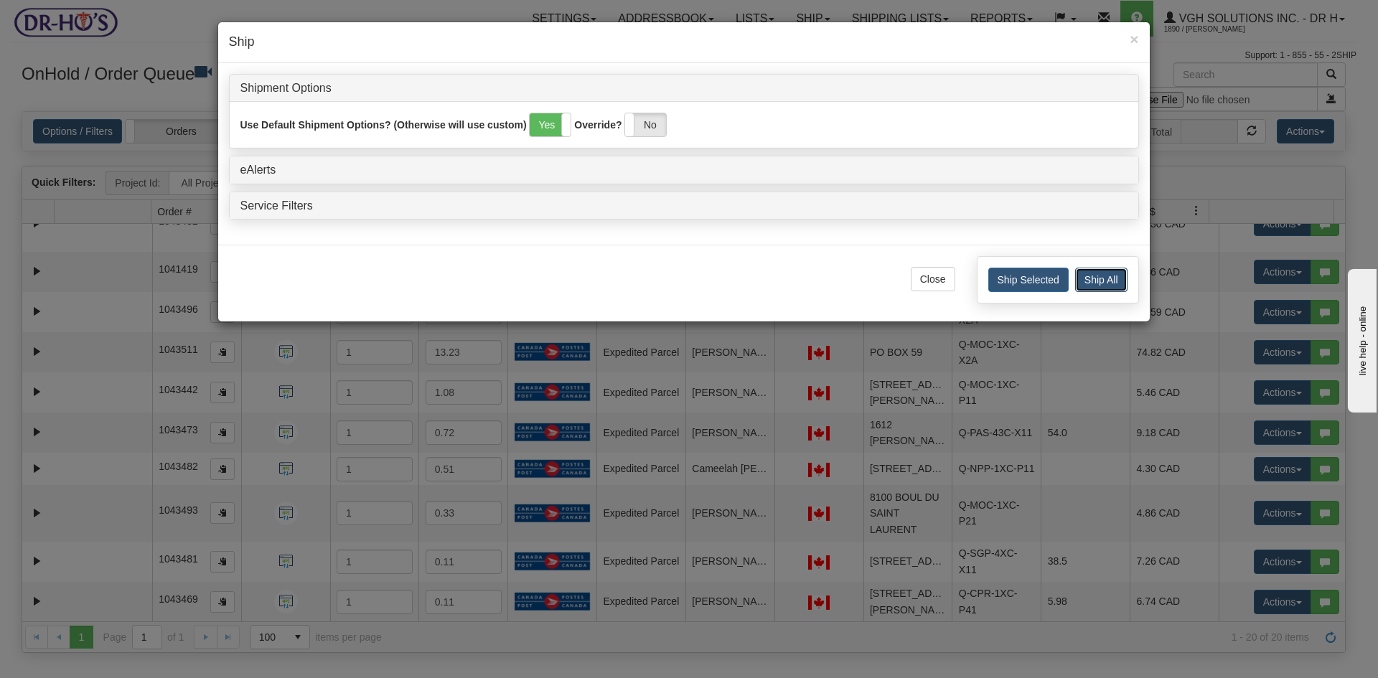
click at [1094, 277] on button "Ship All" at bounding box center [1101, 280] width 52 height 24
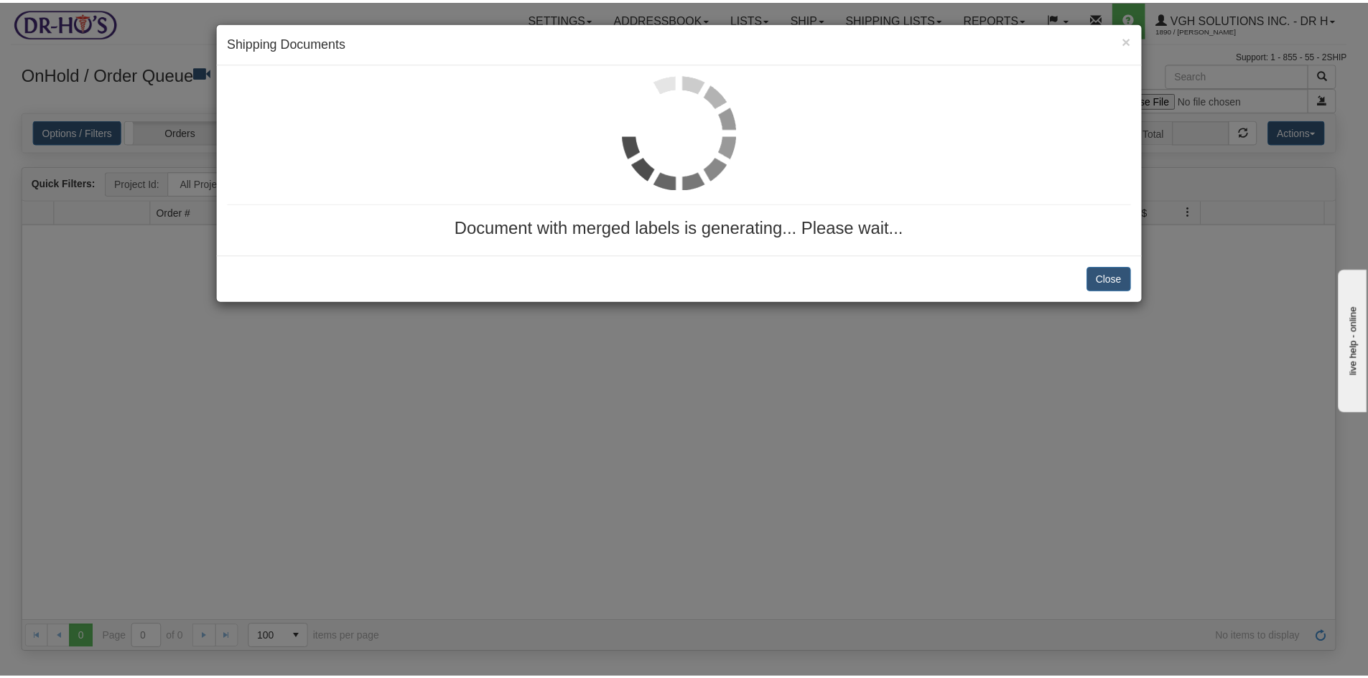
scroll to position [0, 0]
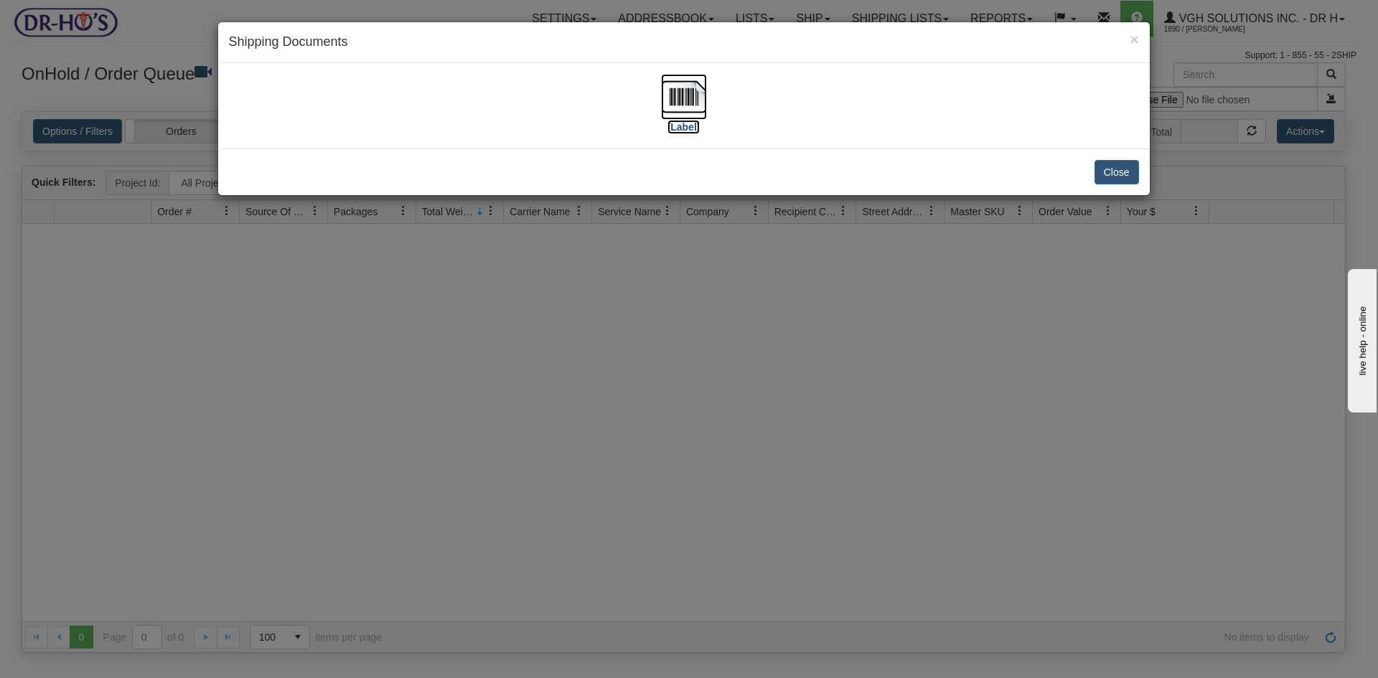
click at [687, 95] on img at bounding box center [684, 97] width 46 height 46
click at [1119, 172] on button "Close" at bounding box center [1117, 172] width 45 height 24
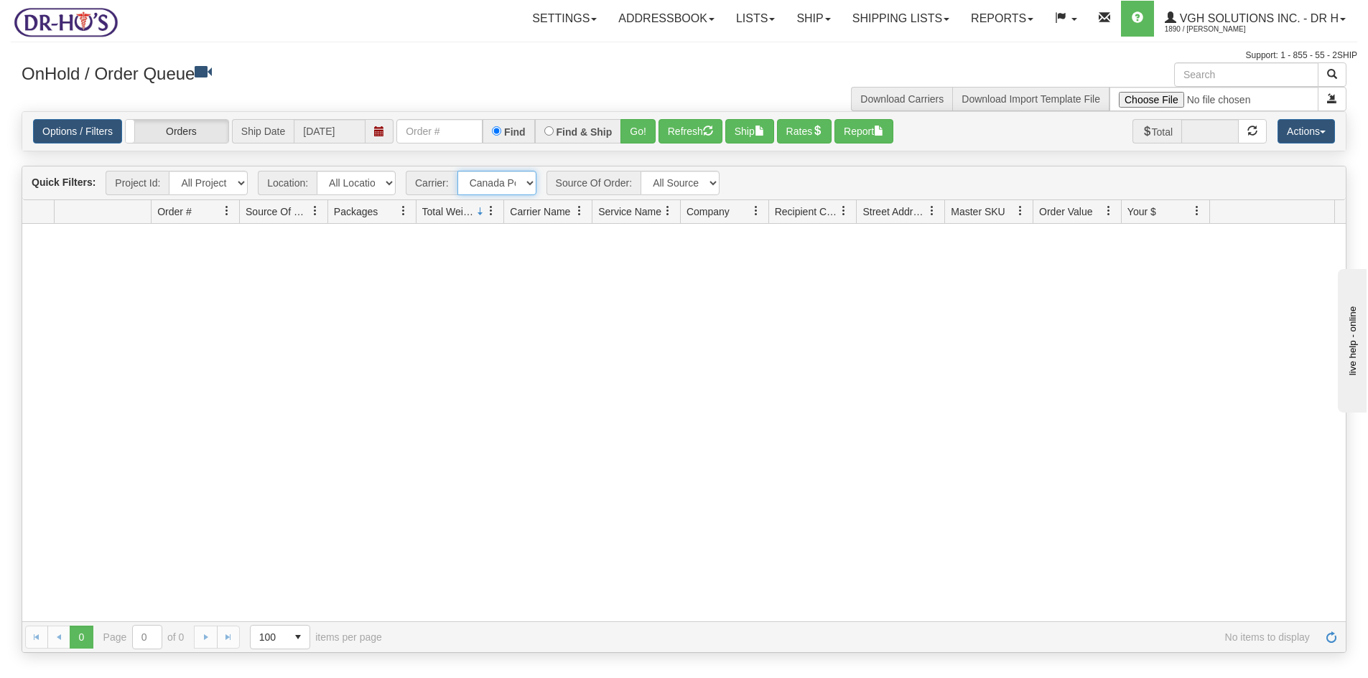
click at [529, 181] on select "- Any - Has NO carrier assigned - Has a carrier assigned FedEx Express® Canada …" at bounding box center [496, 183] width 79 height 24
select select "grid toolbar"
click at [457, 171] on select "- Any - Has NO carrier assigned - Has a carrier assigned FedEx Express® Canada …" at bounding box center [496, 183] width 79 height 24
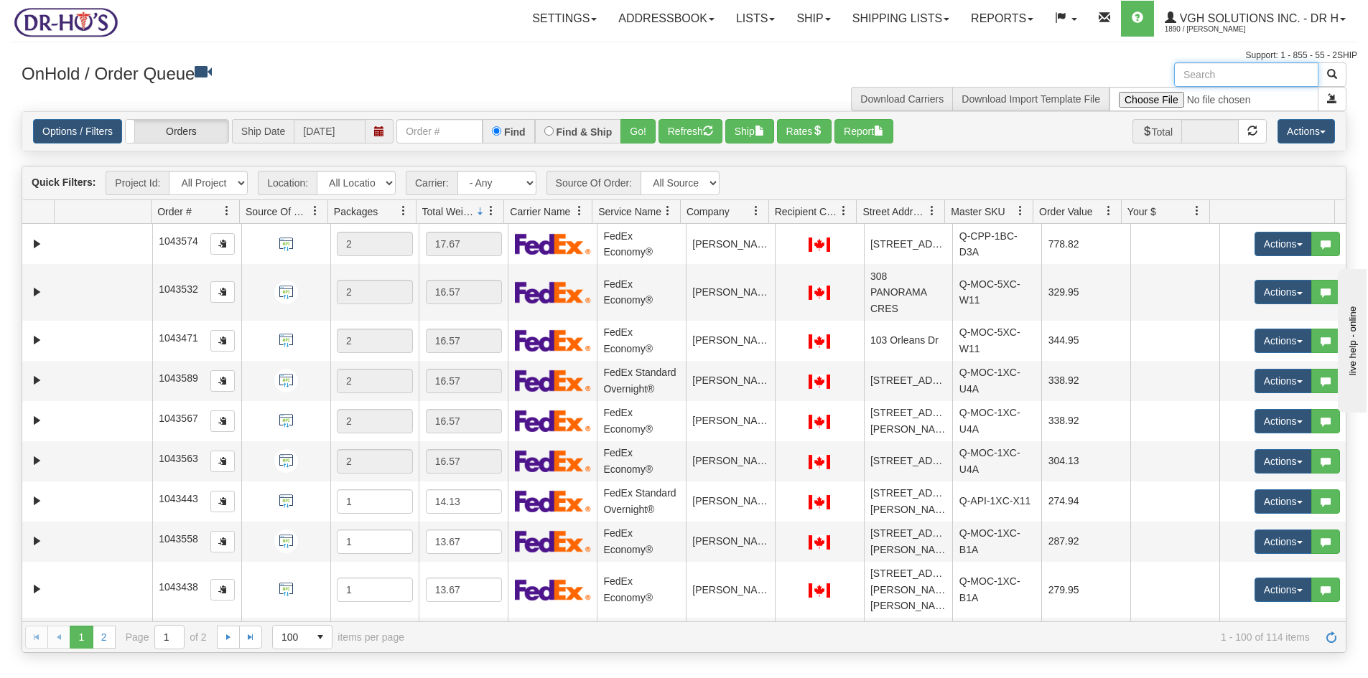
click at [1211, 70] on input "text" at bounding box center [1246, 74] width 144 height 24
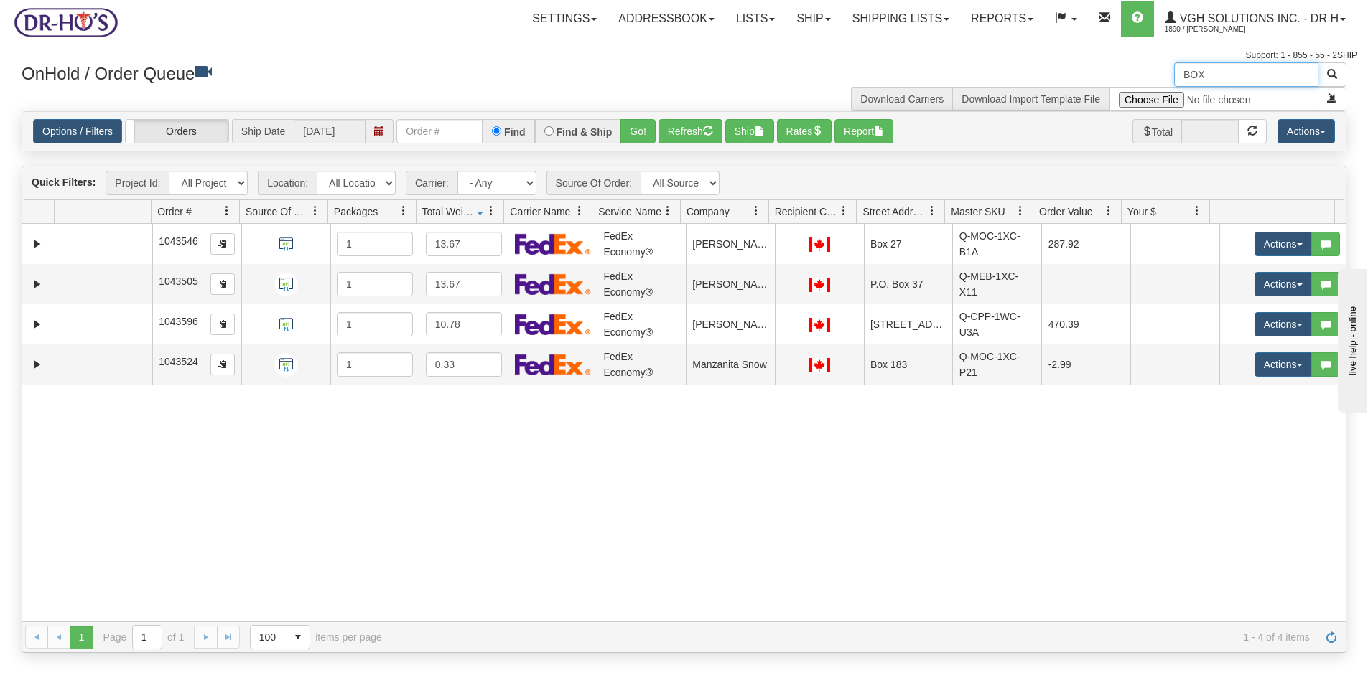
type input "BOX"
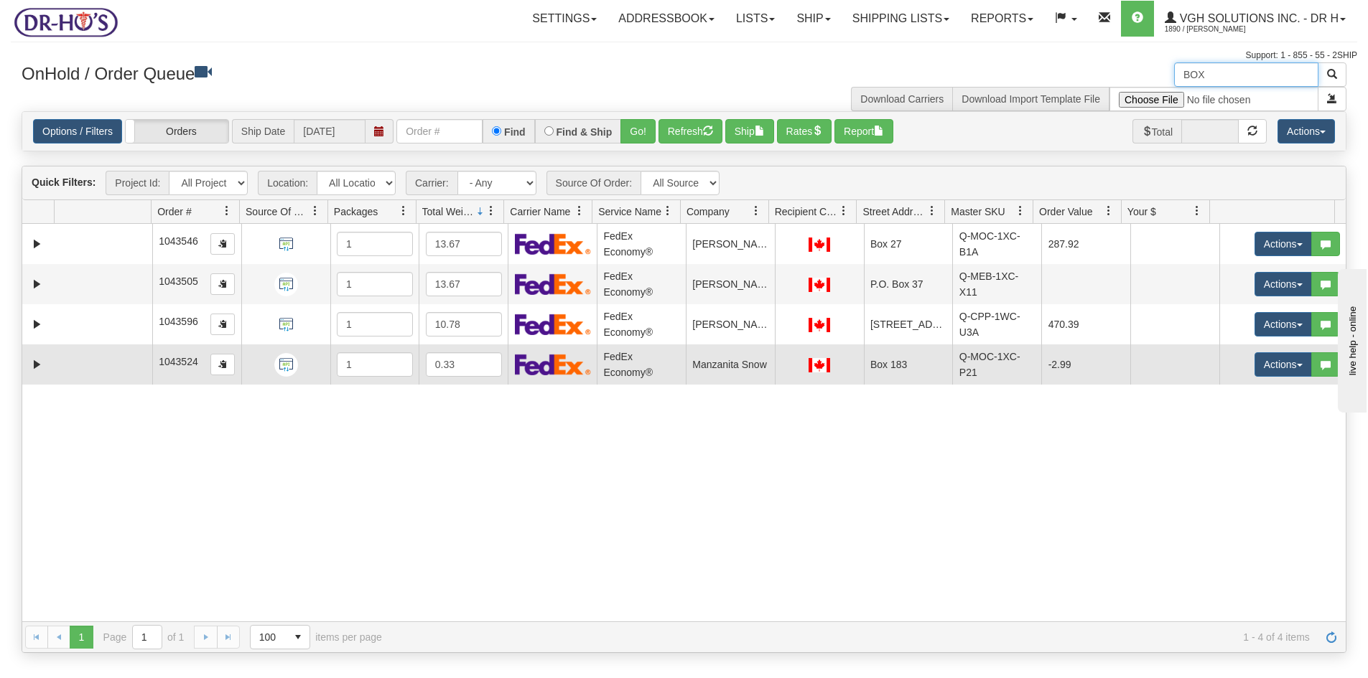
drag, startPoint x: 84, startPoint y: 365, endPoint x: 85, endPoint y: 275, distance: 89.7
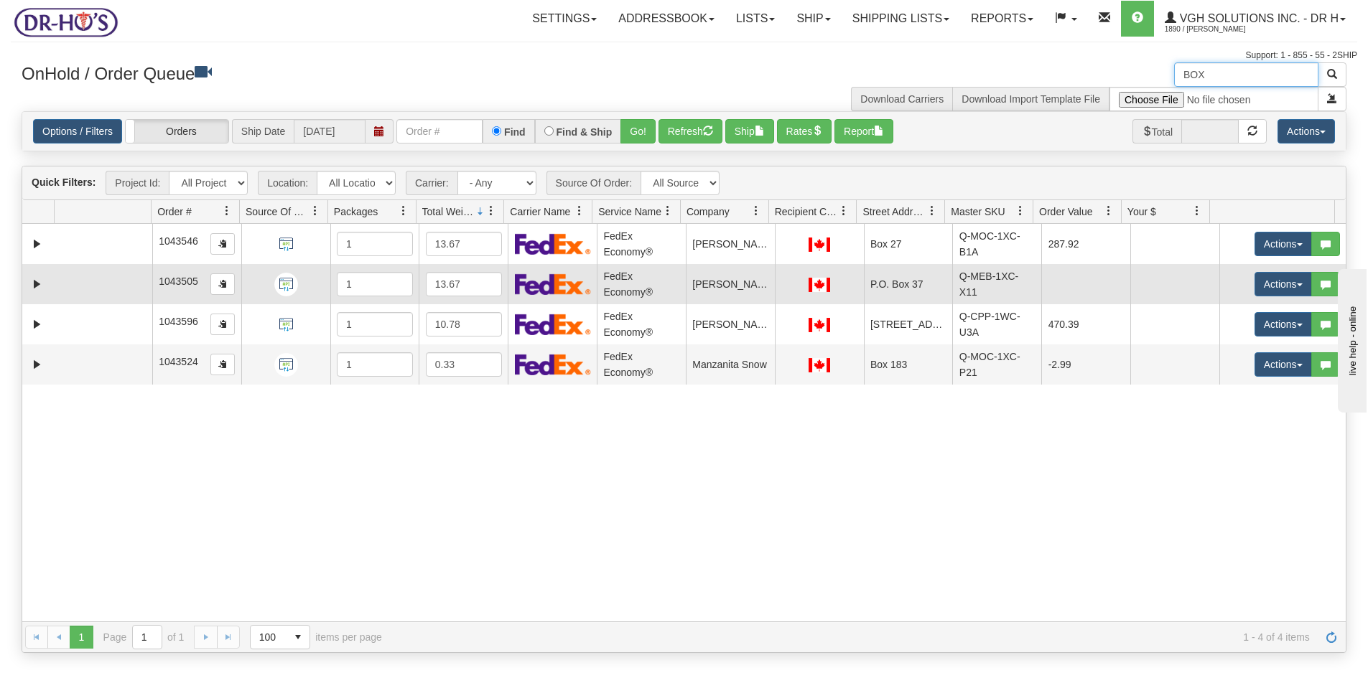
click at [84, 363] on td at bounding box center [104, 365] width 98 height 40
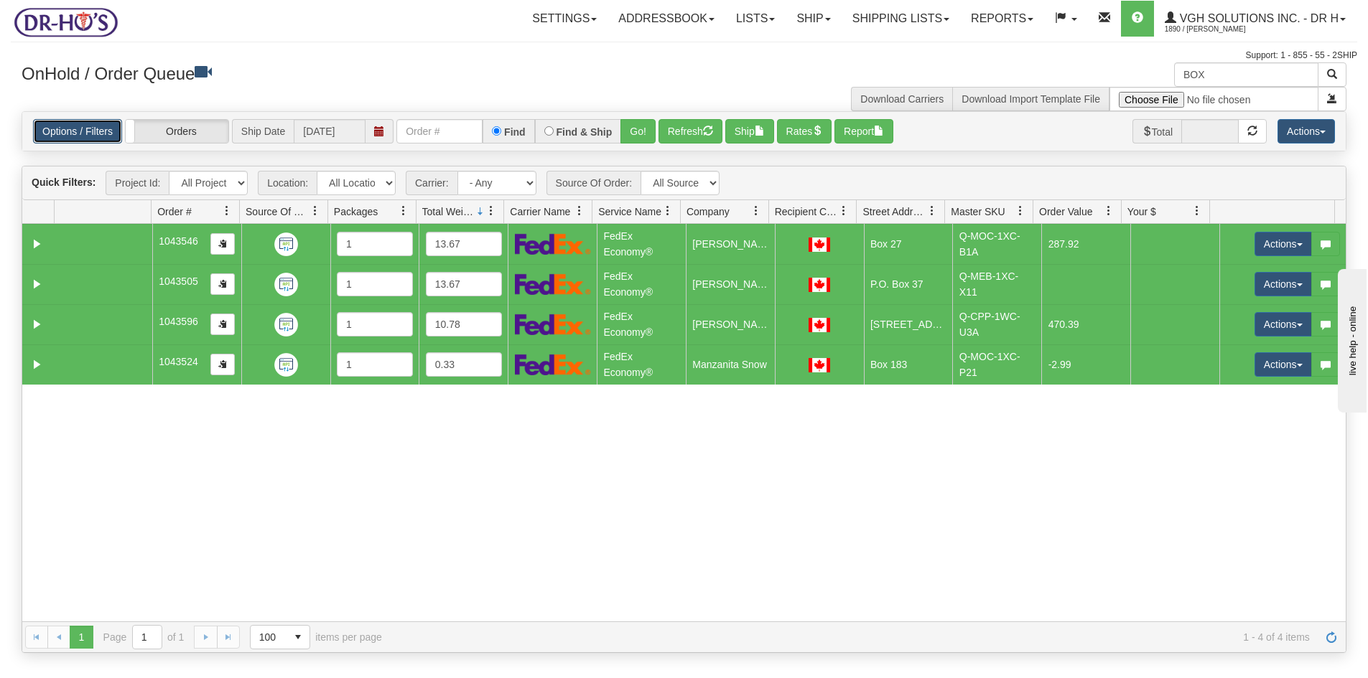
click at [85, 131] on link "Options / Filters" at bounding box center [77, 131] width 89 height 24
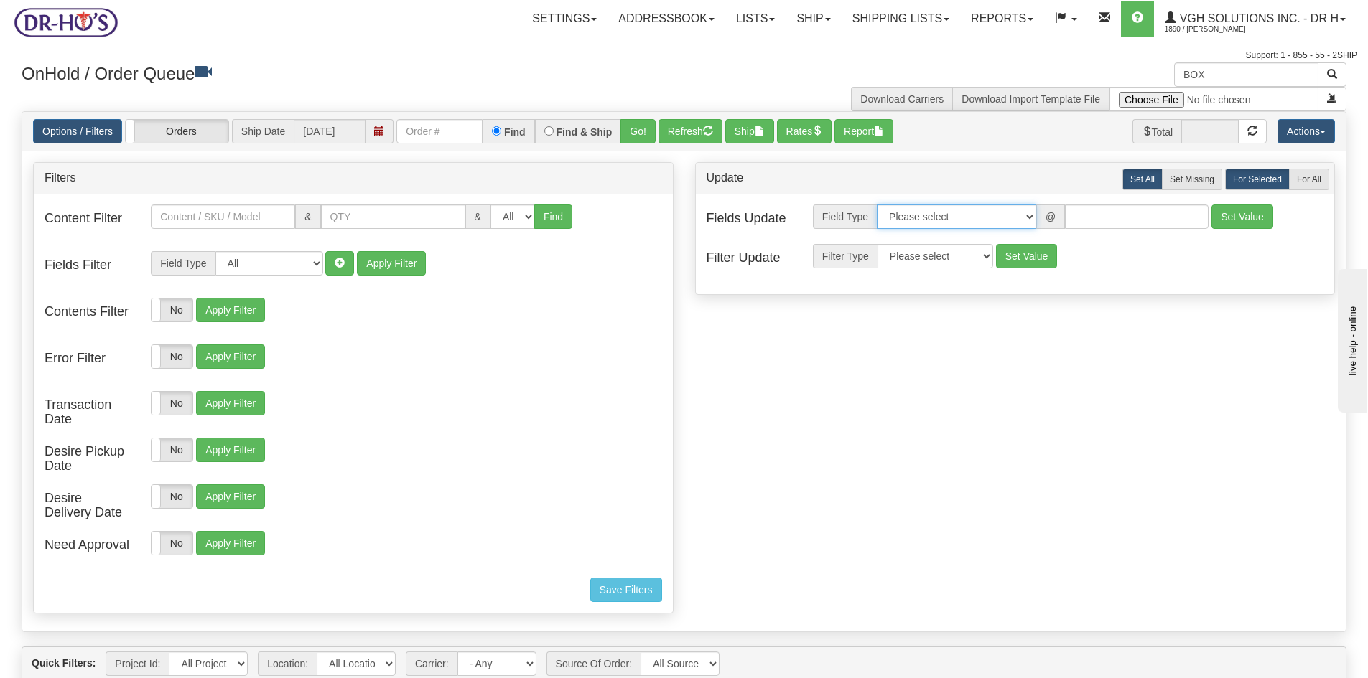
click at [1028, 216] on select "Please select Contact Person Company Country Country & State/Province City Zip …" at bounding box center [956, 217] width 159 height 24
select select "94"
click at [877, 205] on select "Please select Contact Person Company Country Country & State/Province City Zip …" at bounding box center [956, 217] width 159 height 24
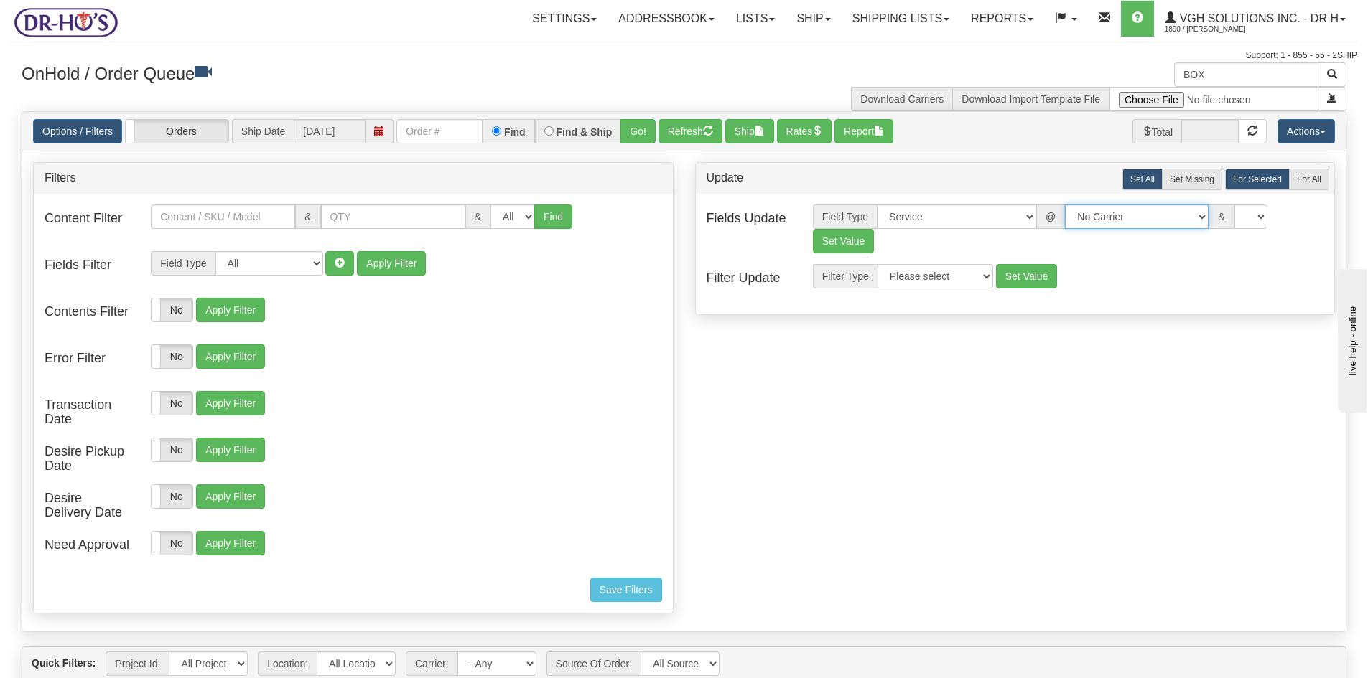
click at [1185, 215] on select "No Carrier FedEx Express® UPS Purolator Canpar [GEOGRAPHIC_DATA] Post BeSwyft K…" at bounding box center [1137, 217] width 144 height 24
select select "20"
click at [1065, 205] on select "No Carrier FedEx Express® UPS Purolator Canpar [GEOGRAPHIC_DATA] Post BeSwyft K…" at bounding box center [1137, 217] width 144 height 24
click at [1314, 217] on select "CA -> [GEOGRAPHIC_DATA] - [GEOGRAPHIC_DATA]EP - Expedited [GEOGRAPHIC_DATA] [GE…" at bounding box center [1252, 217] width 144 height 24
select select "DOM.EP"
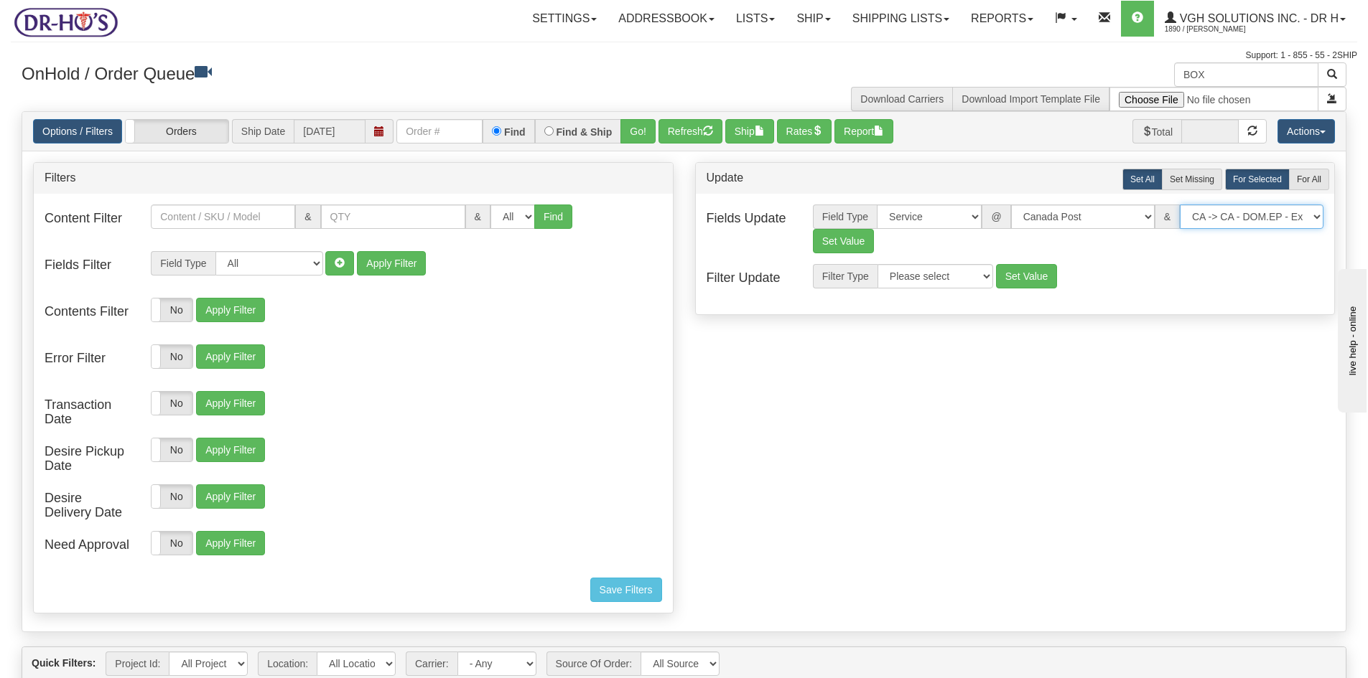
click at [1180, 205] on select "CA -> [GEOGRAPHIC_DATA] - [GEOGRAPHIC_DATA]EP - Expedited [GEOGRAPHIC_DATA] [GE…" at bounding box center [1252, 217] width 144 height 24
click at [844, 243] on button "Set Value" at bounding box center [844, 241] width 62 height 24
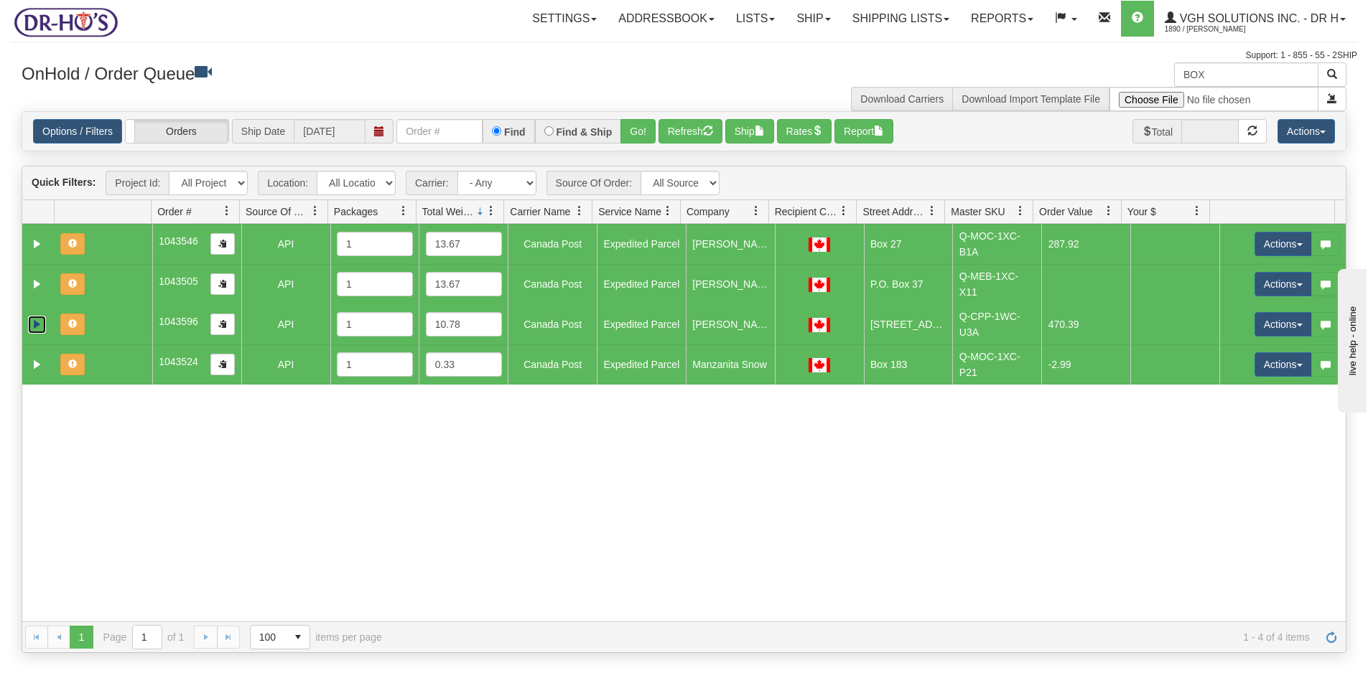
click at [35, 324] on link "Expand" at bounding box center [37, 325] width 18 height 18
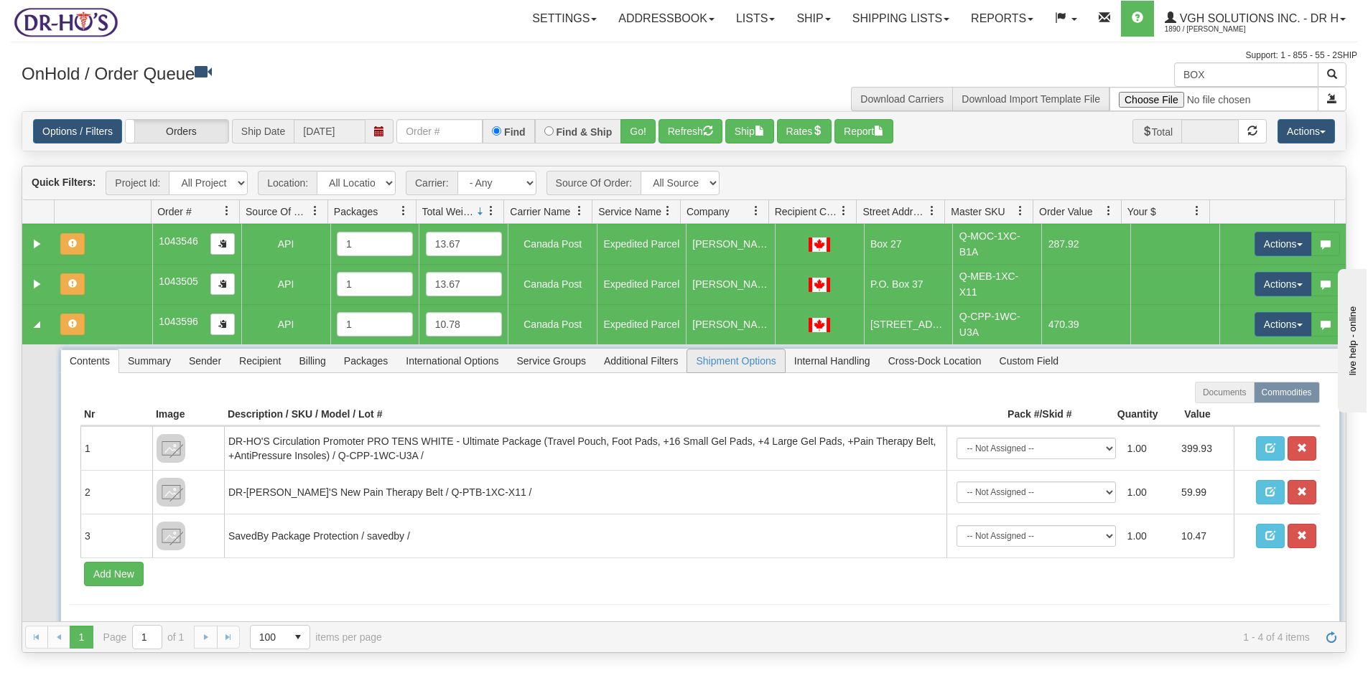
click at [729, 362] on span "Shipment Options" at bounding box center [735, 361] width 97 height 23
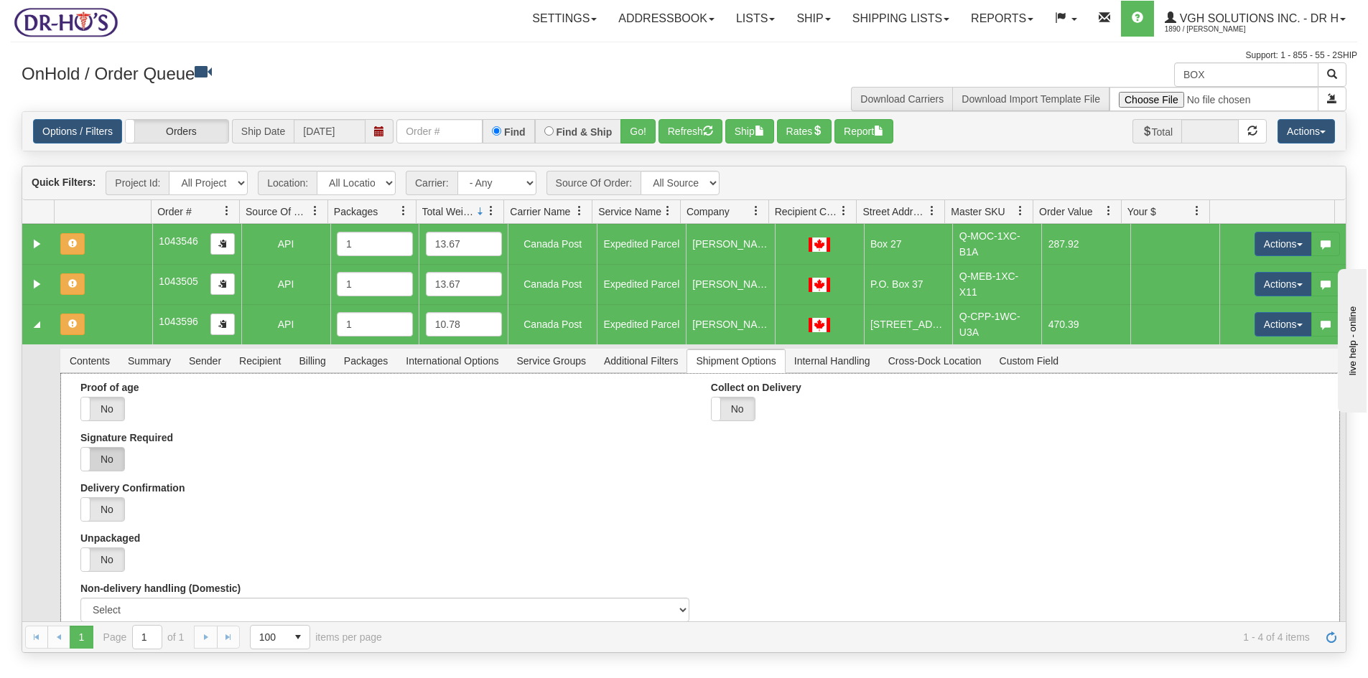
click at [107, 464] on label "No" at bounding box center [102, 459] width 43 height 23
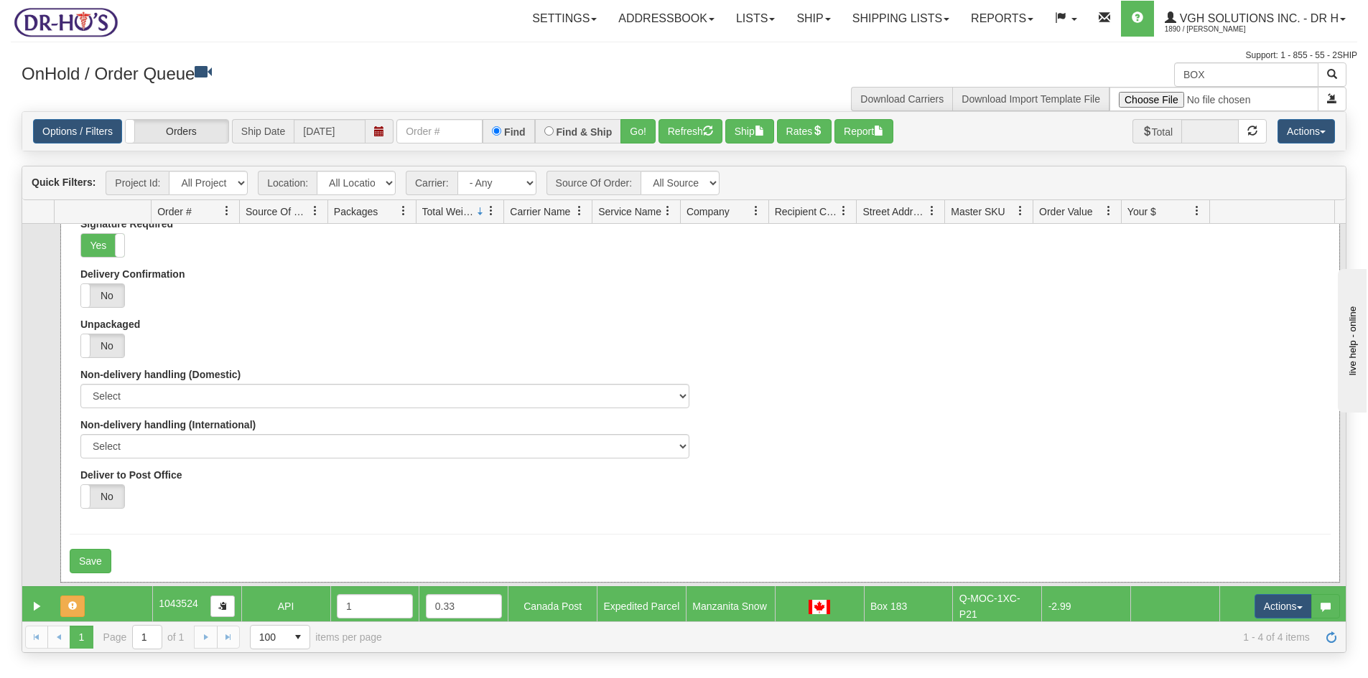
scroll to position [219, 0]
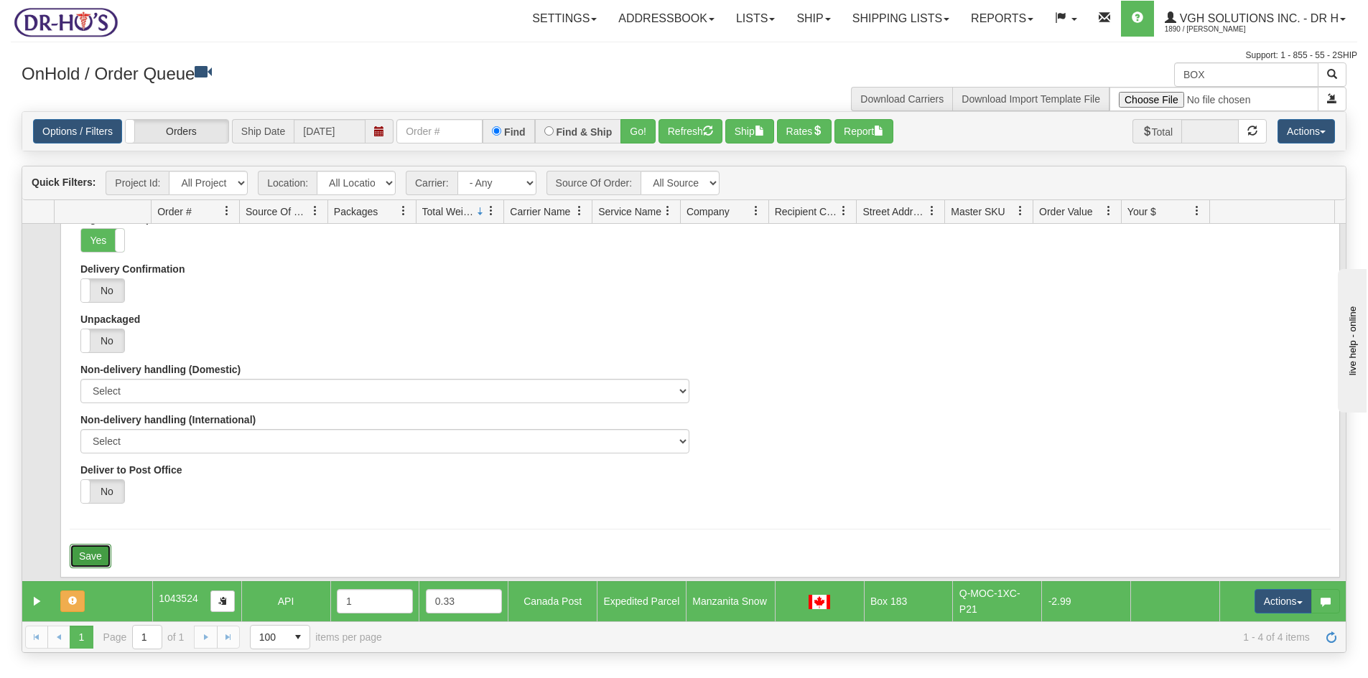
click at [97, 556] on button "Save" at bounding box center [91, 556] width 42 height 24
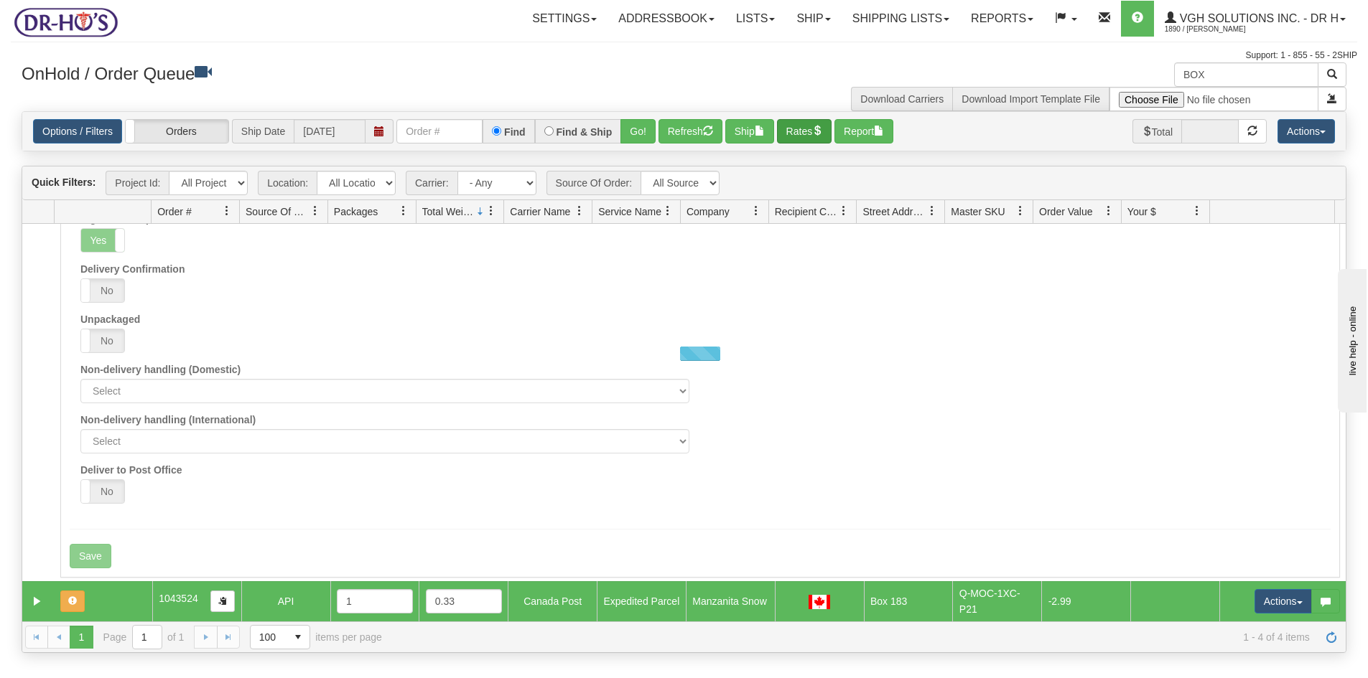
scroll to position [195, 0]
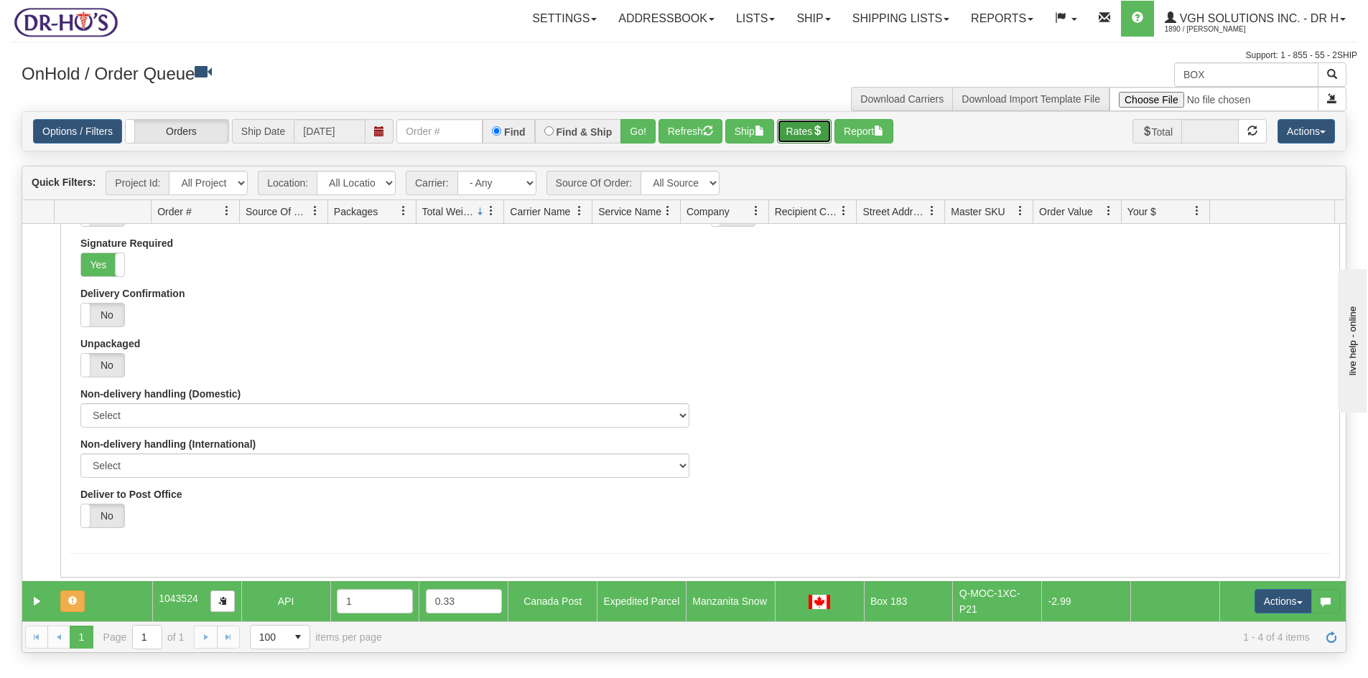
click at [812, 128] on button "Rates" at bounding box center [804, 131] width 55 height 24
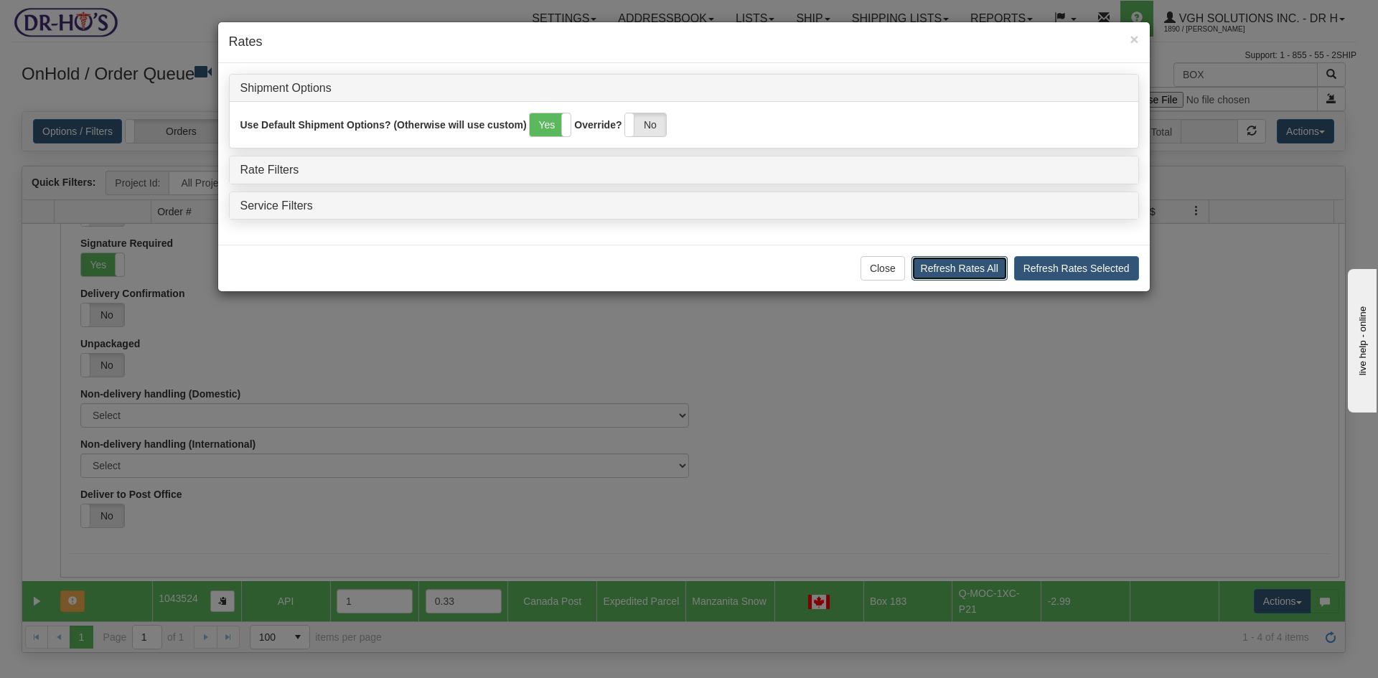
click at [971, 268] on button "Refresh Rates All" at bounding box center [960, 268] width 96 height 24
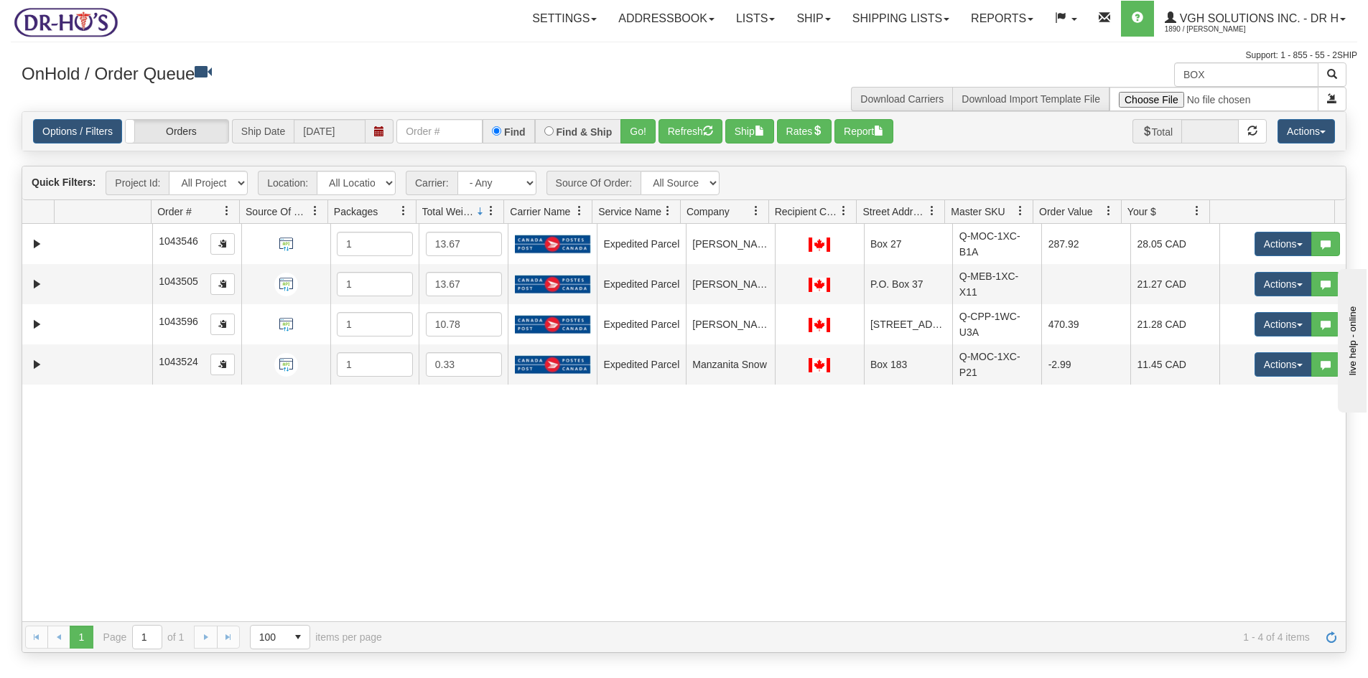
scroll to position [0, 0]
click at [737, 123] on button "Ship" at bounding box center [749, 131] width 49 height 24
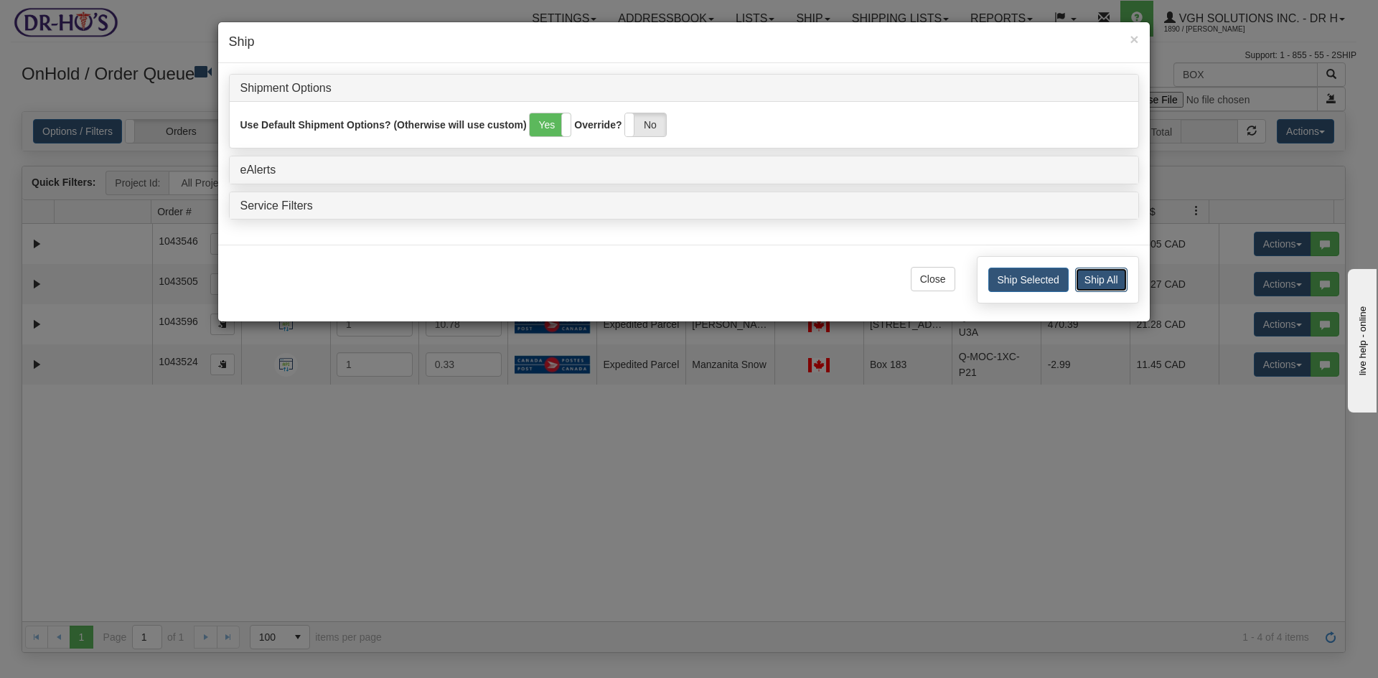
click at [1119, 279] on button "Ship All" at bounding box center [1101, 280] width 52 height 24
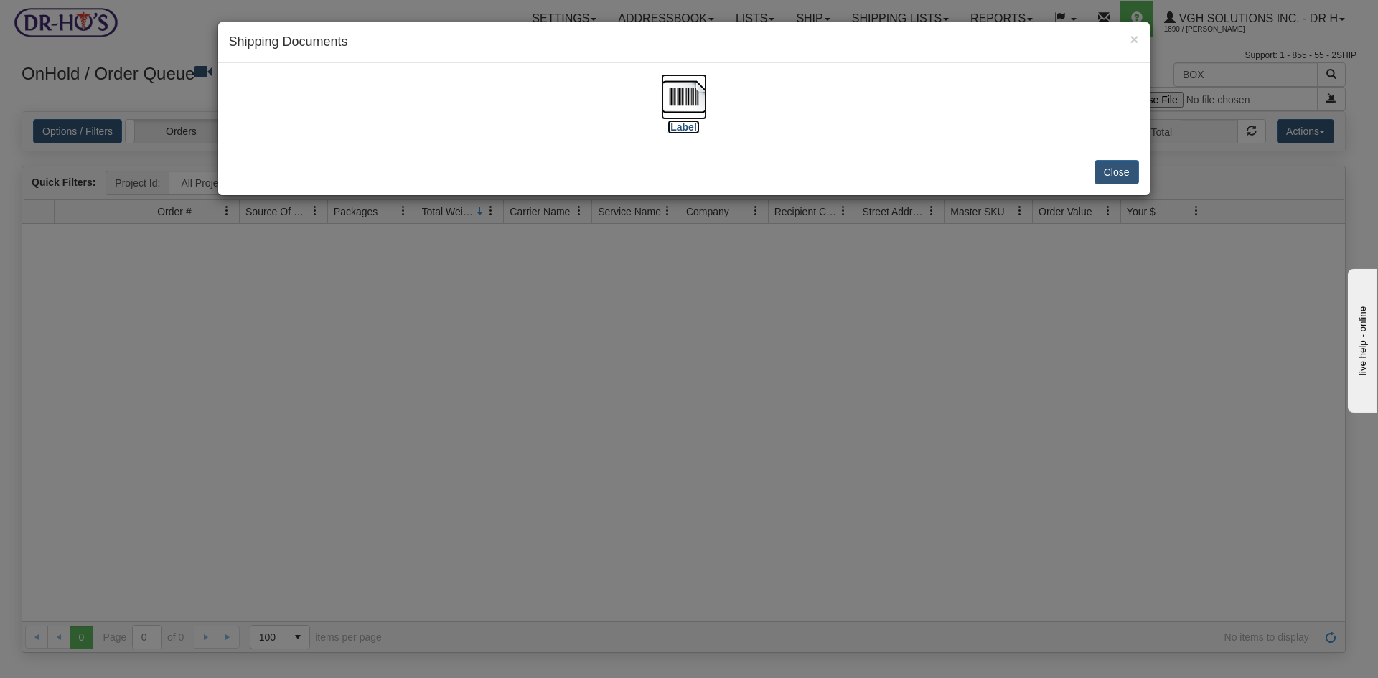
click at [694, 103] on img at bounding box center [684, 97] width 46 height 46
click at [1109, 167] on button "Close" at bounding box center [1117, 172] width 45 height 24
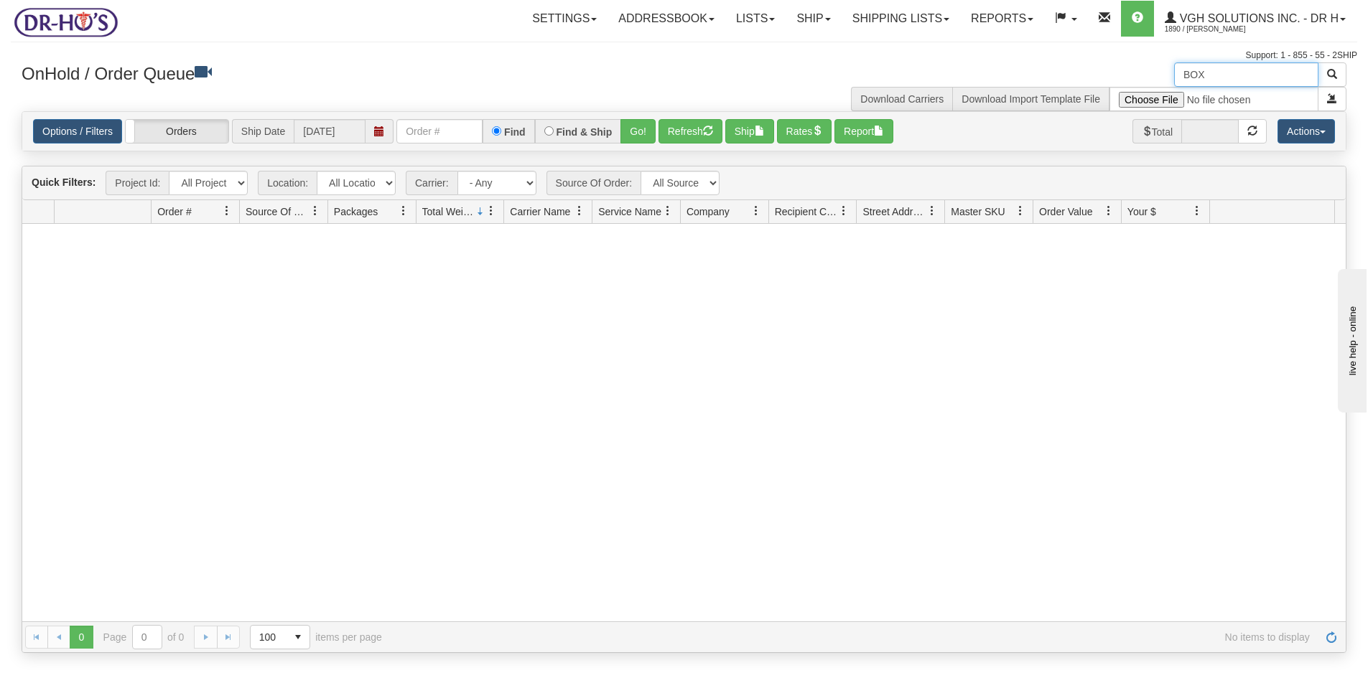
click at [1253, 78] on input "BOX" at bounding box center [1246, 74] width 144 height 24
drag, startPoint x: 1133, startPoint y: 83, endPoint x: 1011, endPoint y: 97, distance: 122.8
click at [1022, 96] on div "BOX Download Carriers Download Import Template File" at bounding box center [1020, 86] width 673 height 49
click at [696, 129] on button "Refresh" at bounding box center [690, 131] width 64 height 24
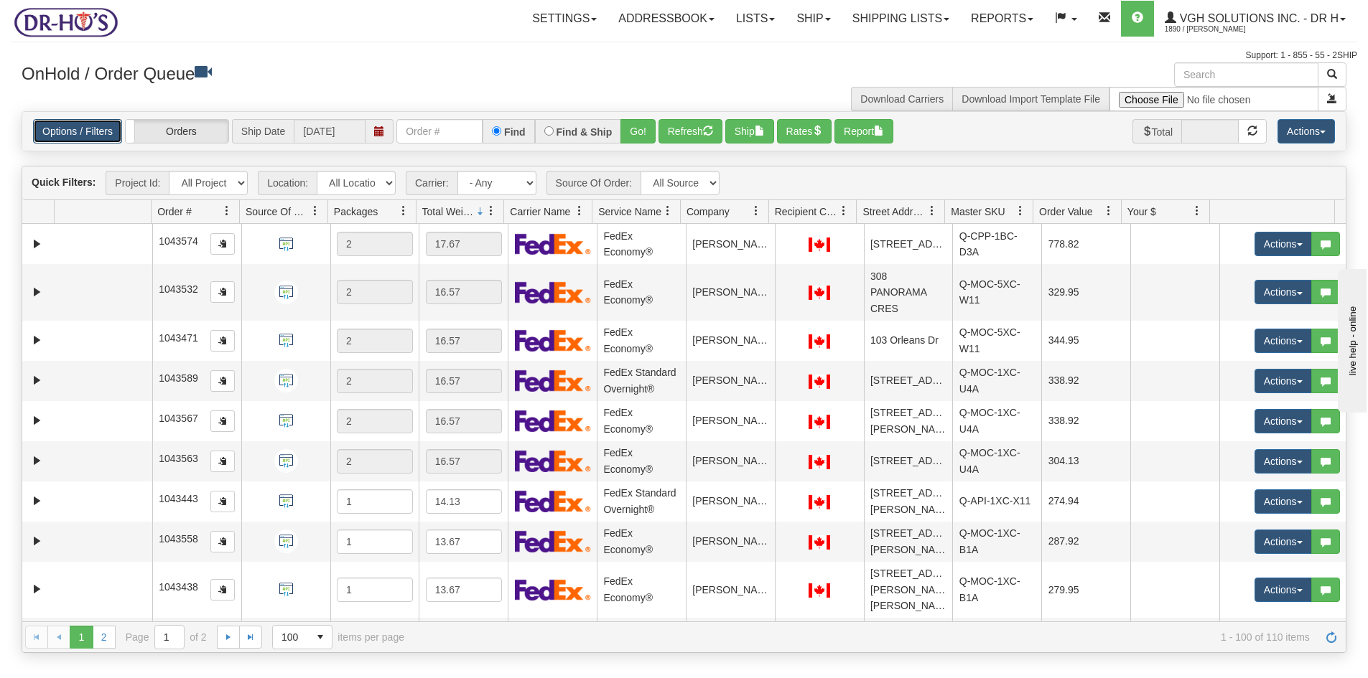
click at [88, 133] on link "Options / Filters" at bounding box center [77, 131] width 89 height 24
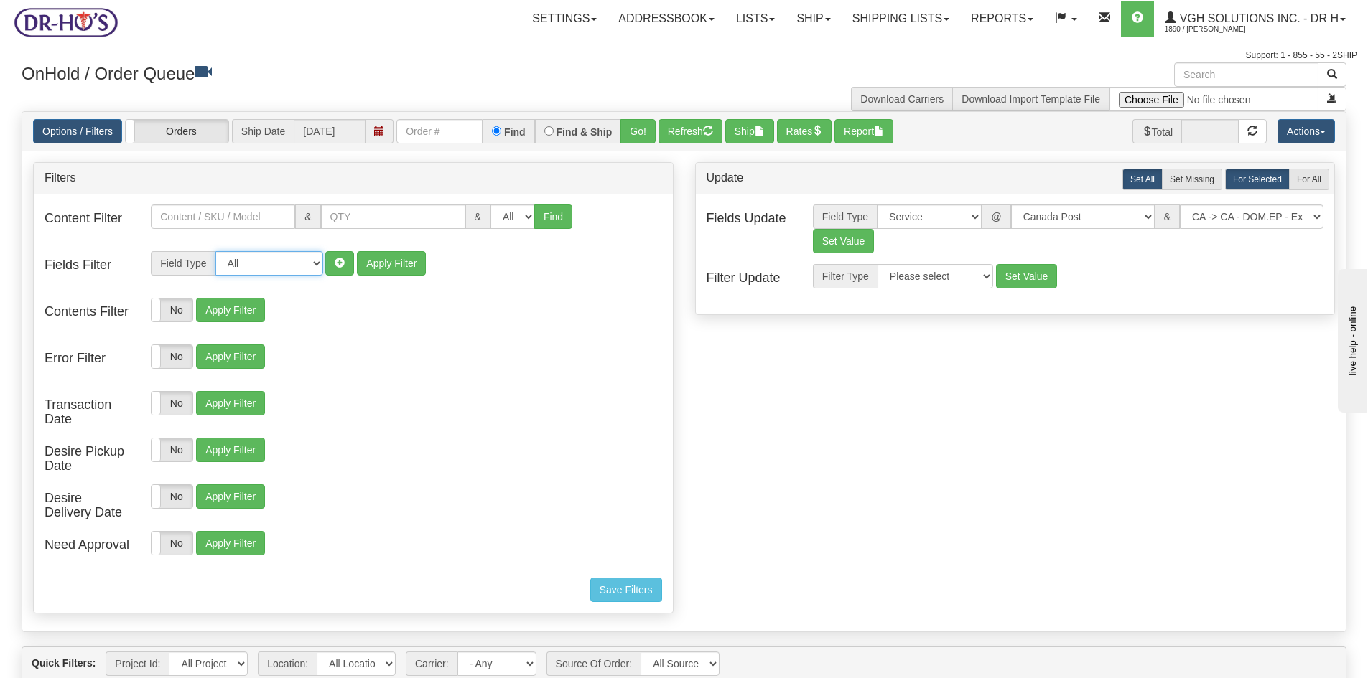
click at [316, 259] on select "All Contact Person Company Country Country & State/Province City Zip / Postal S…" at bounding box center [269, 263] width 108 height 24
select select "94"
click at [215, 251] on select "All Contact Person Company Country Country & State/Province City Zip / Postal S…" at bounding box center [269, 263] width 108 height 24
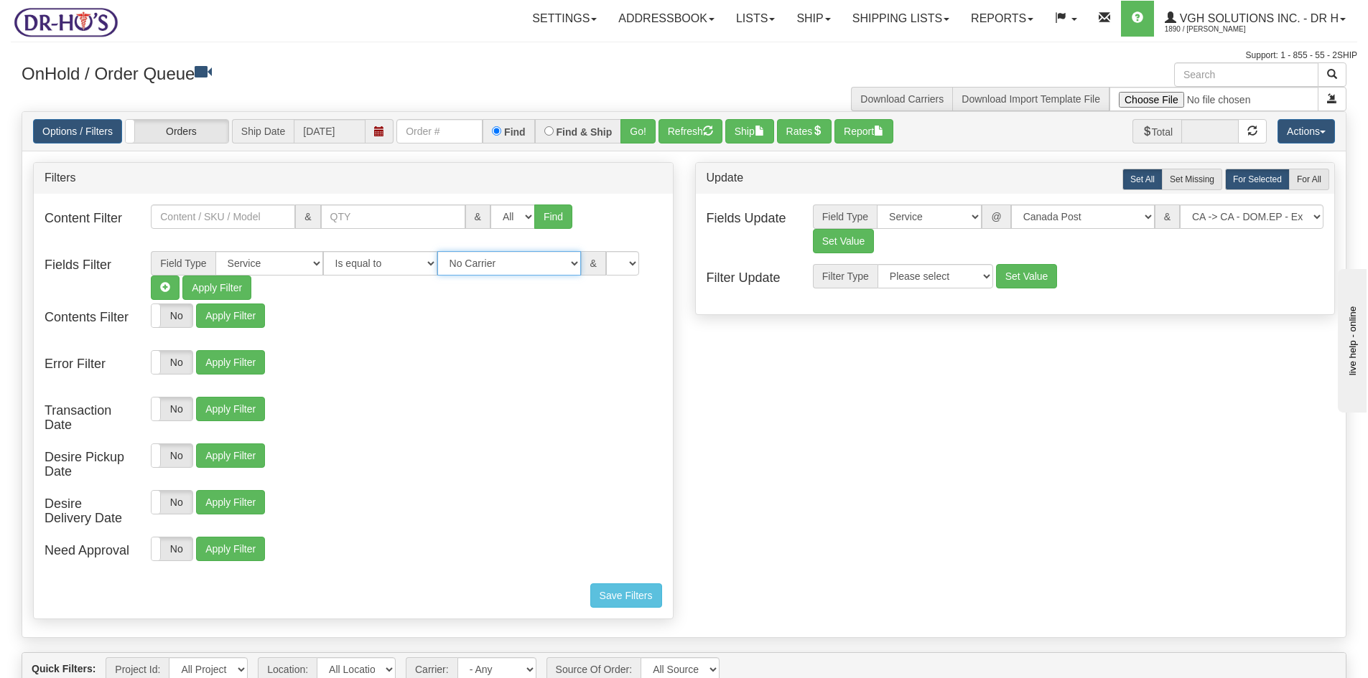
click at [561, 260] on select "No Carrier FedEx Express® UPS Purolator Canpar [GEOGRAPHIC_DATA] Post BeSwyft K…" at bounding box center [509, 263] width 144 height 24
select select "2"
click at [437, 251] on select "No Carrier FedEx Express® UPS Purolator Canpar [GEOGRAPHIC_DATA] Post BeSwyft K…" at bounding box center [509, 263] width 144 height 24
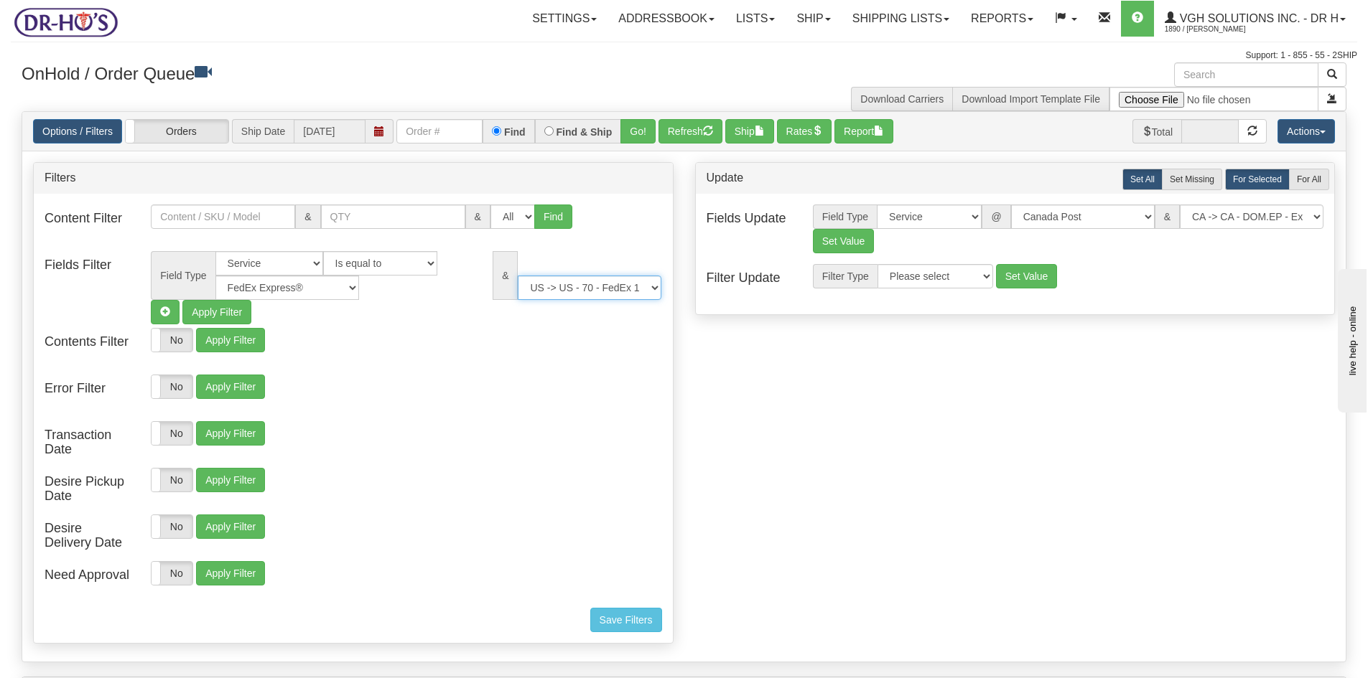
click at [654, 286] on select "US -> US - 70 - FedEx 1 Day® Freight US -> US - 03 - FedEx 2 Day® US -> US - 49…" at bounding box center [590, 288] width 144 height 24
select select "05"
click at [518, 276] on select "US -> US - 70 - FedEx 1 Day® Freight US -> US - 03 - FedEx 2 Day® US -> US - 49…" at bounding box center [590, 288] width 144 height 24
click at [674, 129] on button "Refresh" at bounding box center [690, 131] width 64 height 24
click at [739, 131] on button "Ship" at bounding box center [749, 131] width 49 height 24
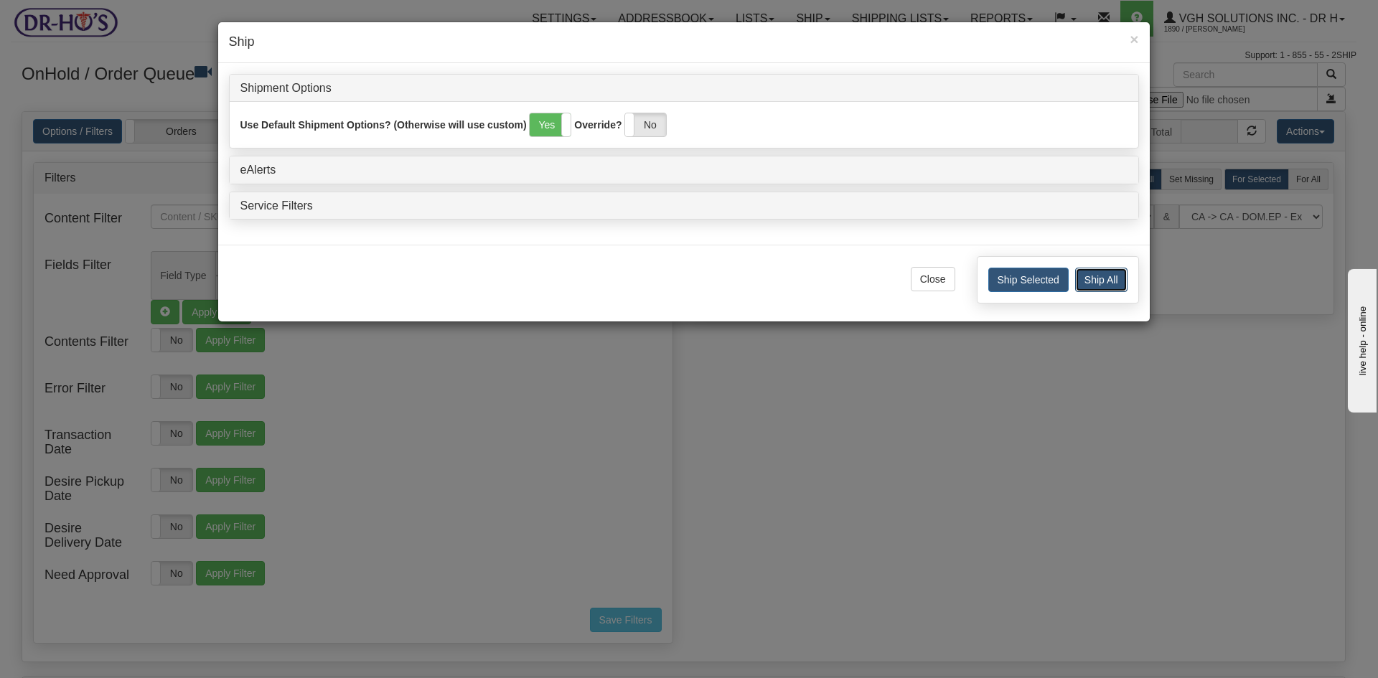
click at [1088, 279] on button "Ship All" at bounding box center [1101, 280] width 52 height 24
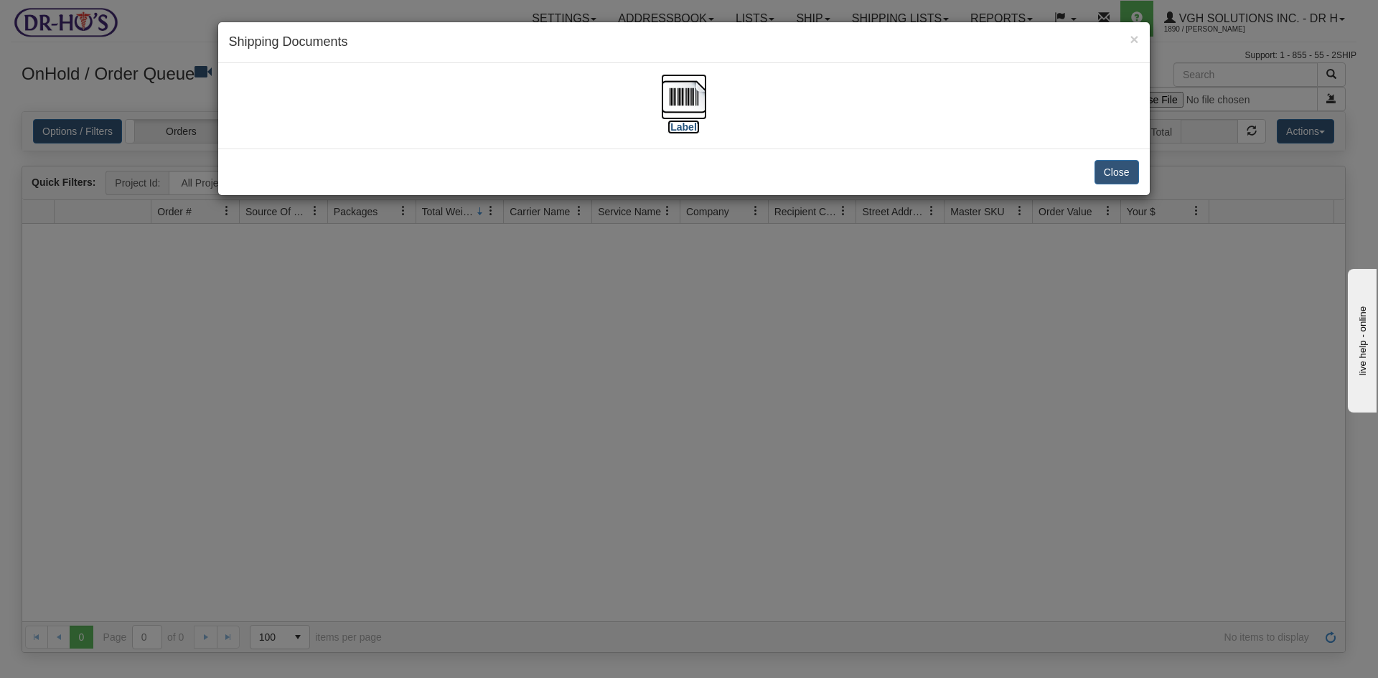
click at [683, 93] on img at bounding box center [684, 97] width 46 height 46
click at [1122, 164] on button "Close" at bounding box center [1117, 172] width 45 height 24
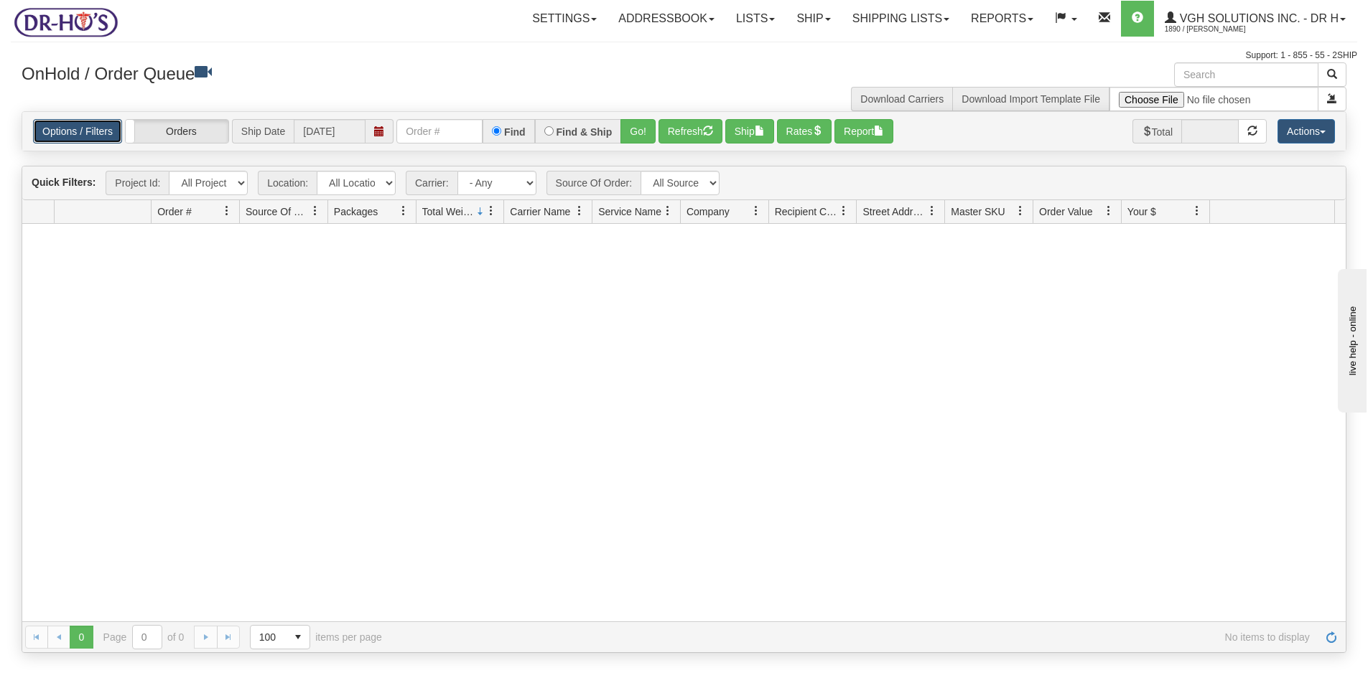
click at [75, 139] on link "Options / Filters" at bounding box center [77, 131] width 89 height 24
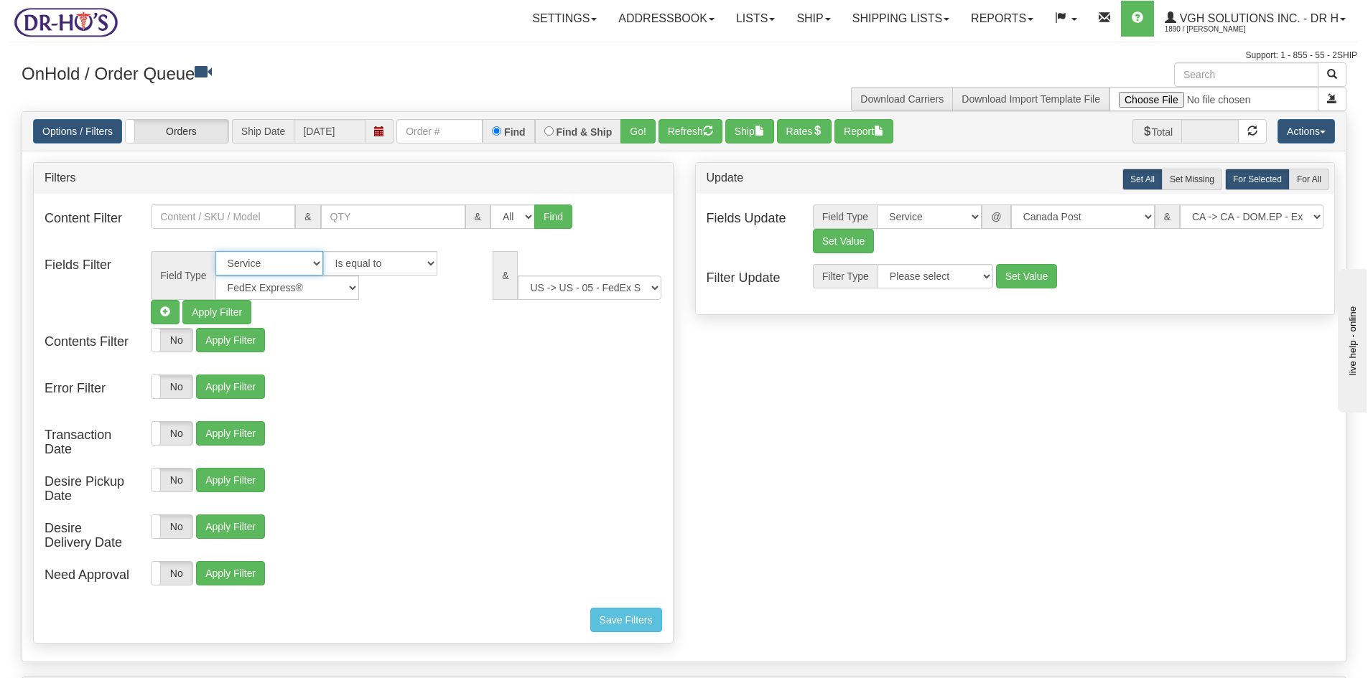
drag, startPoint x: 312, startPoint y: 261, endPoint x: 325, endPoint y: 274, distance: 18.3
click at [312, 261] on select "All Contact Person Company Country Country & State/Province City Zip / Postal S…" at bounding box center [269, 263] width 108 height 24
select select
click at [215, 251] on select "All Contact Person Company Country Country & State/Province City Zip / Postal S…" at bounding box center [269, 263] width 108 height 24
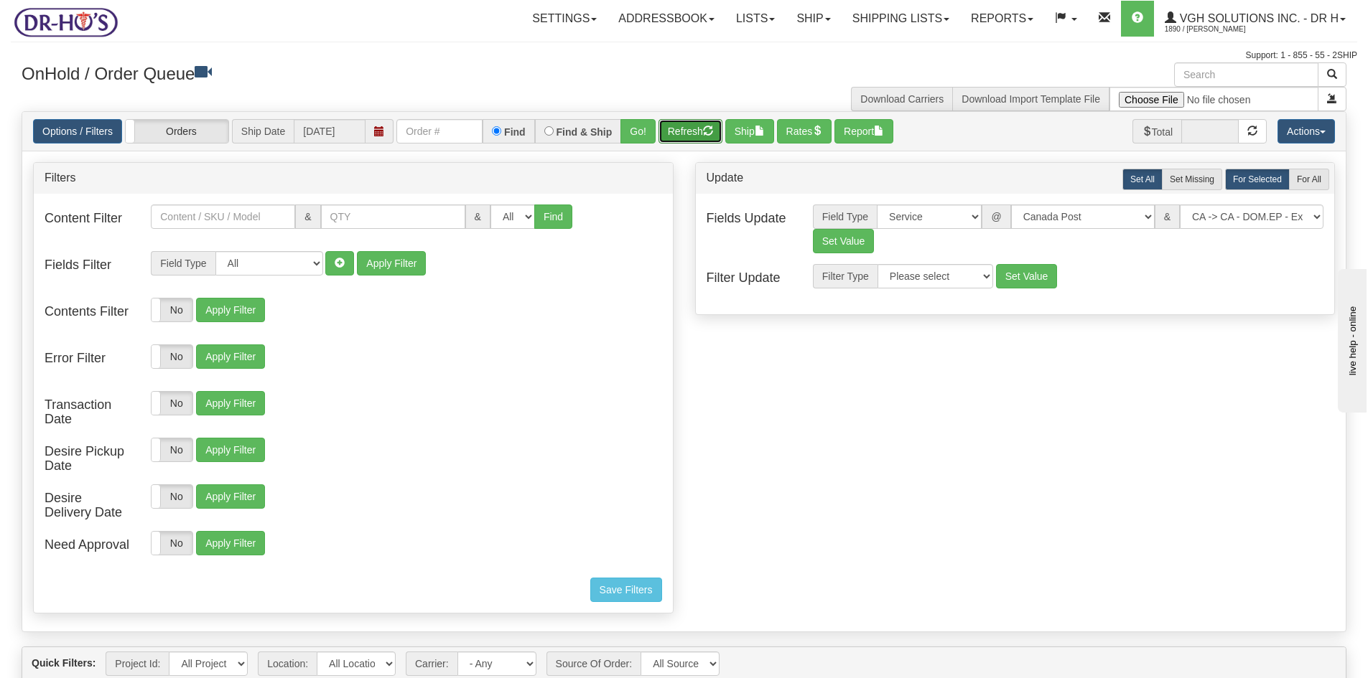
click at [689, 133] on button "Refresh" at bounding box center [690, 131] width 64 height 24
click at [63, 129] on link "Options / Filters" at bounding box center [77, 131] width 89 height 24
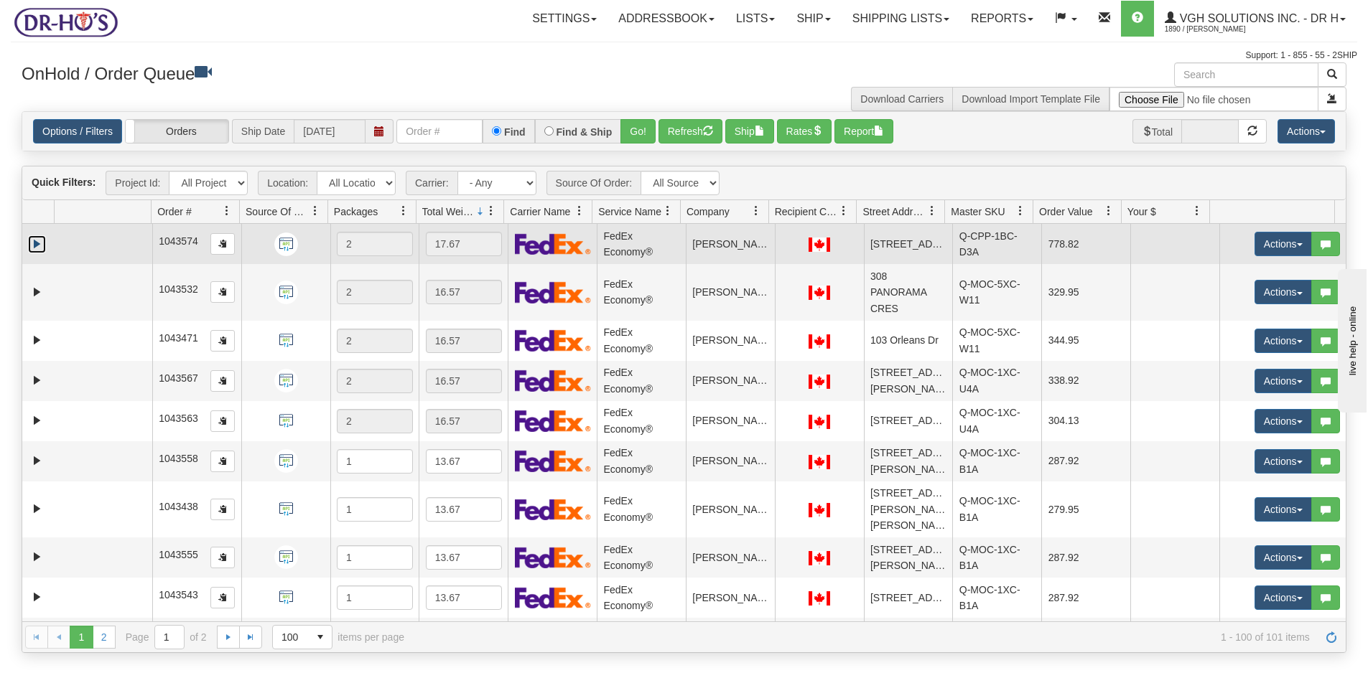
click at [37, 241] on link "Expand" at bounding box center [37, 244] width 18 height 18
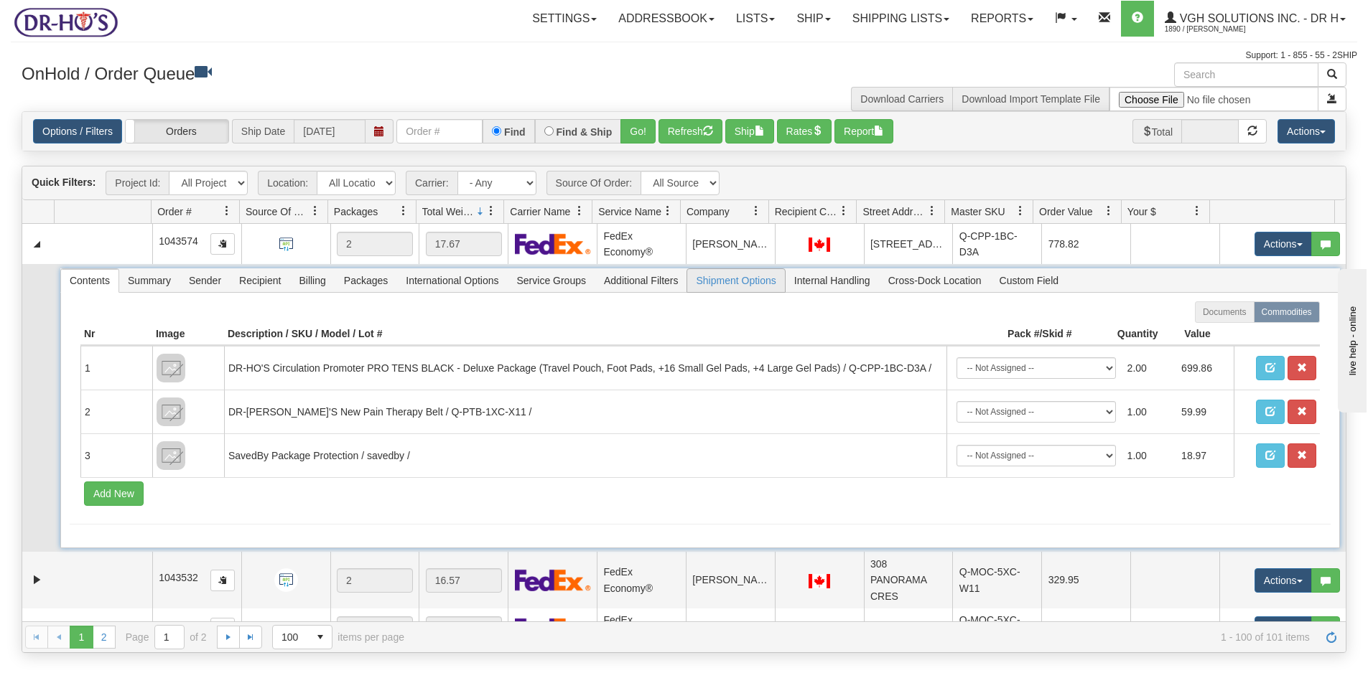
click at [760, 281] on span "Shipment Options" at bounding box center [735, 280] width 97 height 23
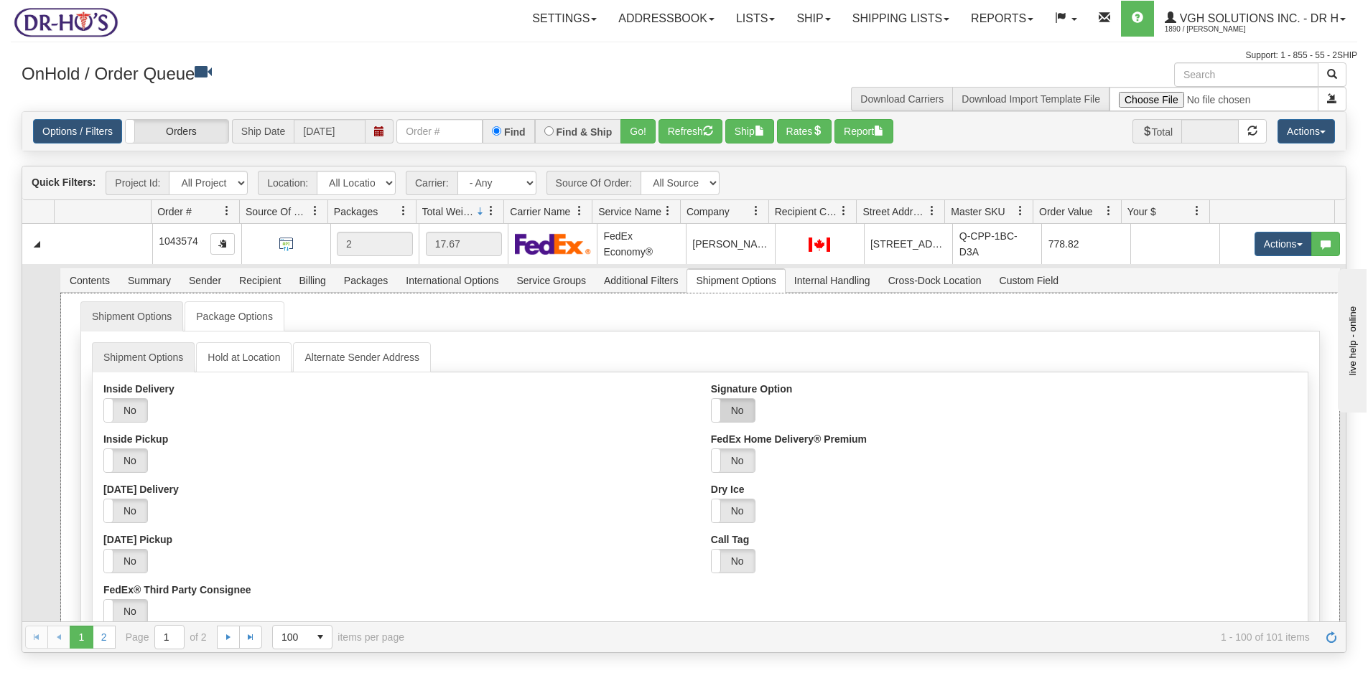
click at [728, 410] on label "No" at bounding box center [732, 410] width 43 height 23
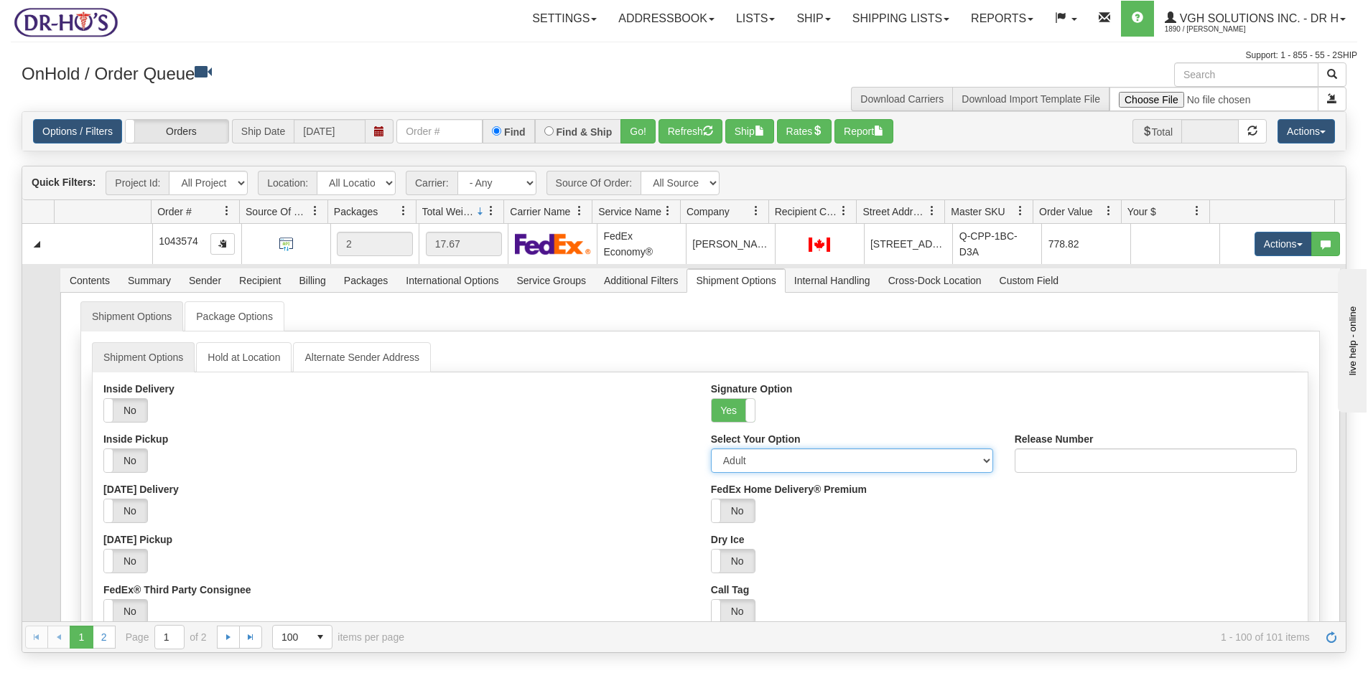
click at [781, 465] on select "Adult Direct Indirect No Signature Required Service Default" at bounding box center [852, 461] width 282 height 24
select select "2"
click at [711, 449] on select "Adult Direct Indirect No Signature Required Service Default" at bounding box center [852, 461] width 282 height 24
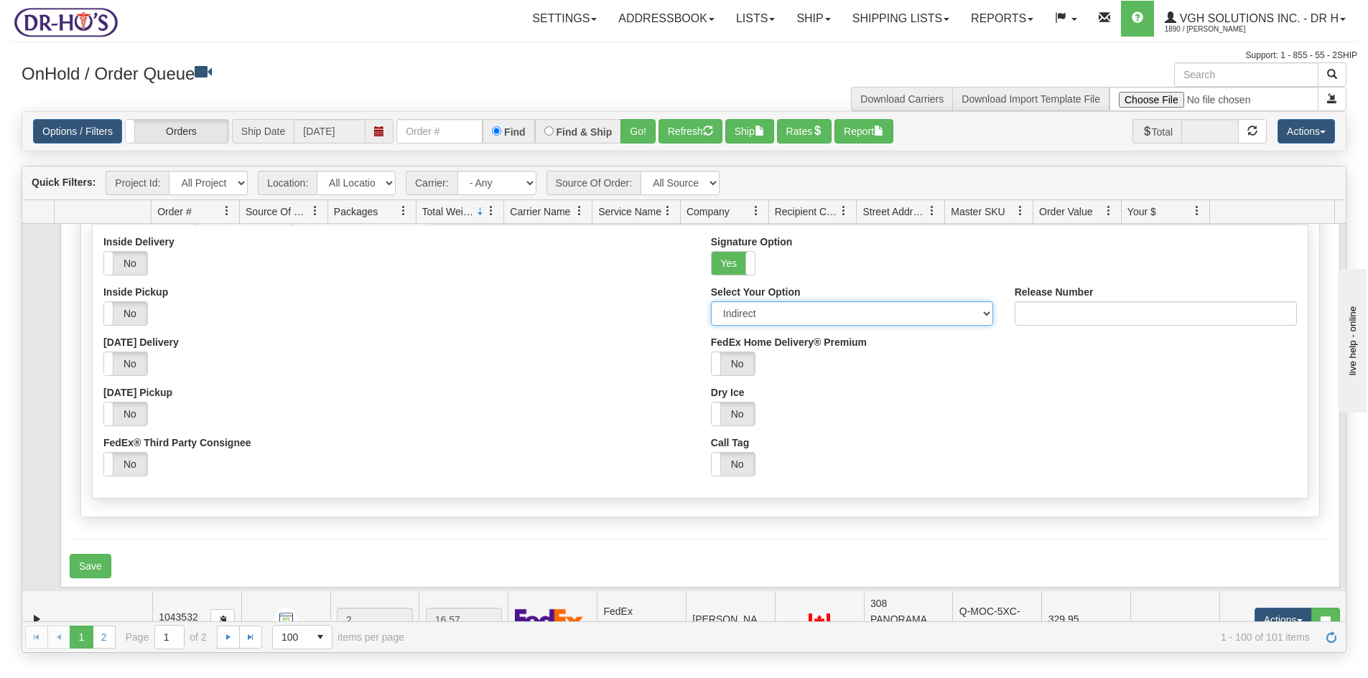
scroll to position [215, 0]
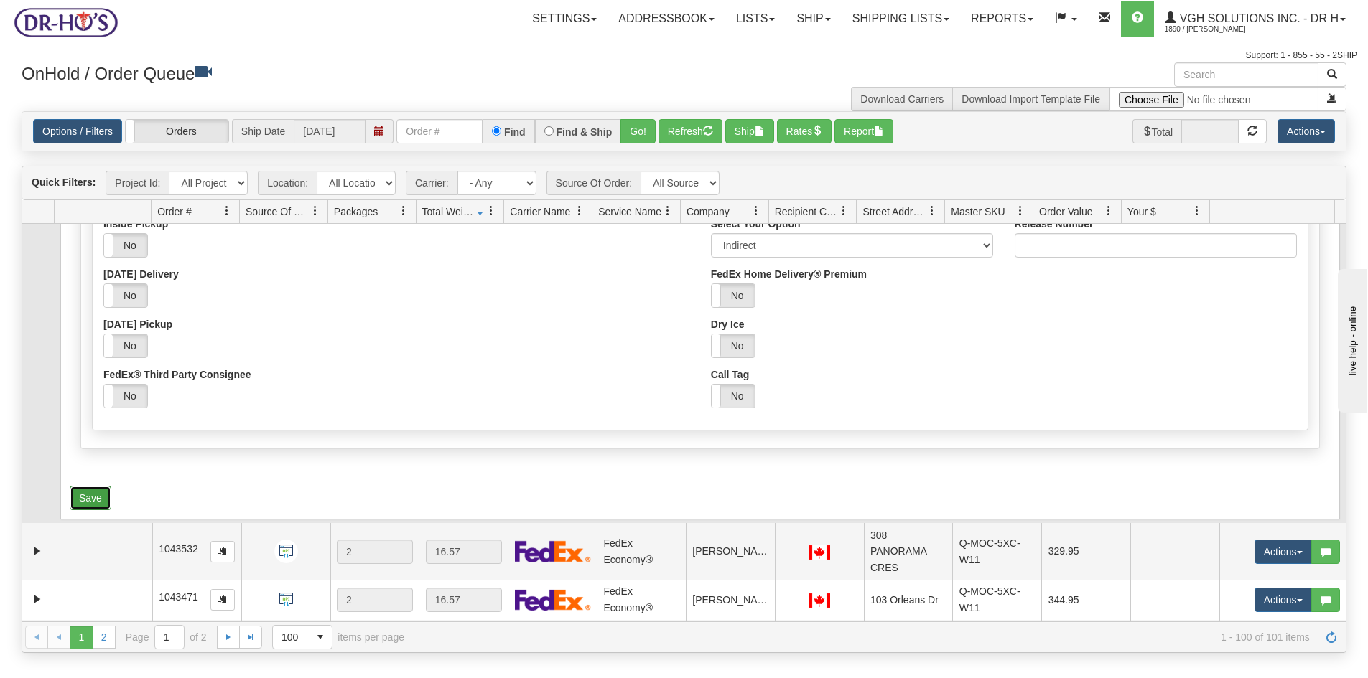
click at [88, 498] on button "Save" at bounding box center [91, 498] width 42 height 24
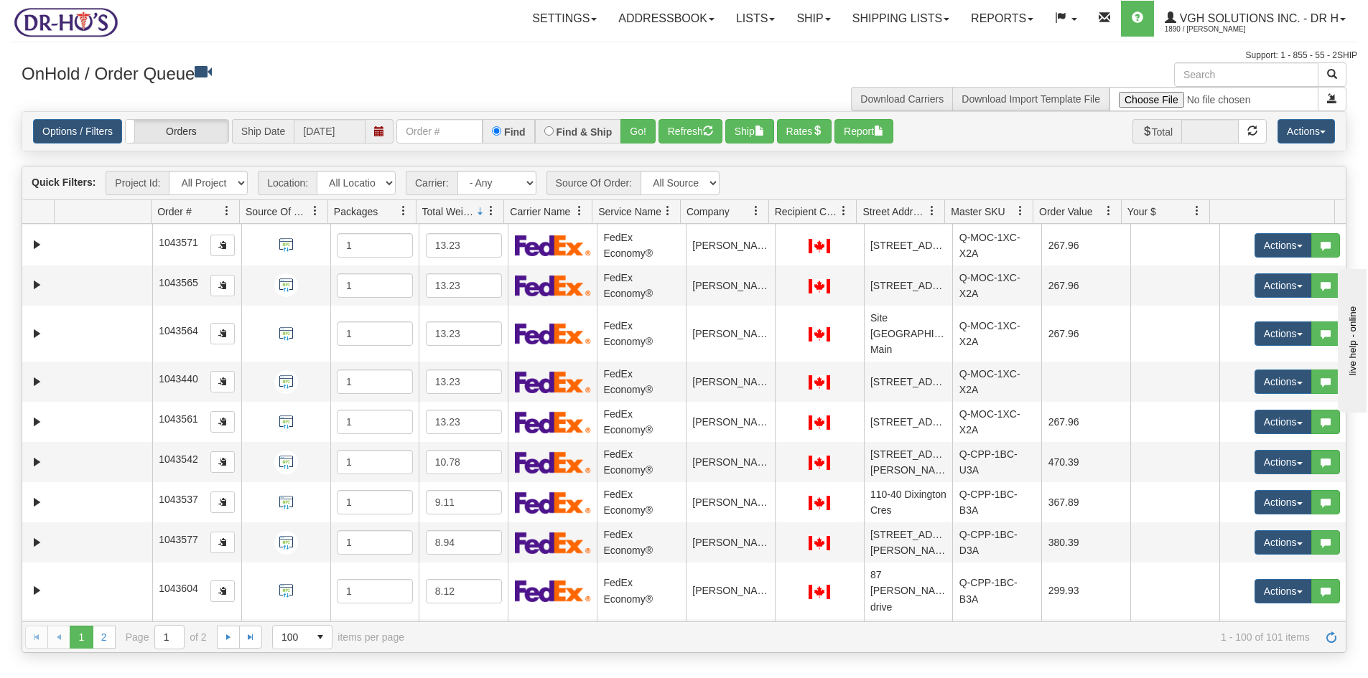
scroll to position [2872, 0]
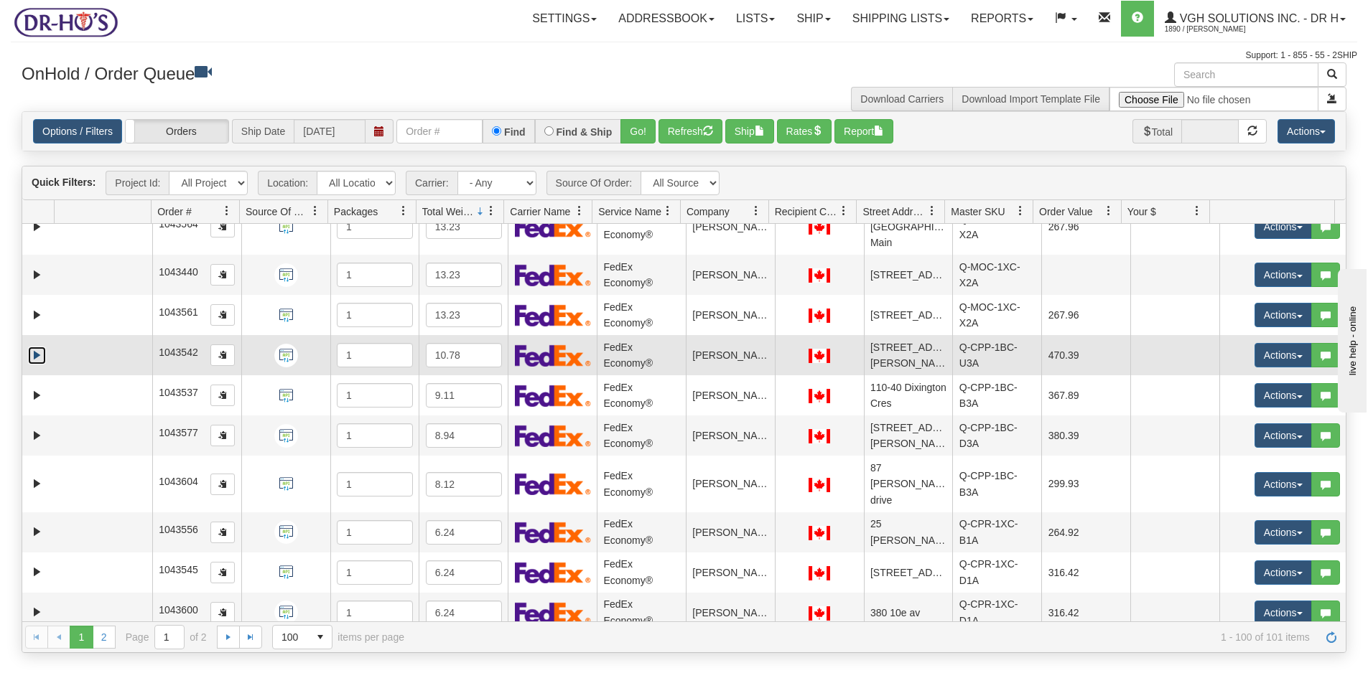
click at [37, 352] on link "Expand" at bounding box center [37, 356] width 18 height 18
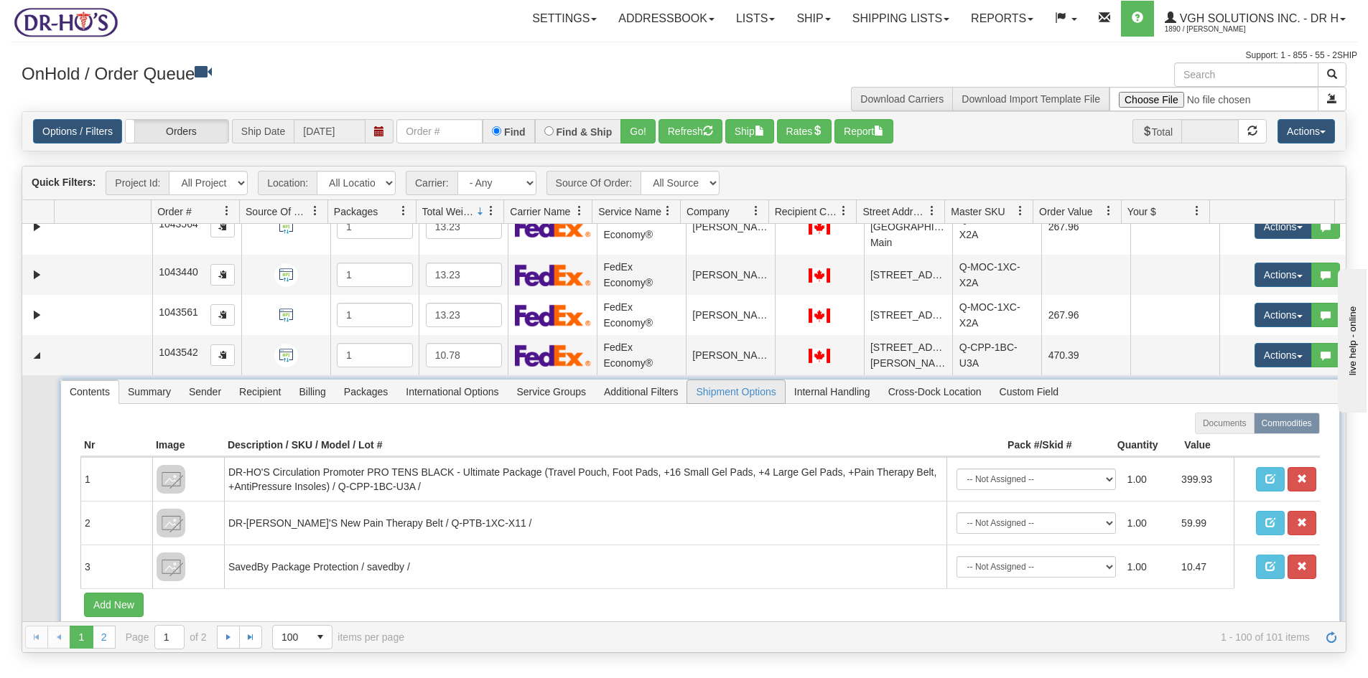
click at [763, 391] on span "Shipment Options" at bounding box center [735, 391] width 97 height 23
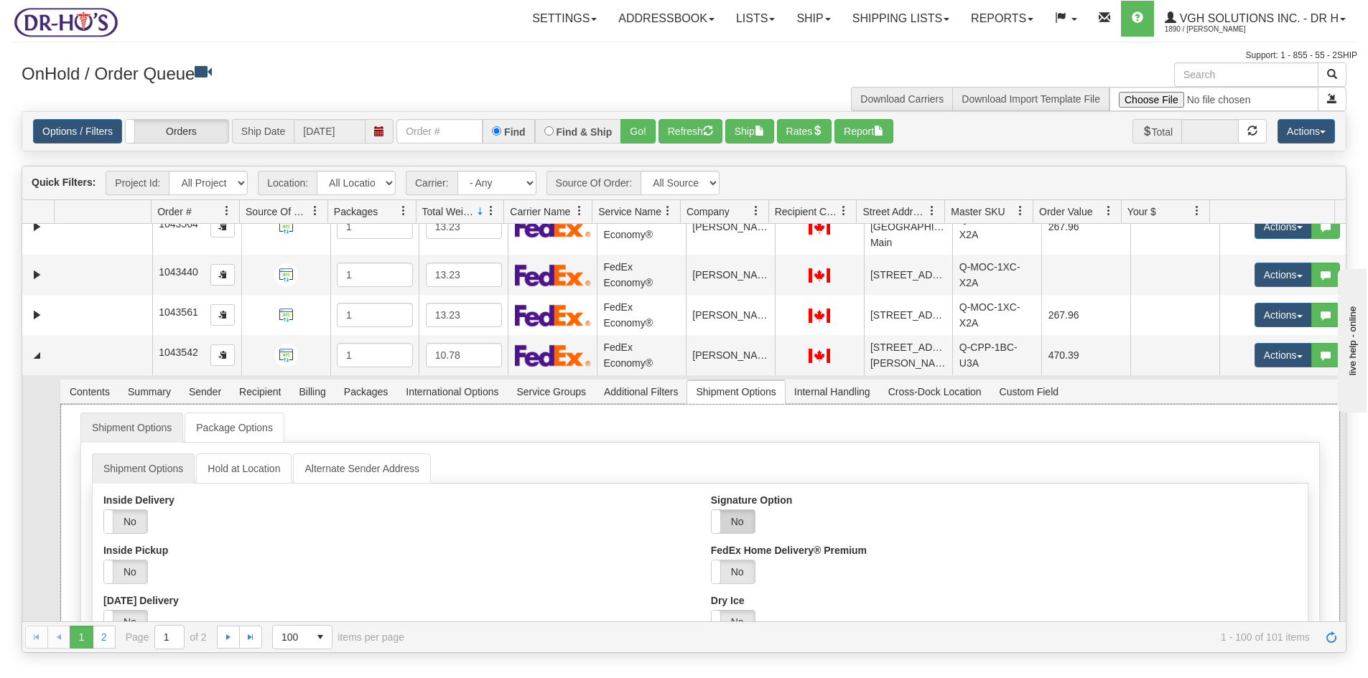
click at [722, 521] on label "No" at bounding box center [732, 521] width 43 height 23
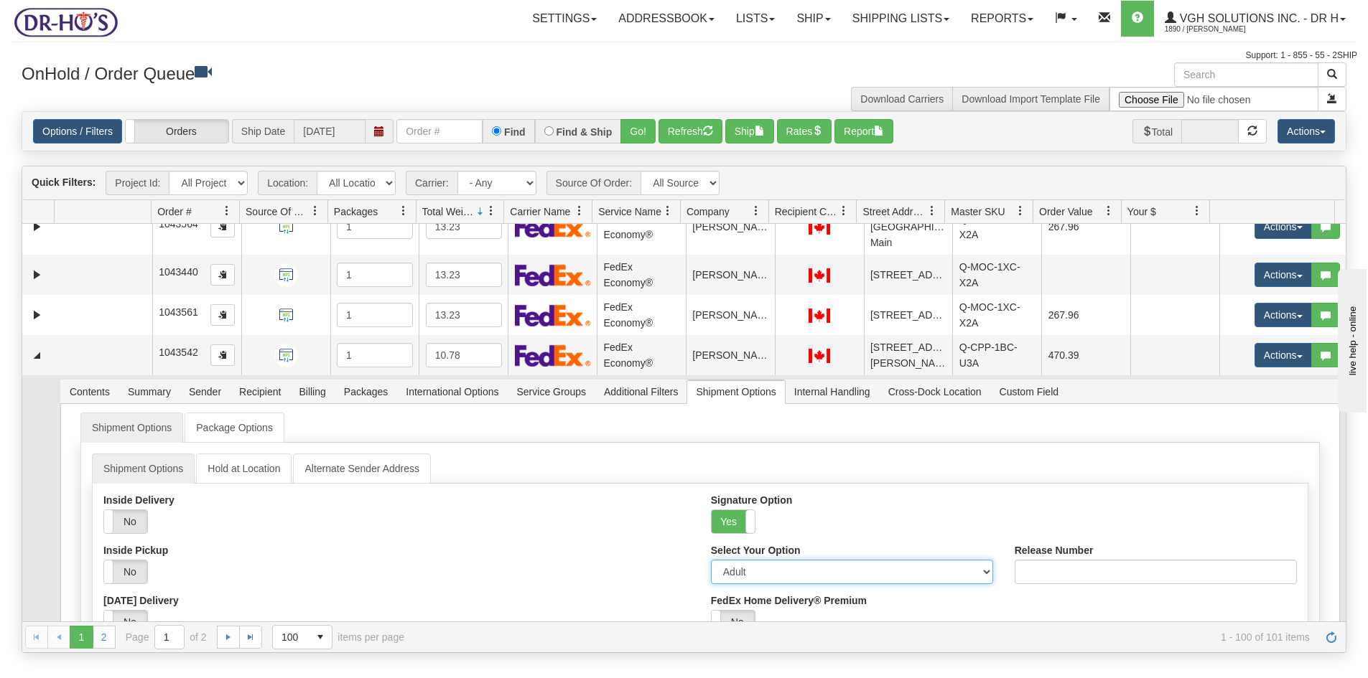
click at [974, 571] on select "Adult Direct Indirect No Signature Required Service Default" at bounding box center [852, 572] width 282 height 24
select select "2"
click at [711, 560] on select "Adult Direct Indirect No Signature Required Service Default" at bounding box center [852, 572] width 282 height 24
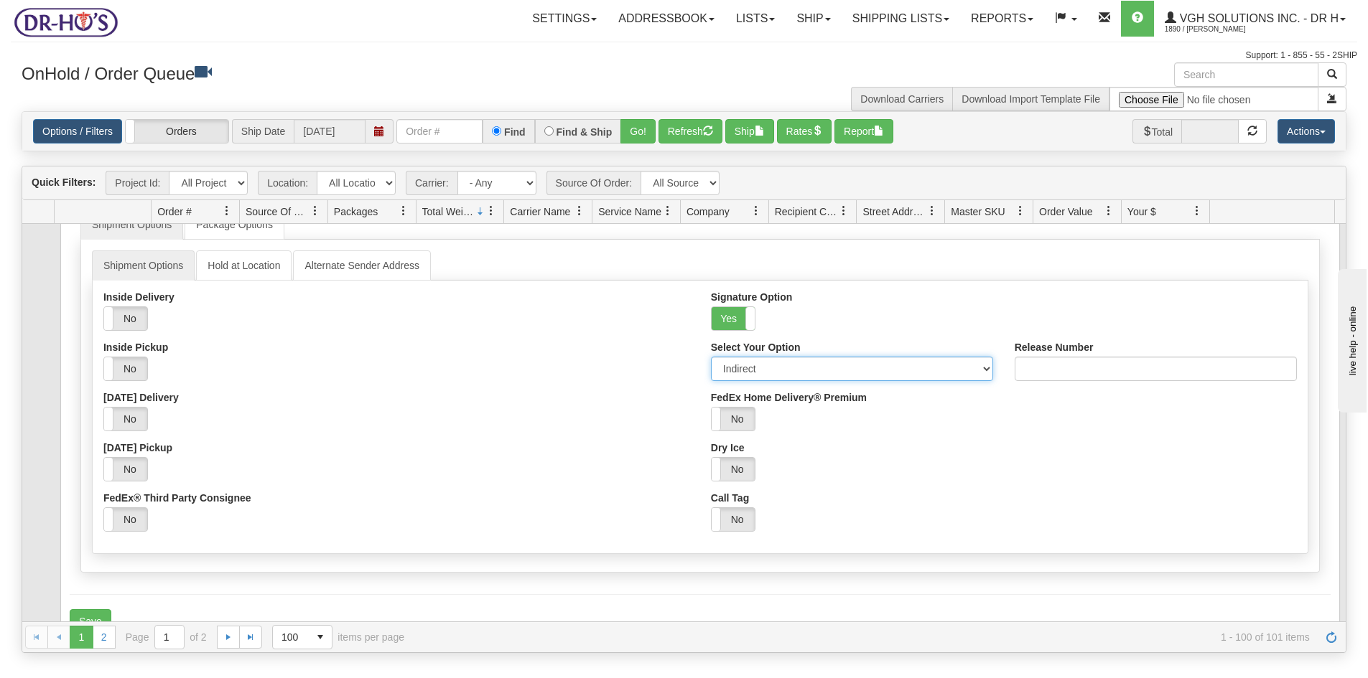
scroll to position [3087, 0]
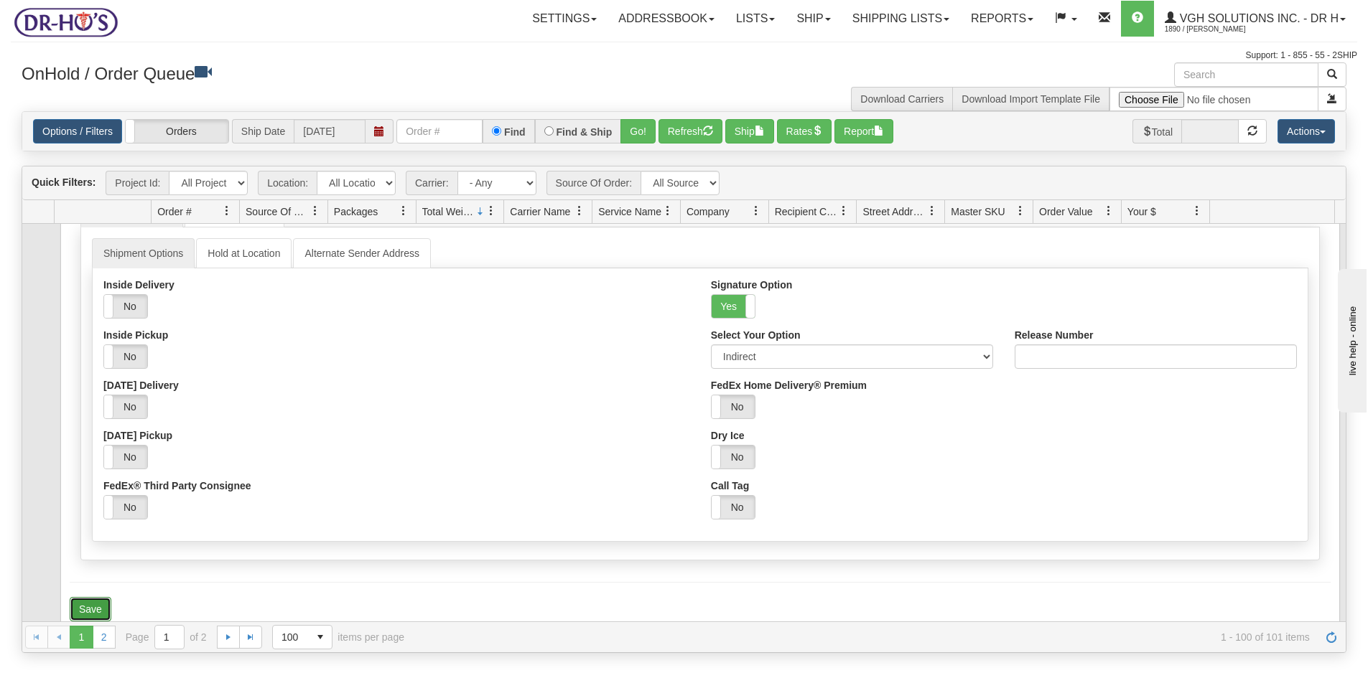
click at [93, 603] on button "Save" at bounding box center [91, 609] width 42 height 24
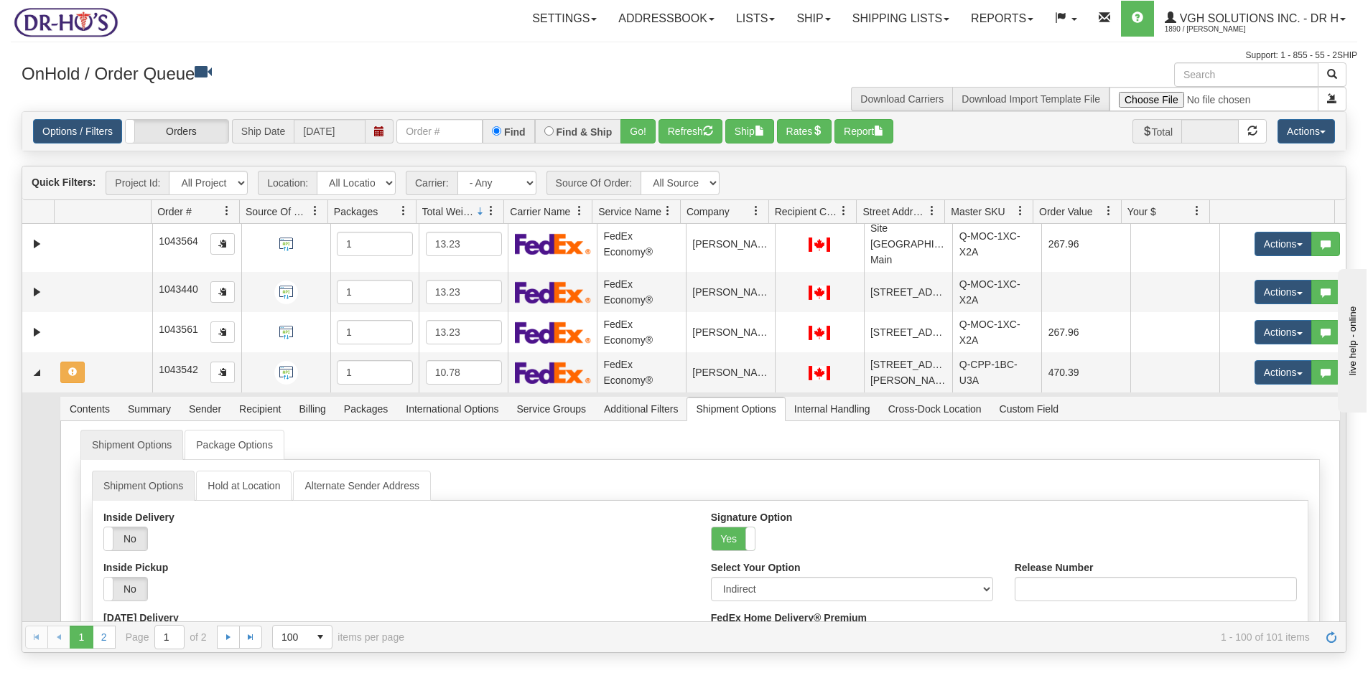
scroll to position [2753, 0]
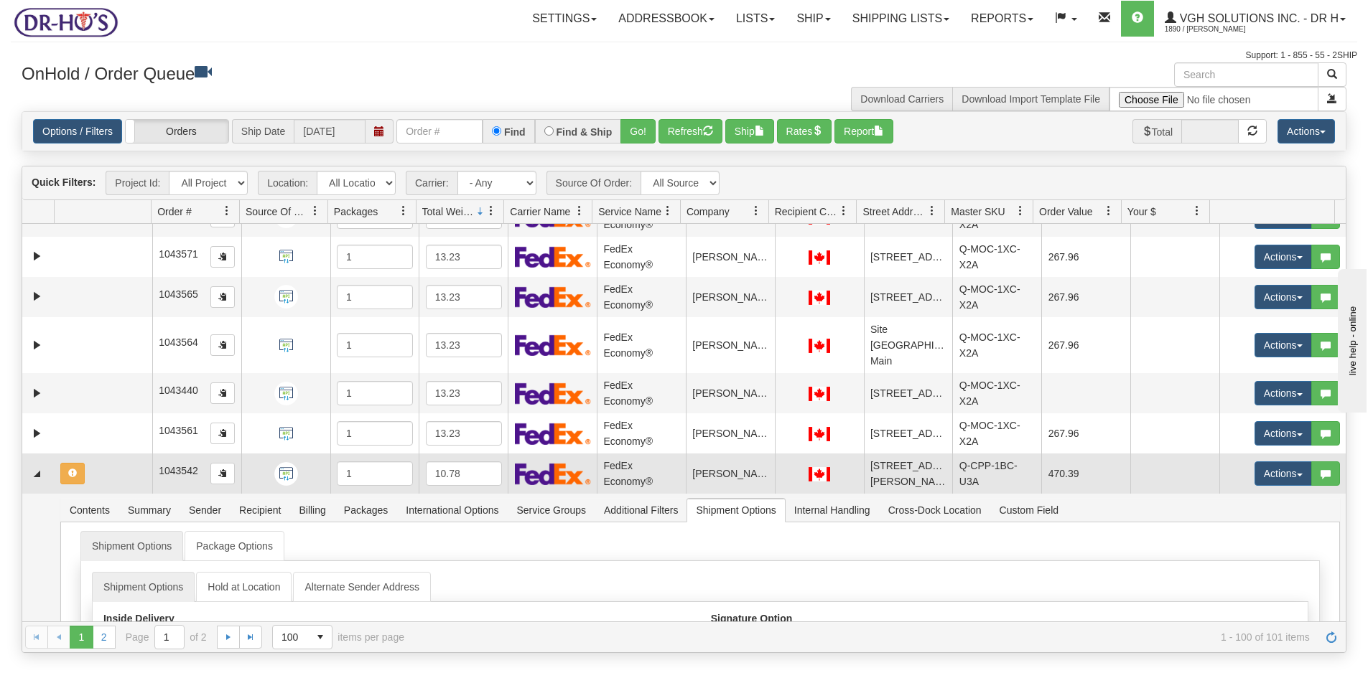
click at [111, 478] on td at bounding box center [104, 474] width 98 height 40
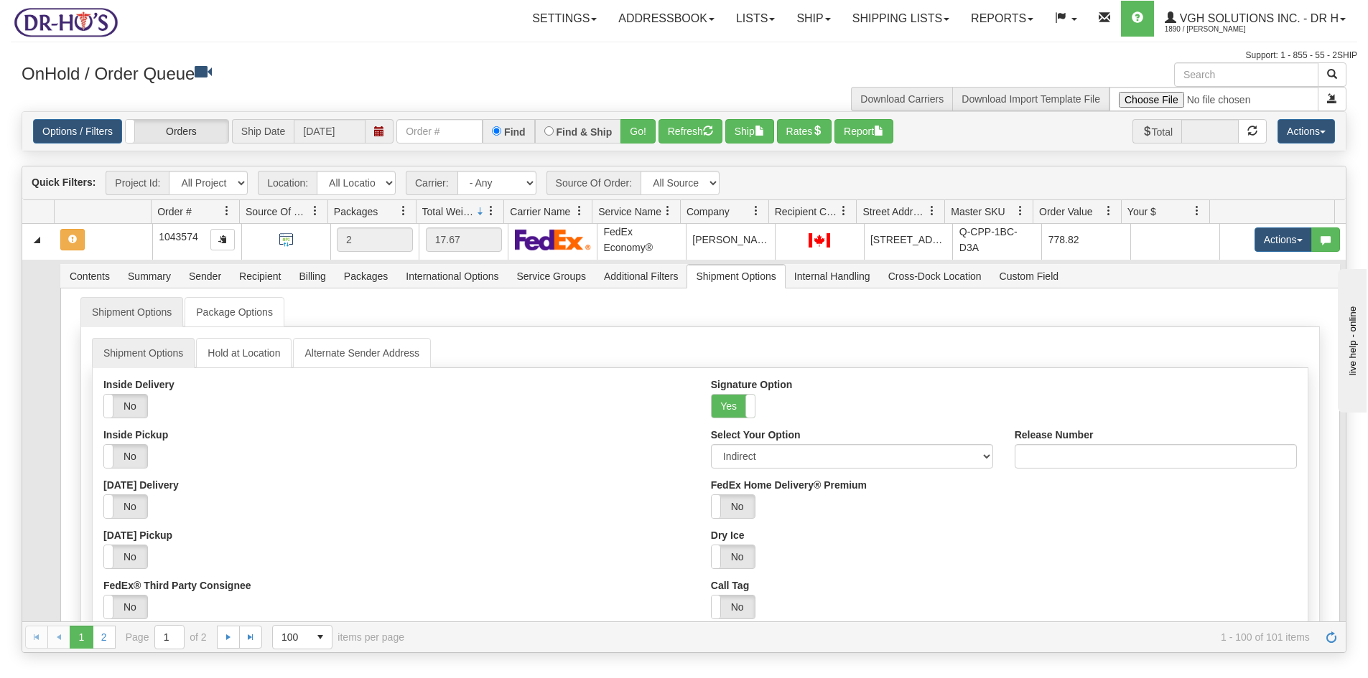
scroll to position [0, 0]
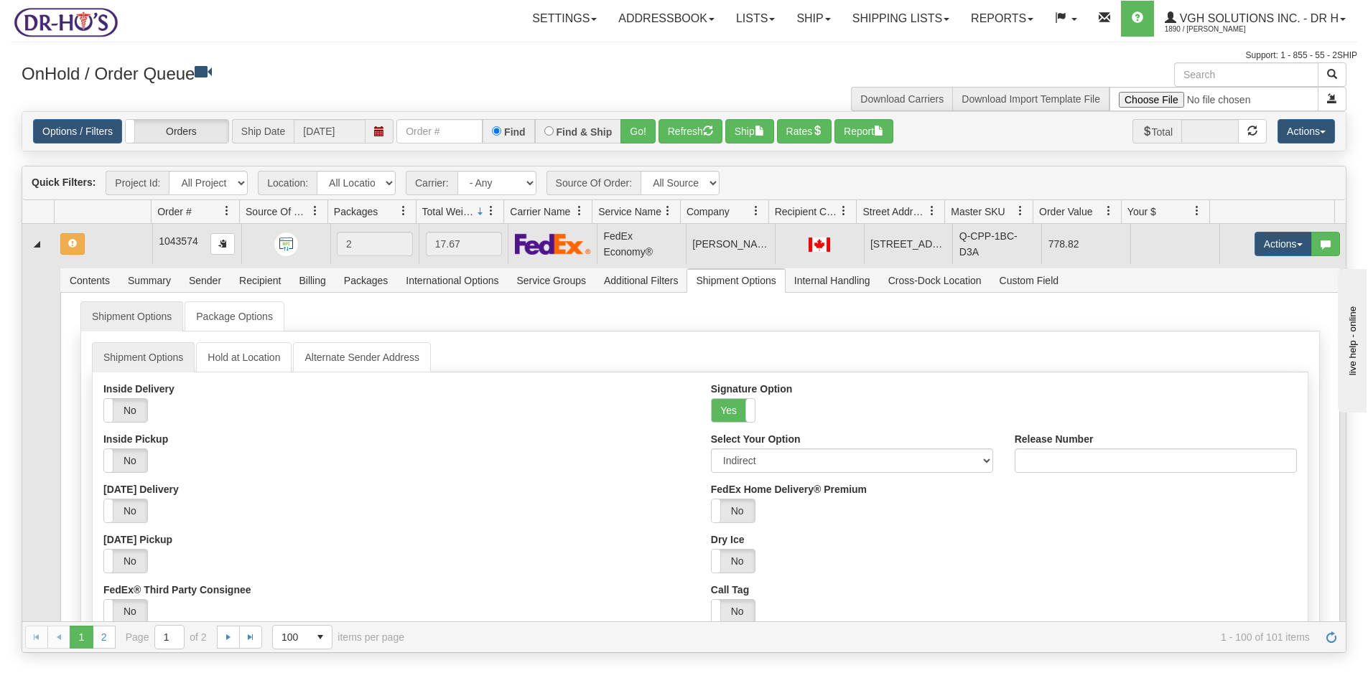
click at [126, 250] on td at bounding box center [104, 244] width 98 height 40
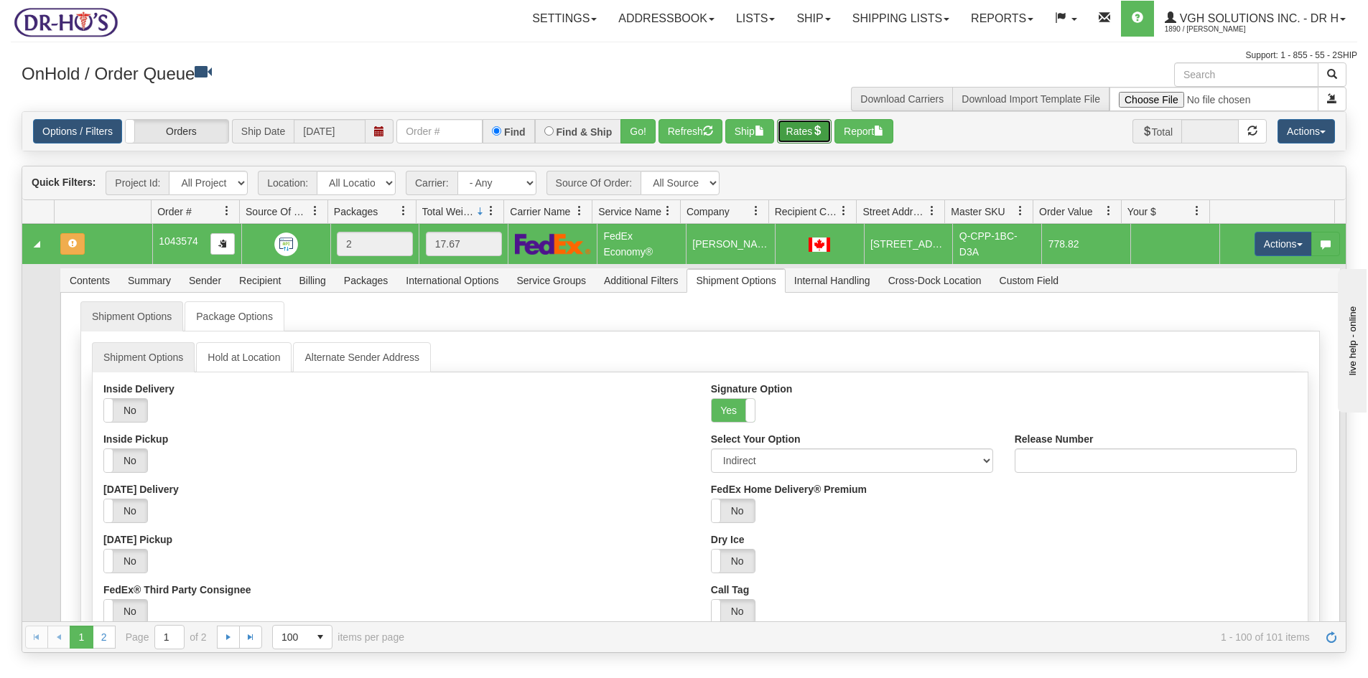
click at [801, 128] on button "Rates" at bounding box center [804, 131] width 55 height 24
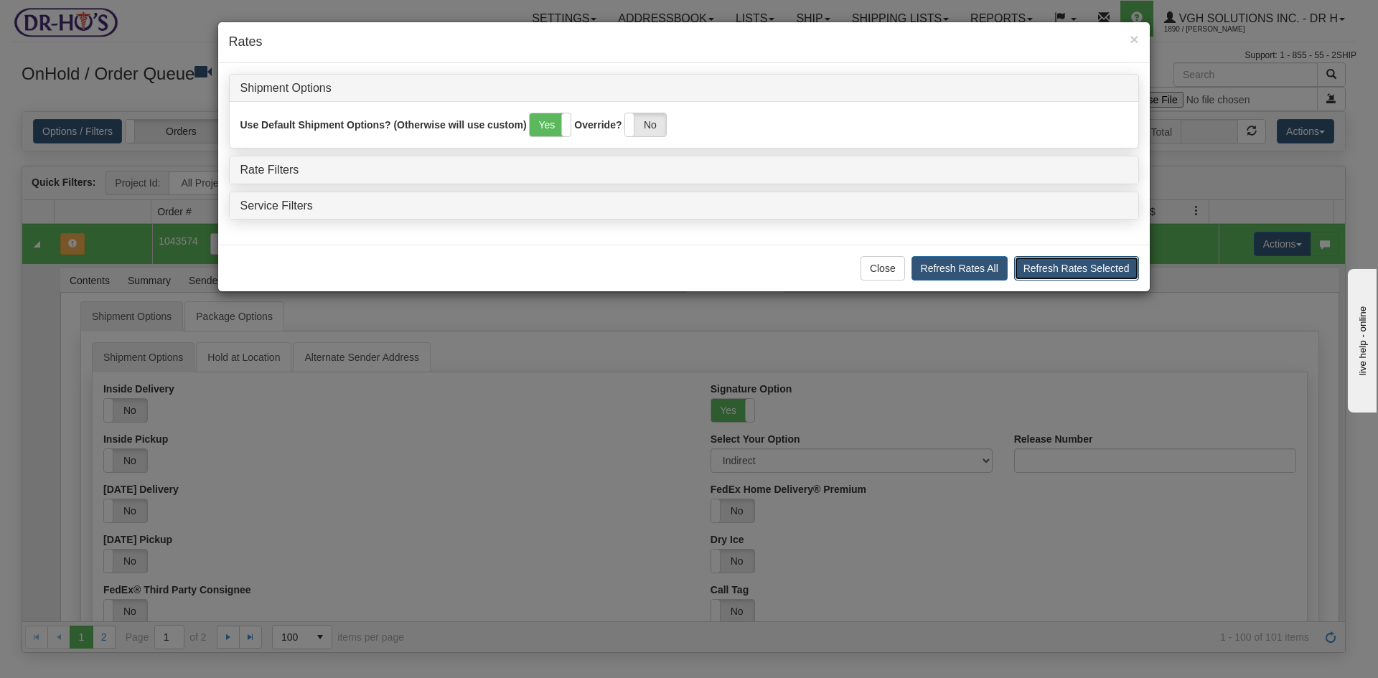
click at [1052, 268] on button "Refresh Rates Selected" at bounding box center [1076, 268] width 125 height 24
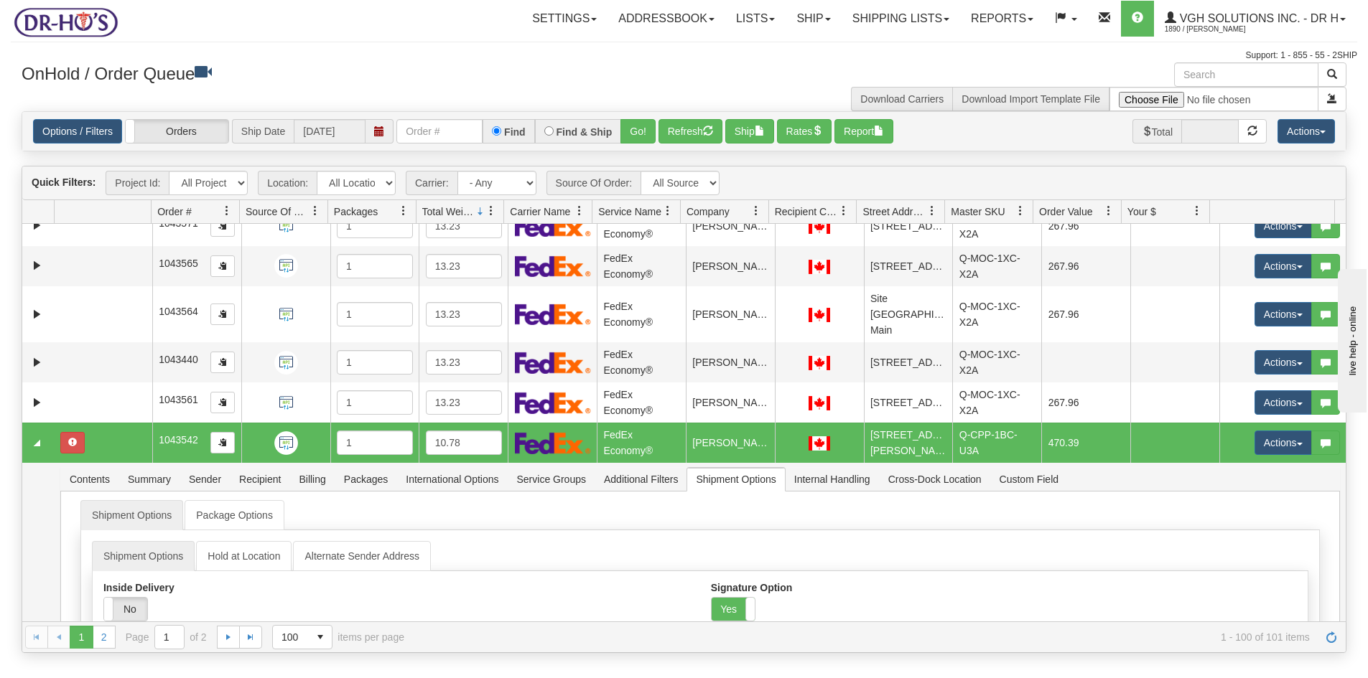
scroll to position [2943, 0]
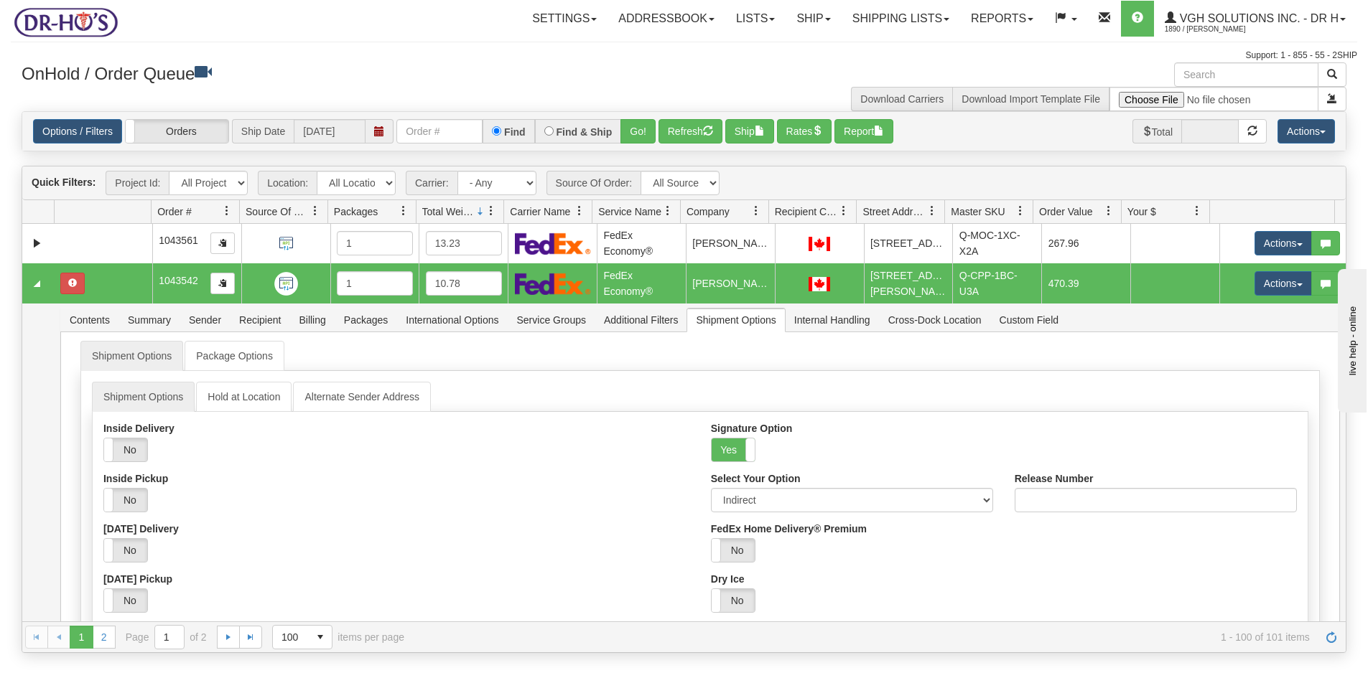
click at [111, 282] on td at bounding box center [104, 283] width 98 height 40
click at [821, 131] on span "button" at bounding box center [817, 131] width 10 height 10
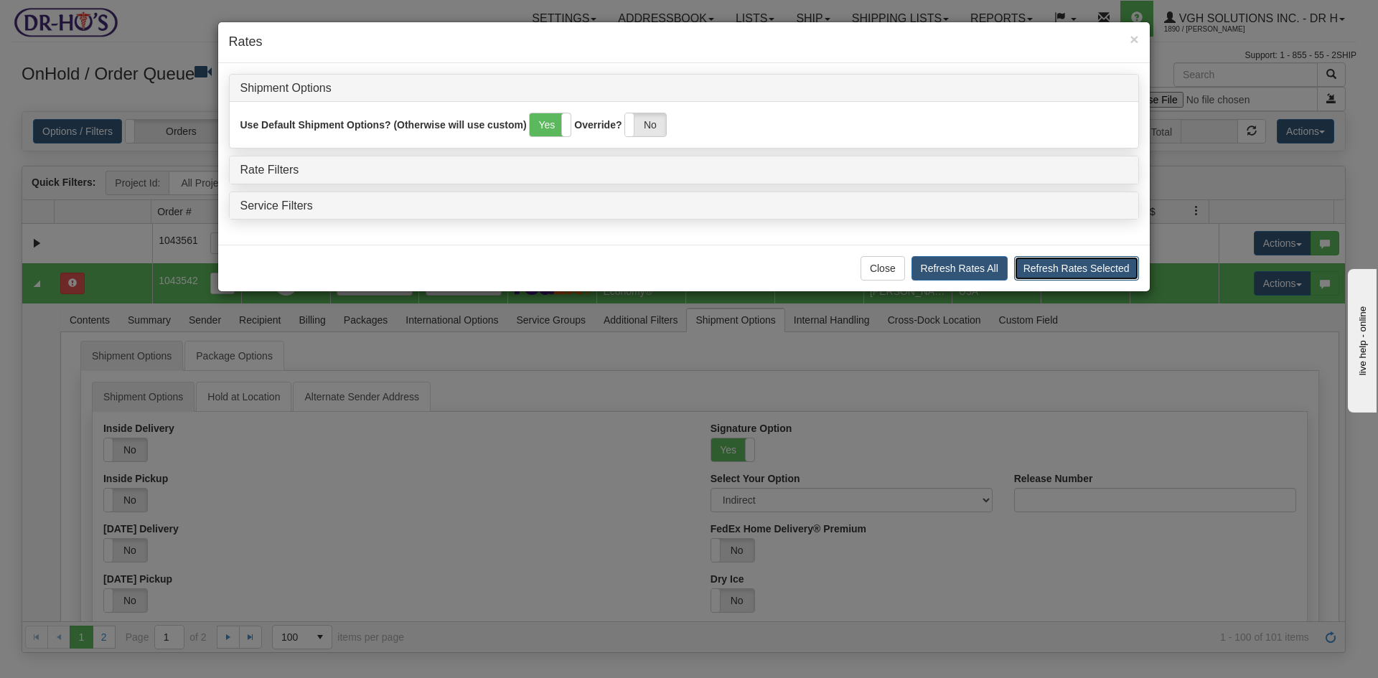
click at [1076, 271] on button "Refresh Rates Selected" at bounding box center [1076, 268] width 125 height 24
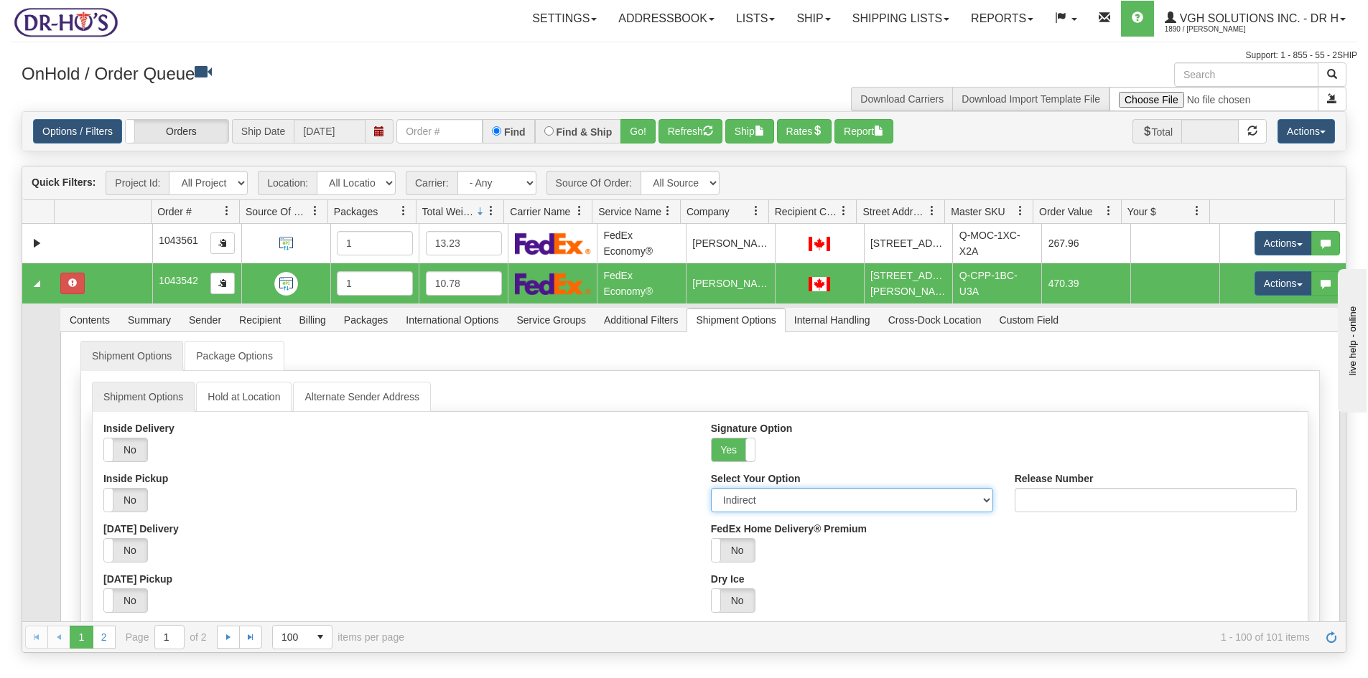
click at [976, 499] on select "Adult Direct Indirect No Signature Required Service Default" at bounding box center [852, 500] width 282 height 24
click at [711, 488] on select "Adult Direct Indirect No Signature Required Service Default" at bounding box center [852, 500] width 282 height 24
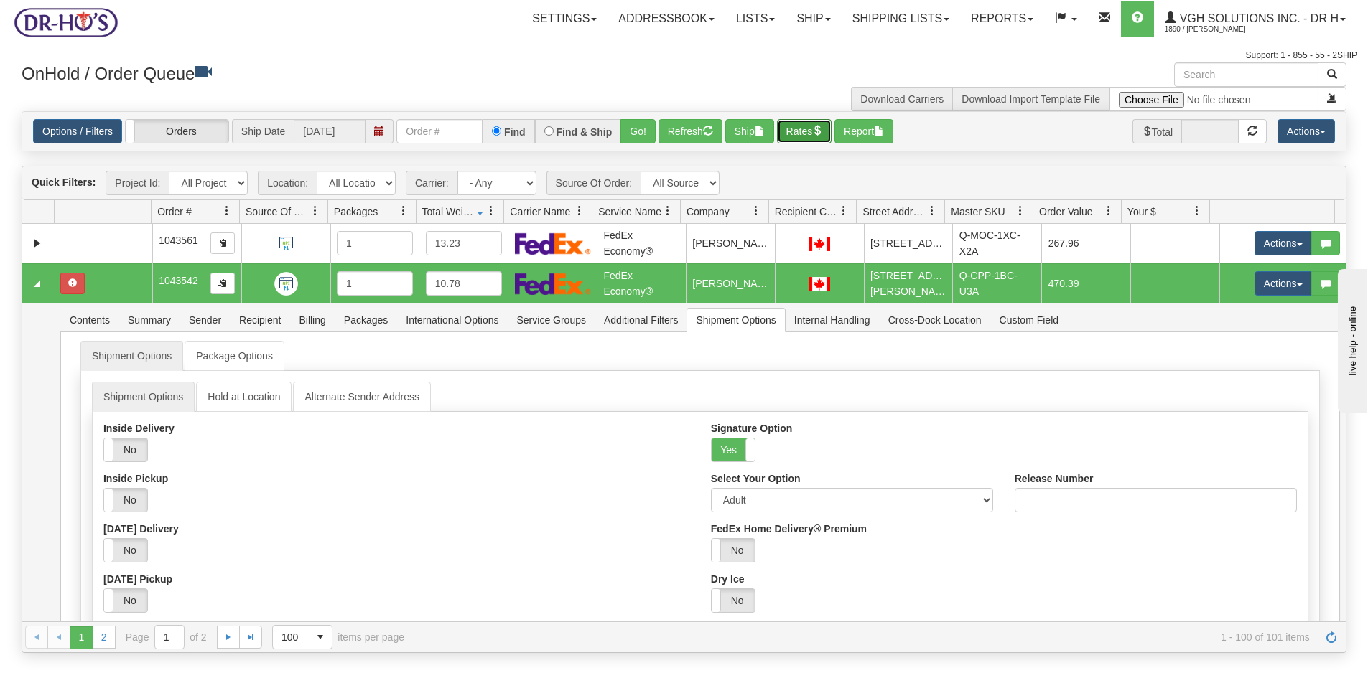
click at [810, 134] on button "Rates" at bounding box center [804, 131] width 55 height 24
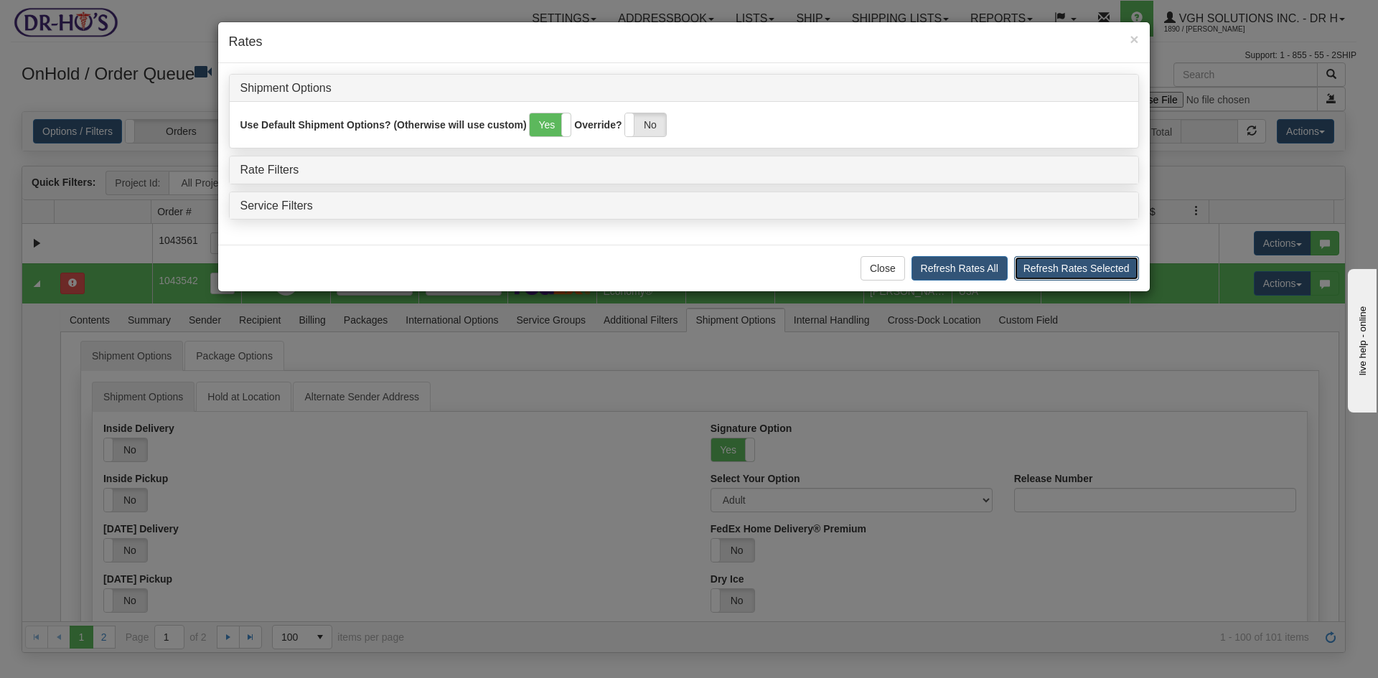
drag, startPoint x: 1062, startPoint y: 267, endPoint x: 1069, endPoint y: 276, distance: 11.2
click at [1062, 266] on button "Refresh Rates Selected" at bounding box center [1076, 268] width 125 height 24
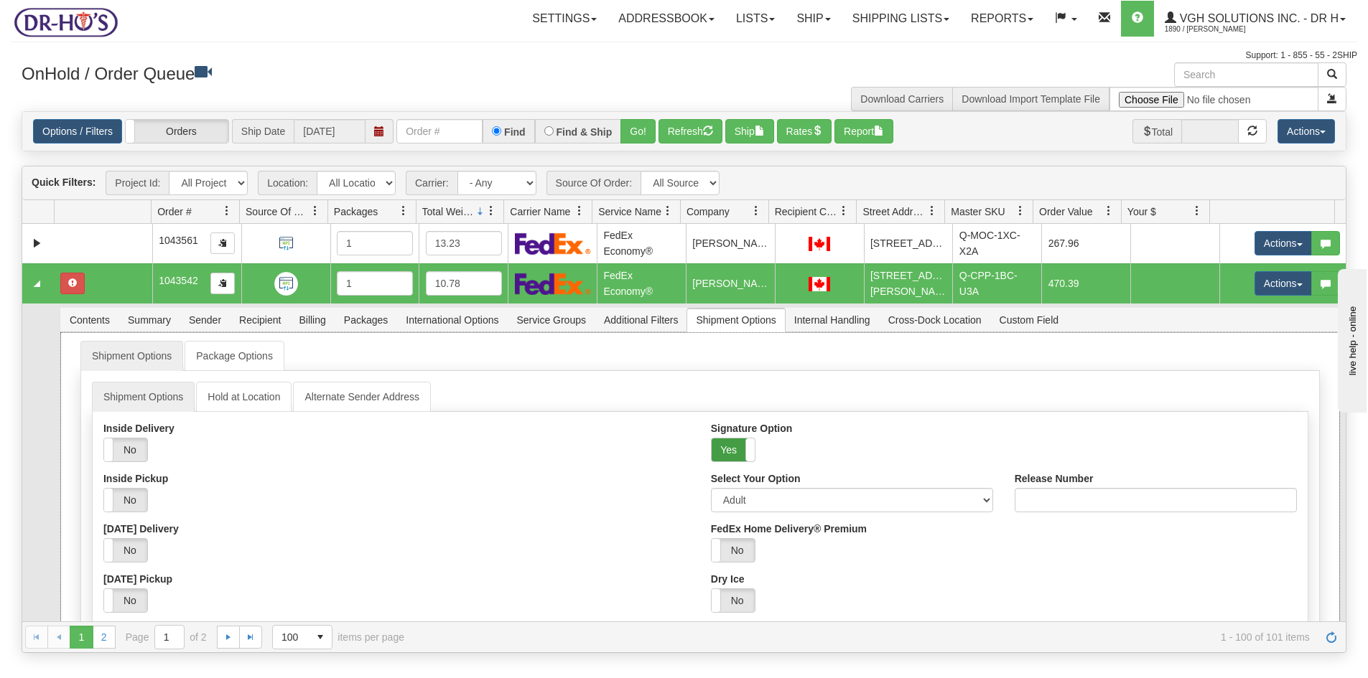
click at [724, 447] on label "Yes" at bounding box center [732, 450] width 43 height 23
click at [724, 447] on label "No" at bounding box center [732, 450] width 43 height 23
click at [783, 500] on select "Adult Direct Indirect No Signature Required Service Default" at bounding box center [852, 500] width 282 height 24
select select "2"
click at [711, 488] on select "Adult Direct Indirect No Signature Required Service Default" at bounding box center [852, 500] width 282 height 24
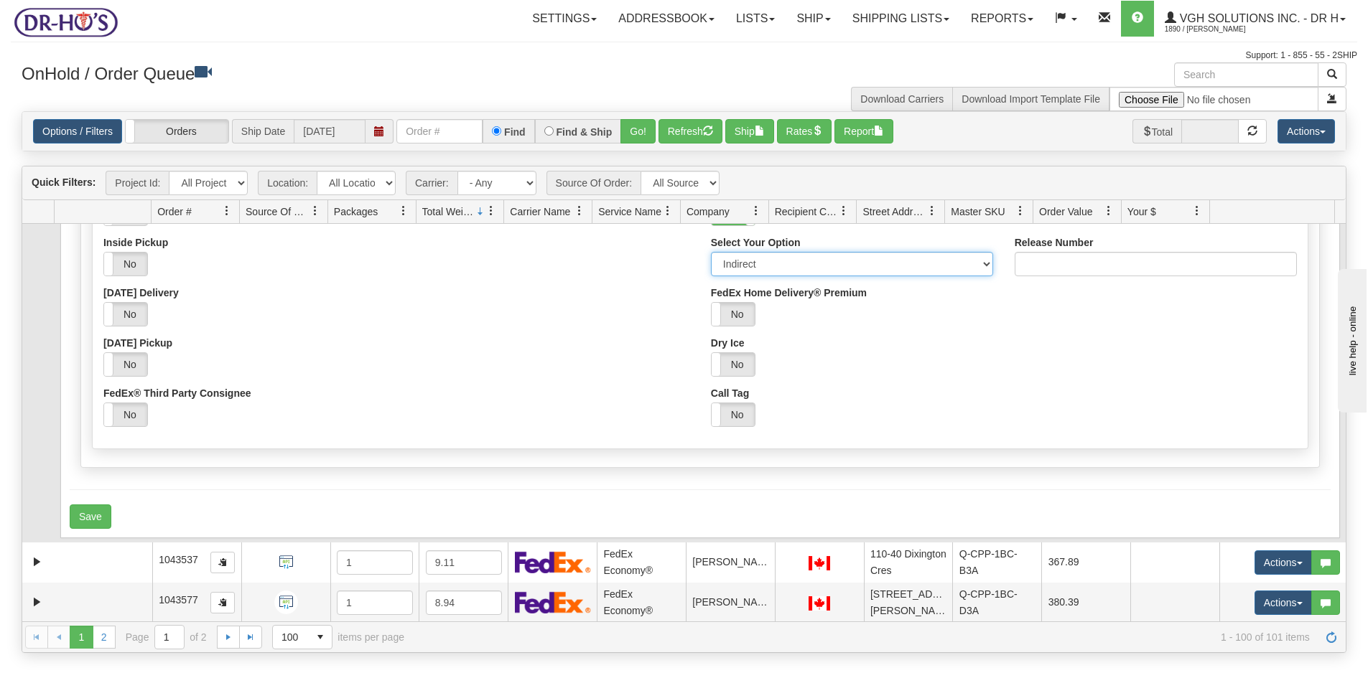
scroll to position [3231, 0]
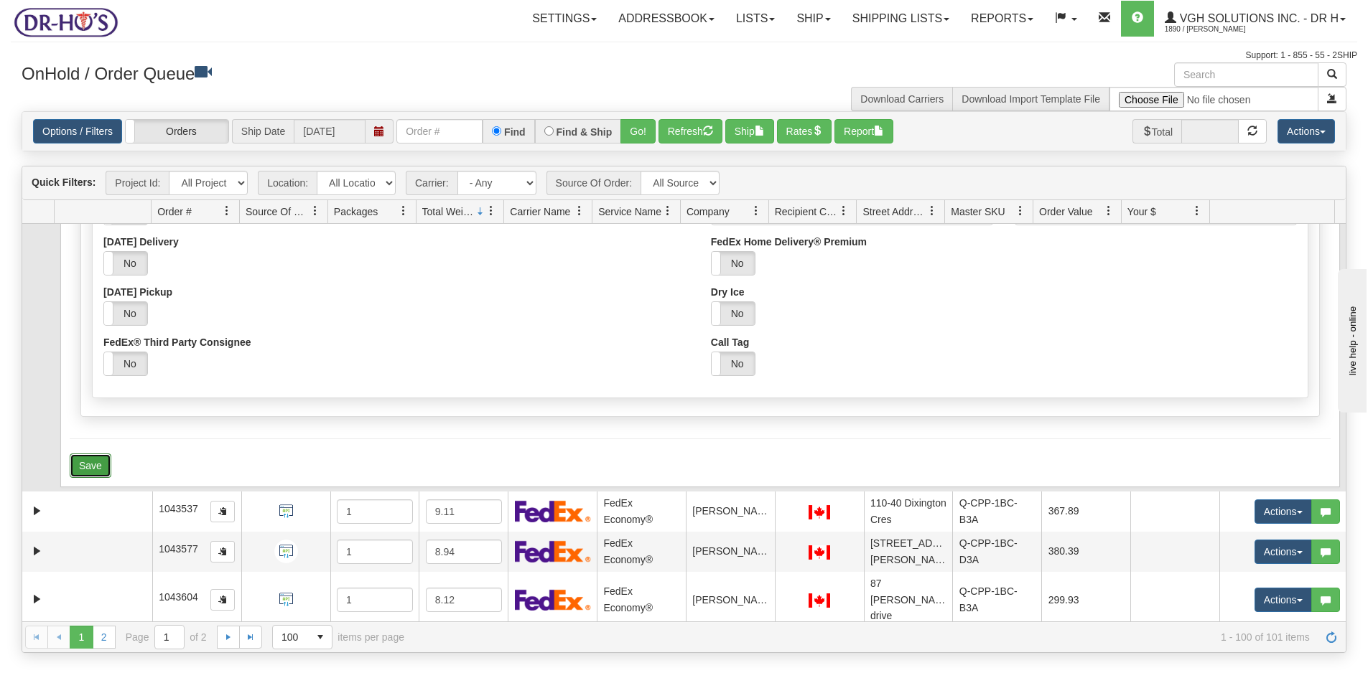
click at [95, 466] on button "Save" at bounding box center [91, 466] width 42 height 24
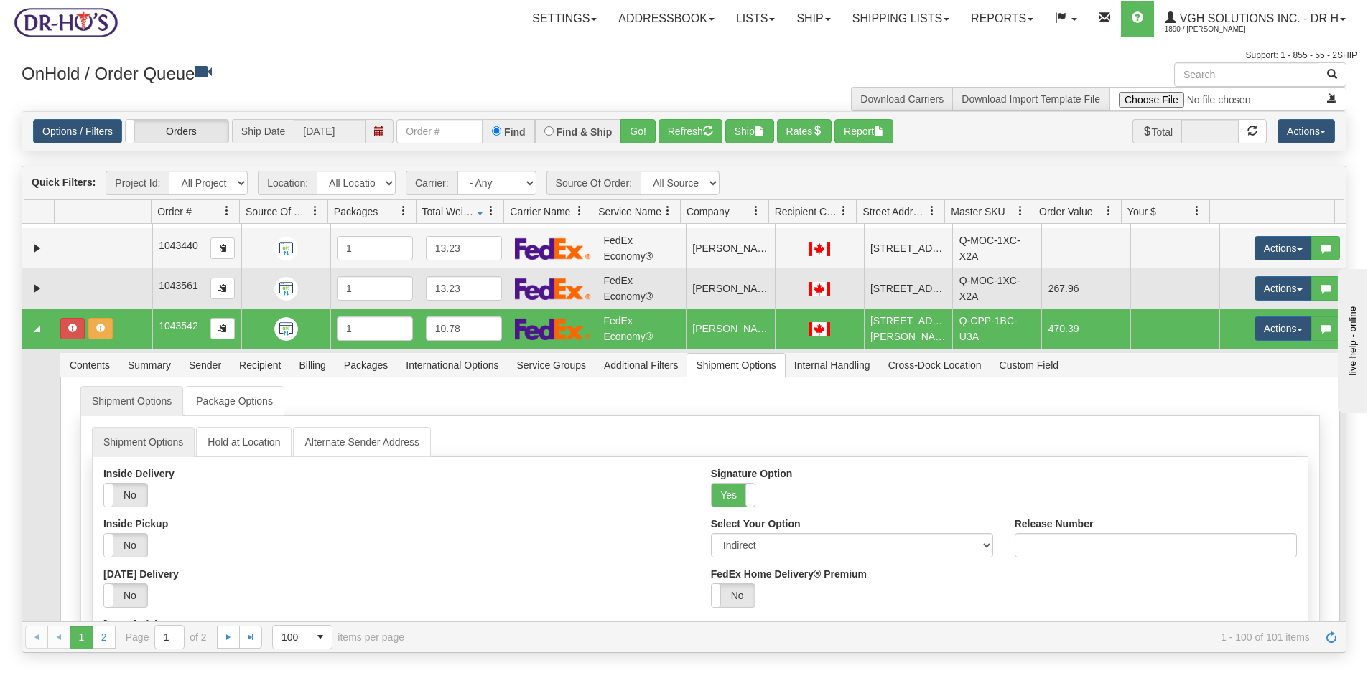
scroll to position [2728, 0]
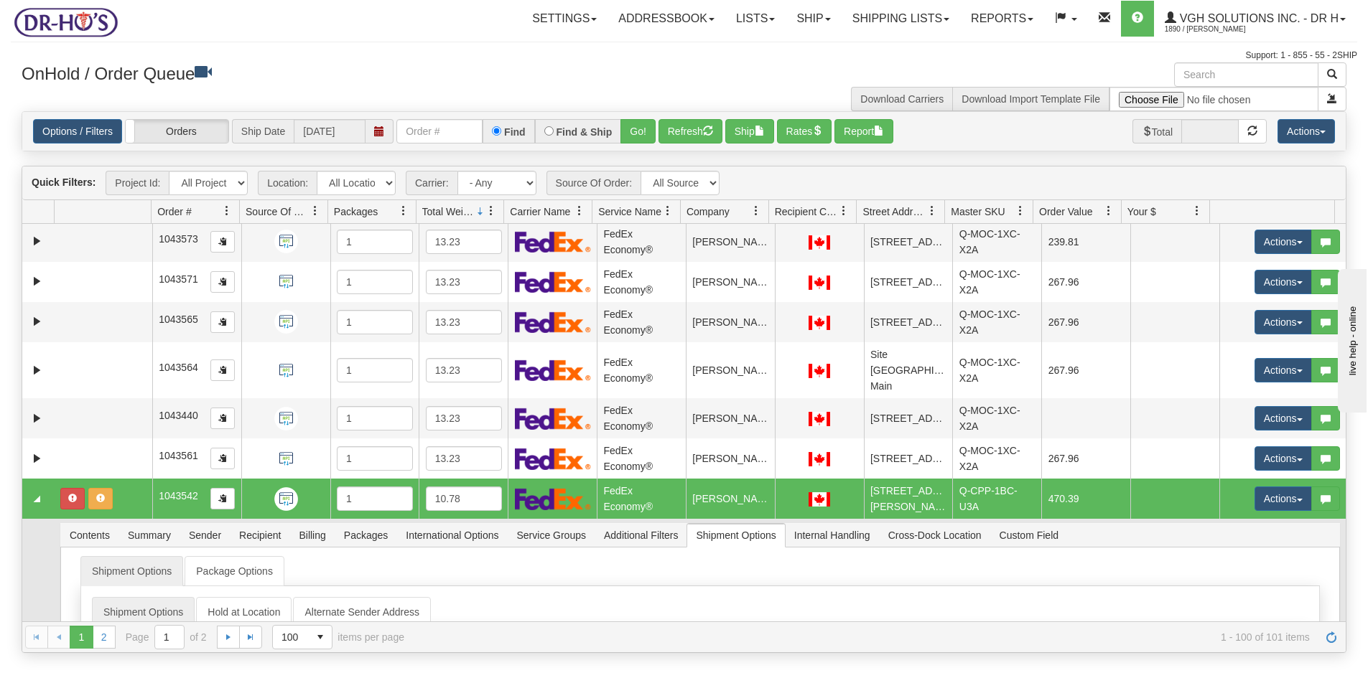
click at [119, 508] on td at bounding box center [104, 499] width 98 height 40
click at [798, 138] on button "Rates" at bounding box center [804, 131] width 55 height 24
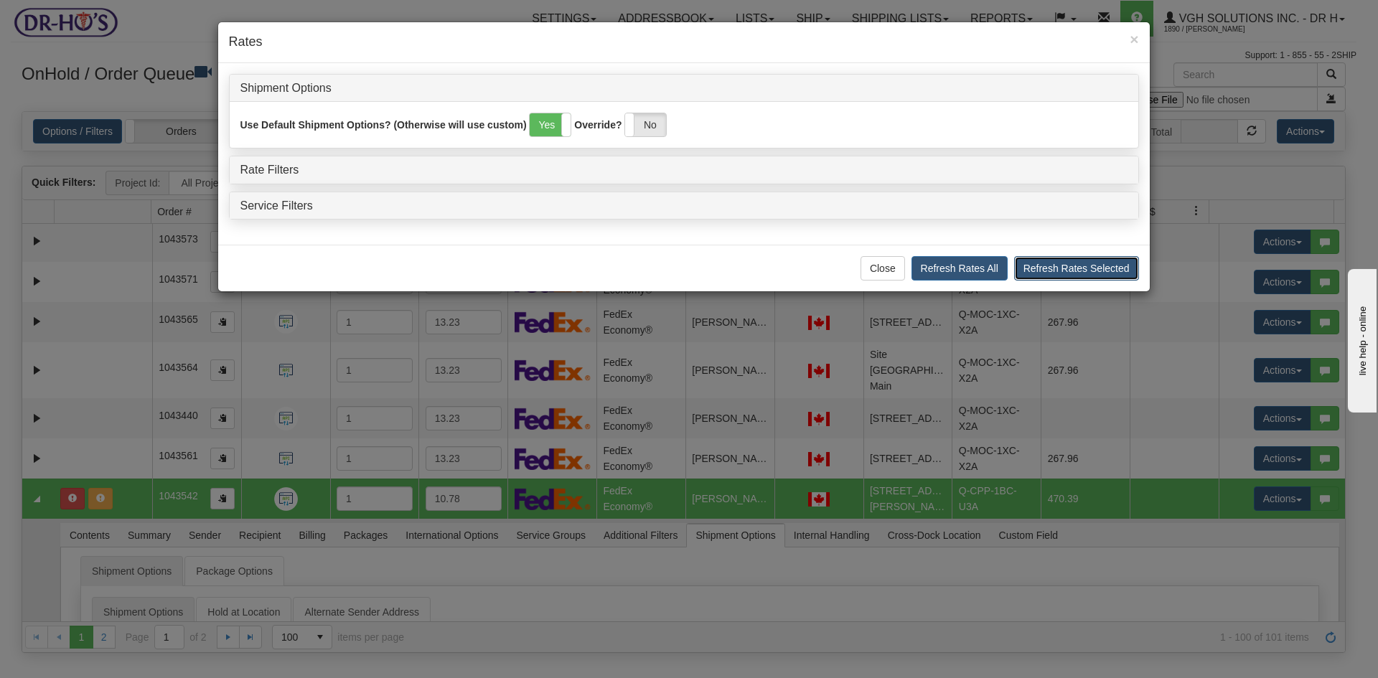
click at [1086, 268] on button "Refresh Rates Selected" at bounding box center [1076, 268] width 125 height 24
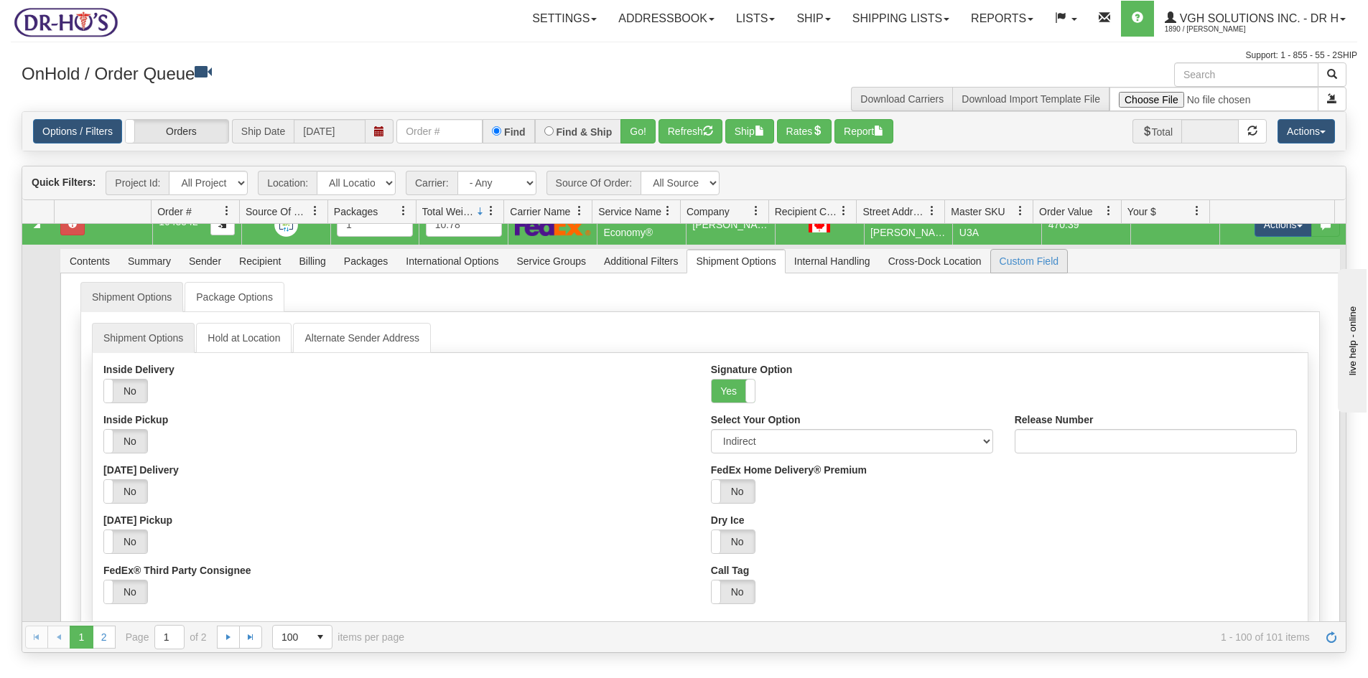
scroll to position [3015, 0]
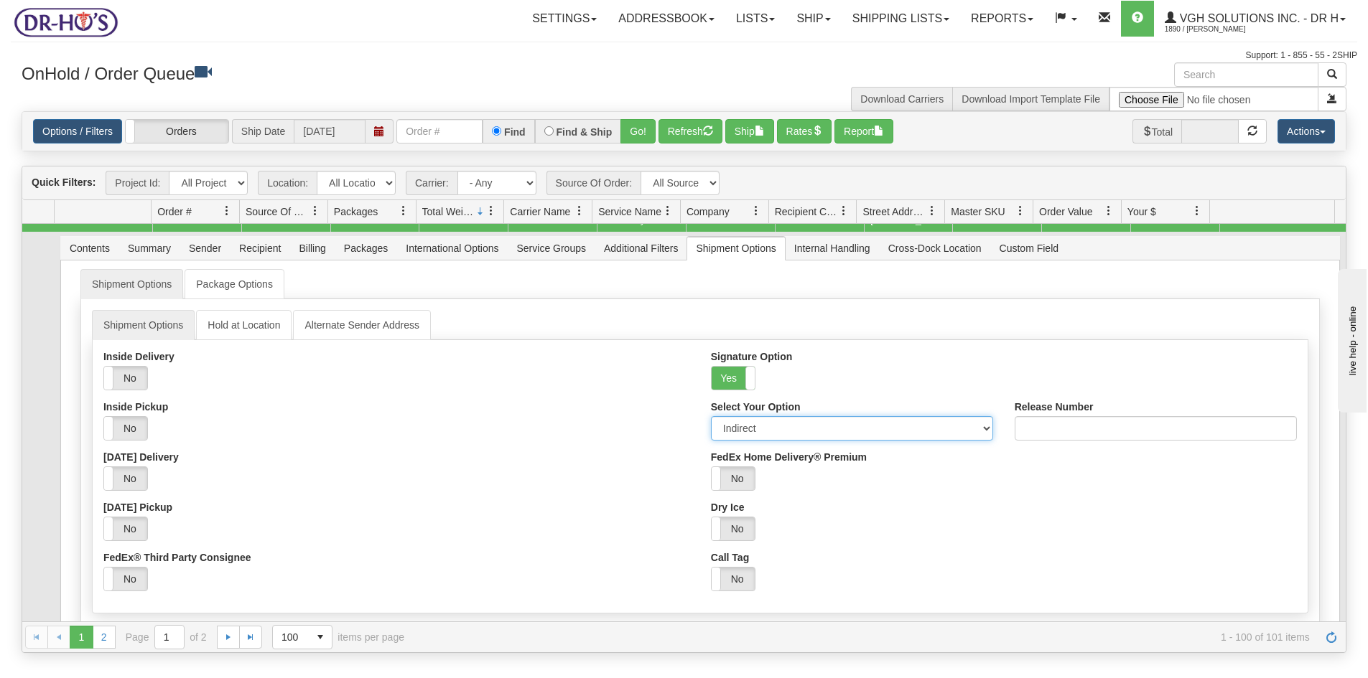
click at [769, 434] on select "Adult Direct Indirect No Signature Required Service Default" at bounding box center [852, 428] width 282 height 24
select select "0"
click at [711, 416] on select "Adult Direct Indirect No Signature Required Service Default" at bounding box center [852, 428] width 282 height 24
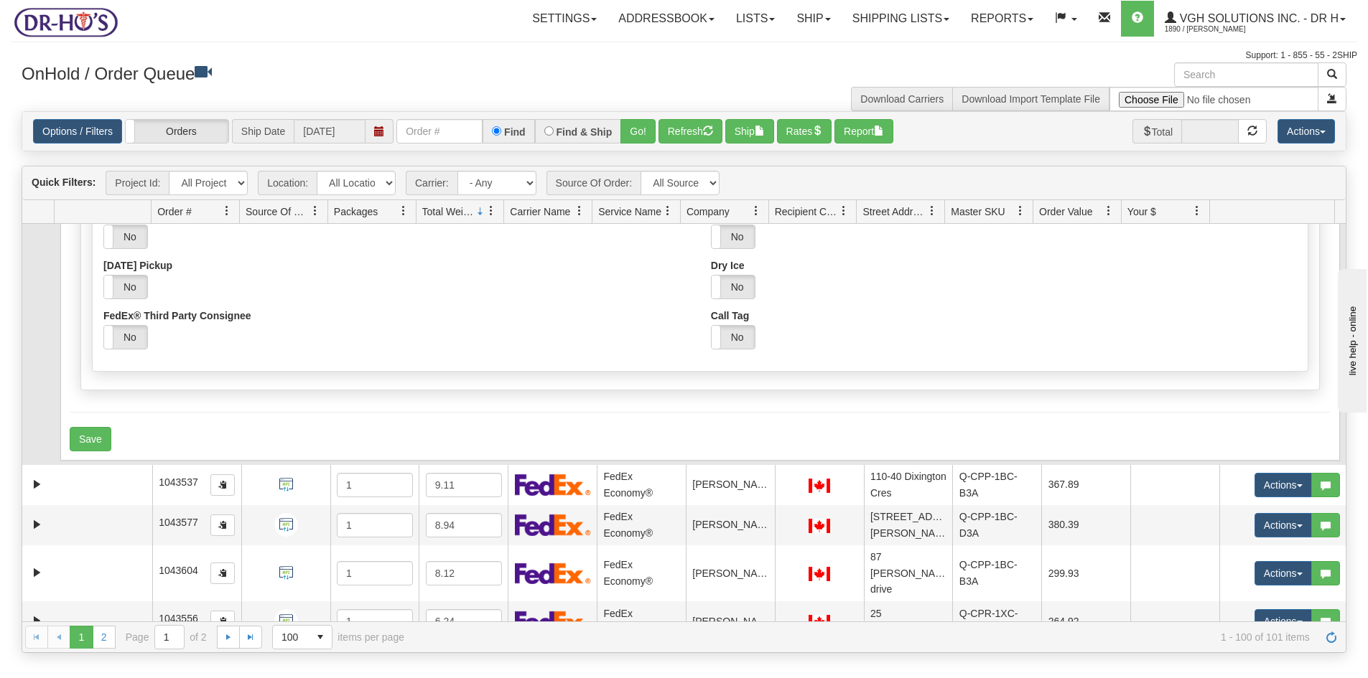
scroll to position [3302, 0]
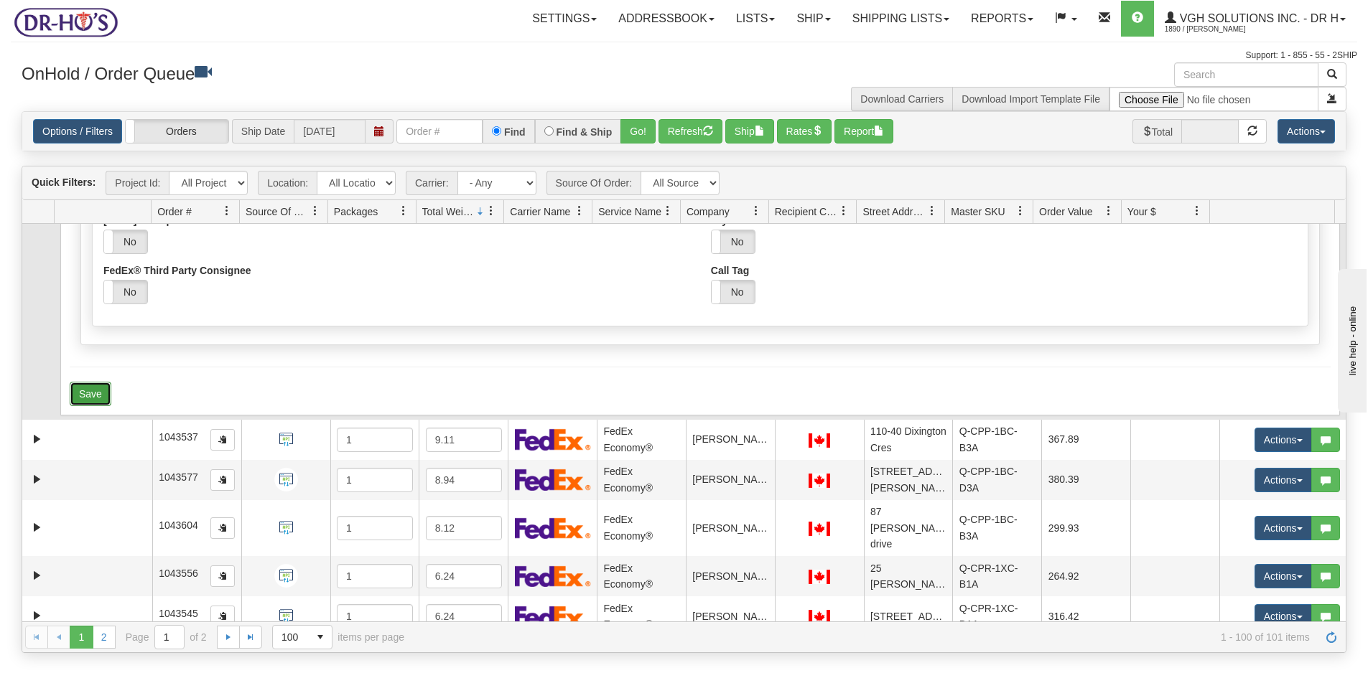
click at [99, 391] on button "Save" at bounding box center [91, 394] width 42 height 24
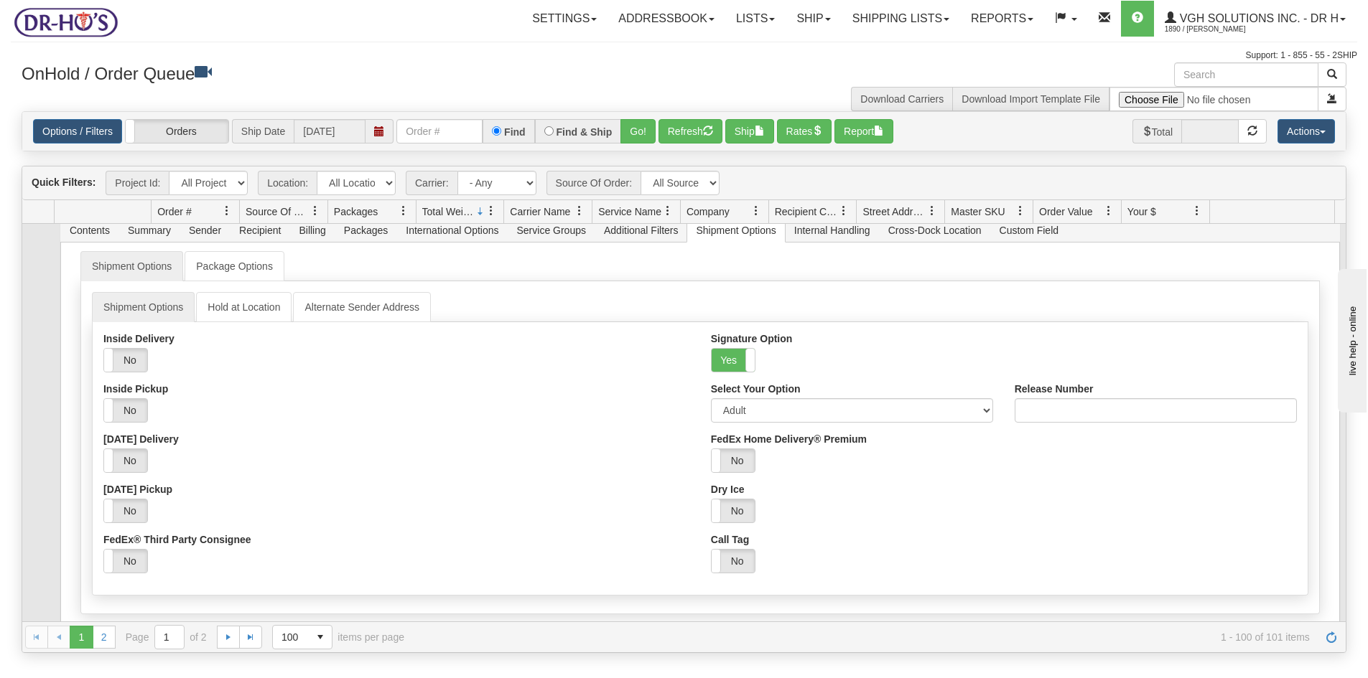
scroll to position [2872, 0]
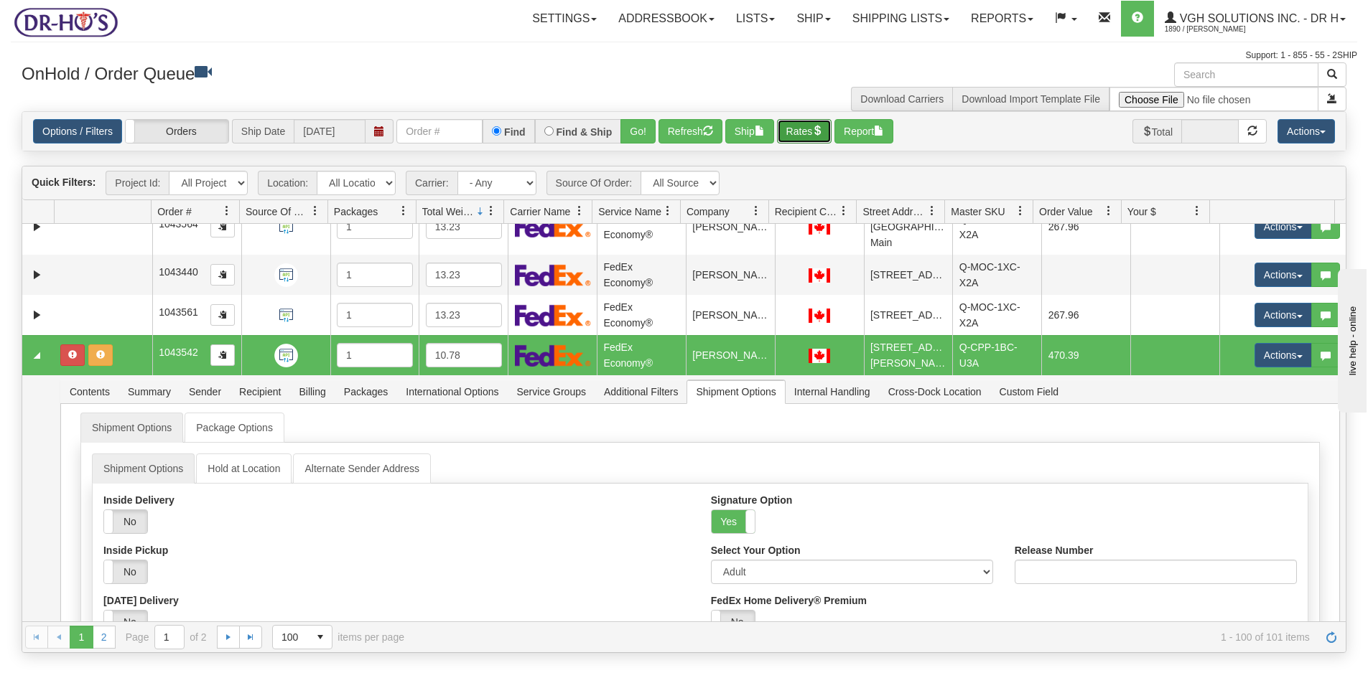
click at [802, 131] on button "Rates" at bounding box center [804, 131] width 55 height 24
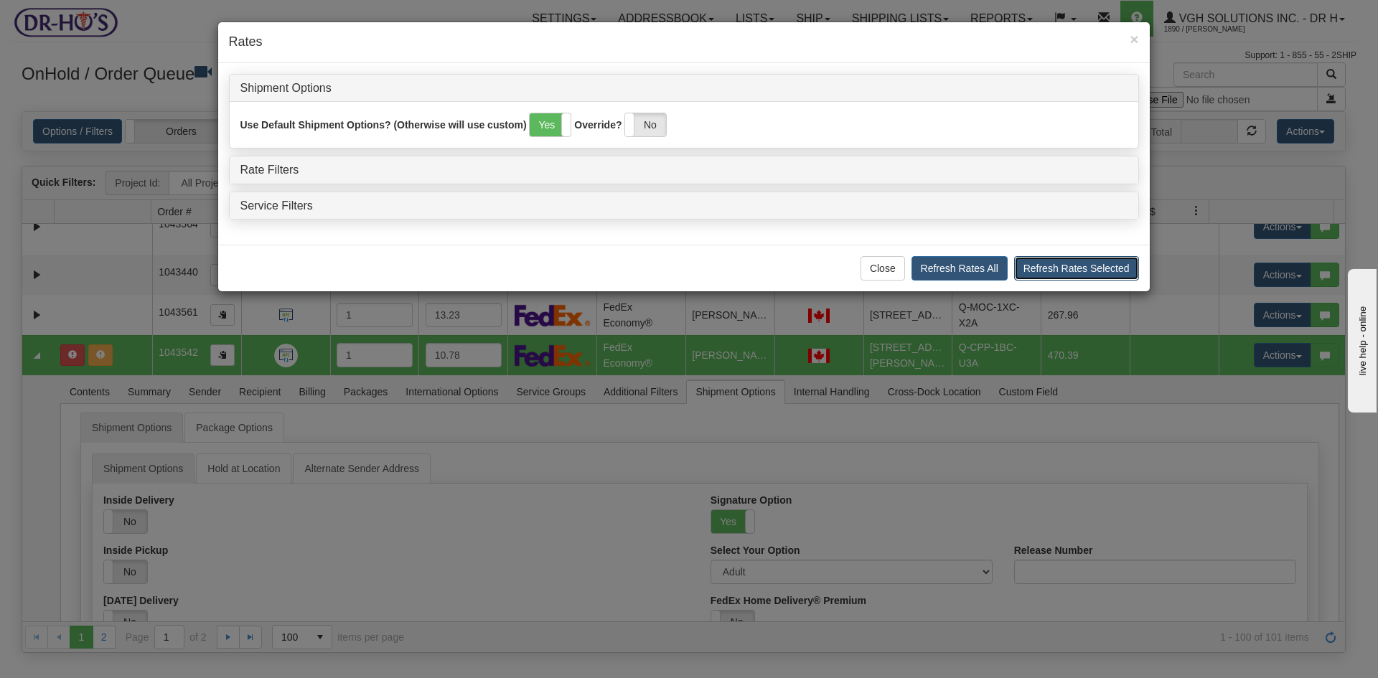
click at [1063, 268] on button "Refresh Rates Selected" at bounding box center [1076, 268] width 125 height 24
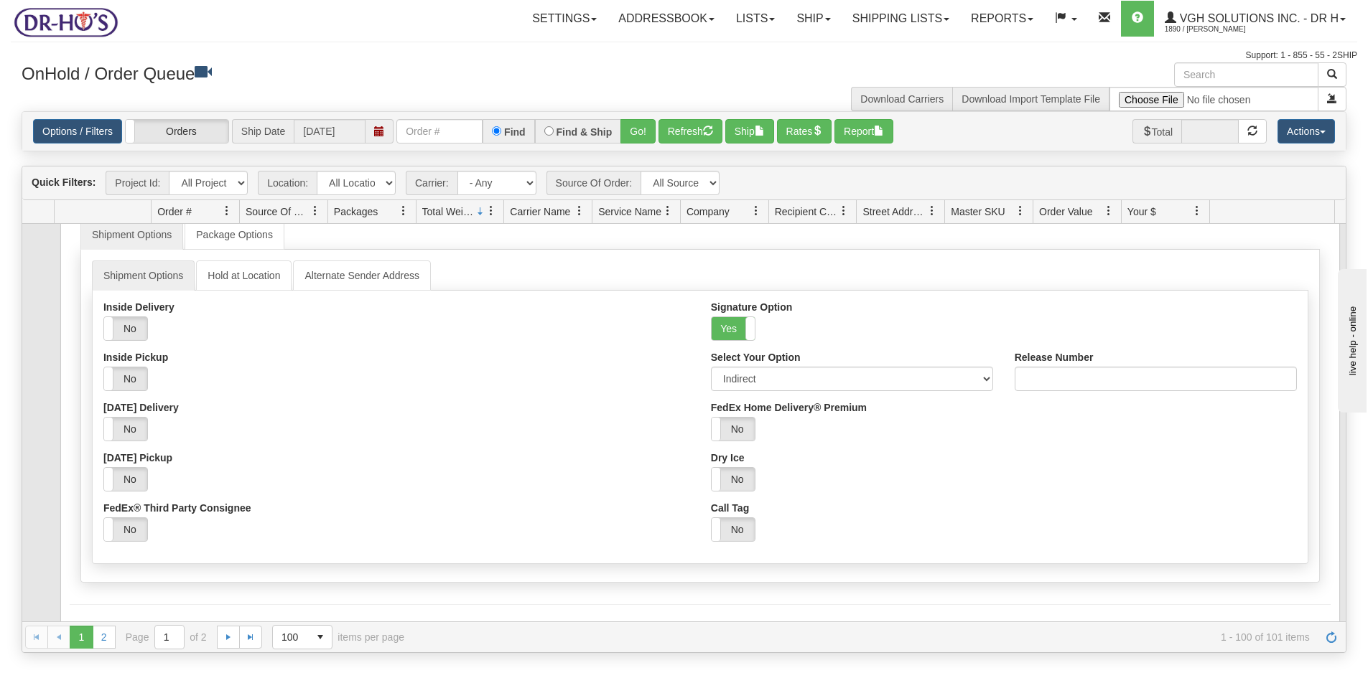
scroll to position [0, 0]
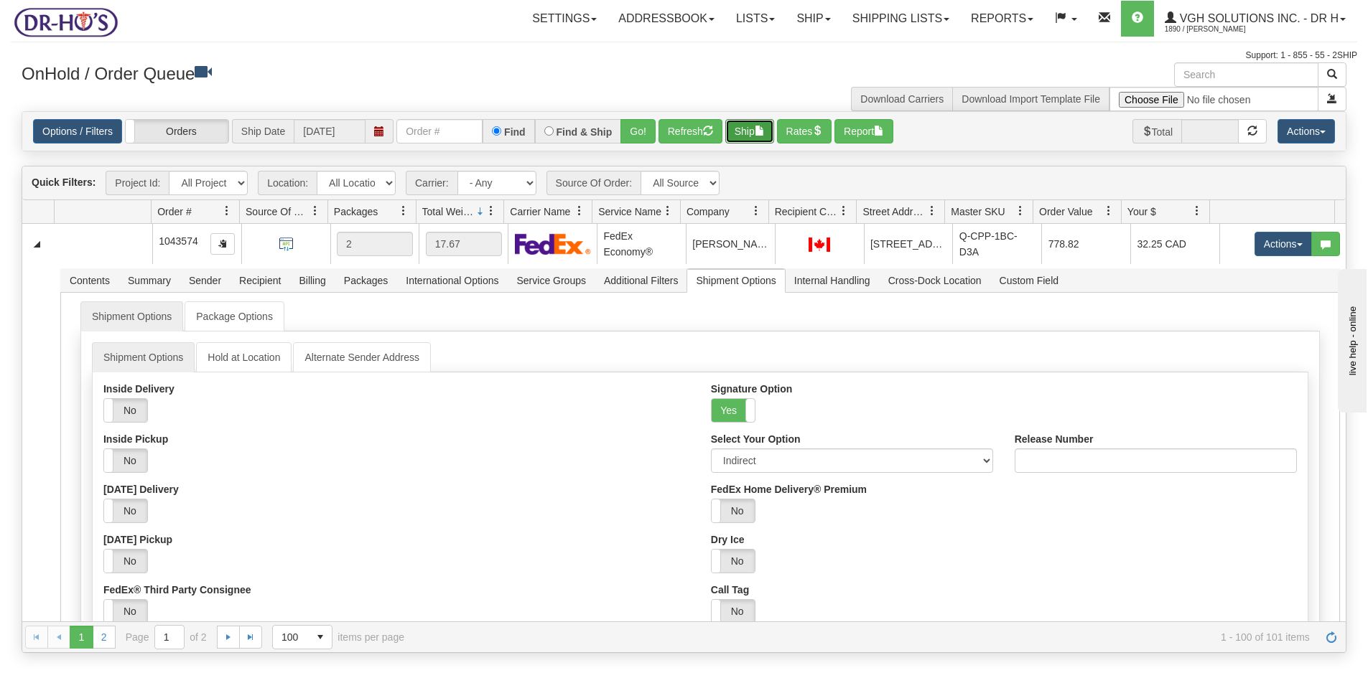
click at [737, 132] on button "Ship" at bounding box center [749, 131] width 49 height 24
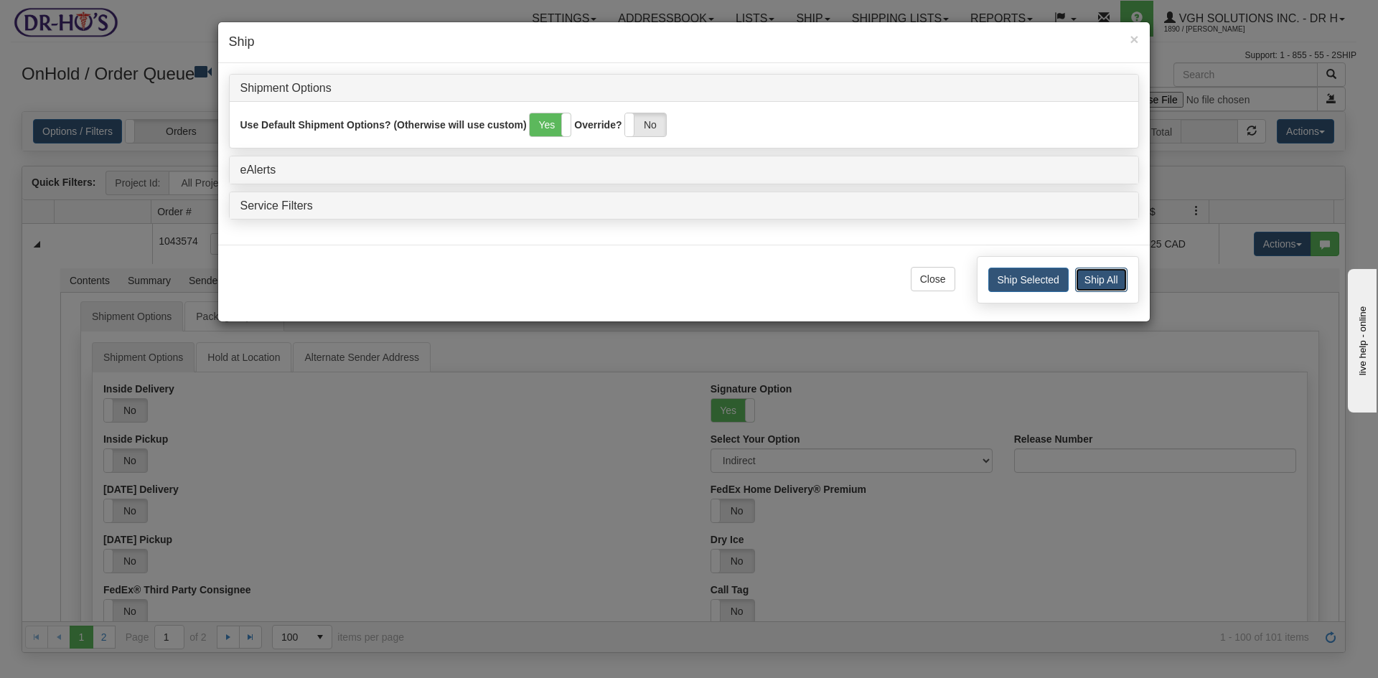
click at [1101, 276] on button "Ship All" at bounding box center [1101, 280] width 52 height 24
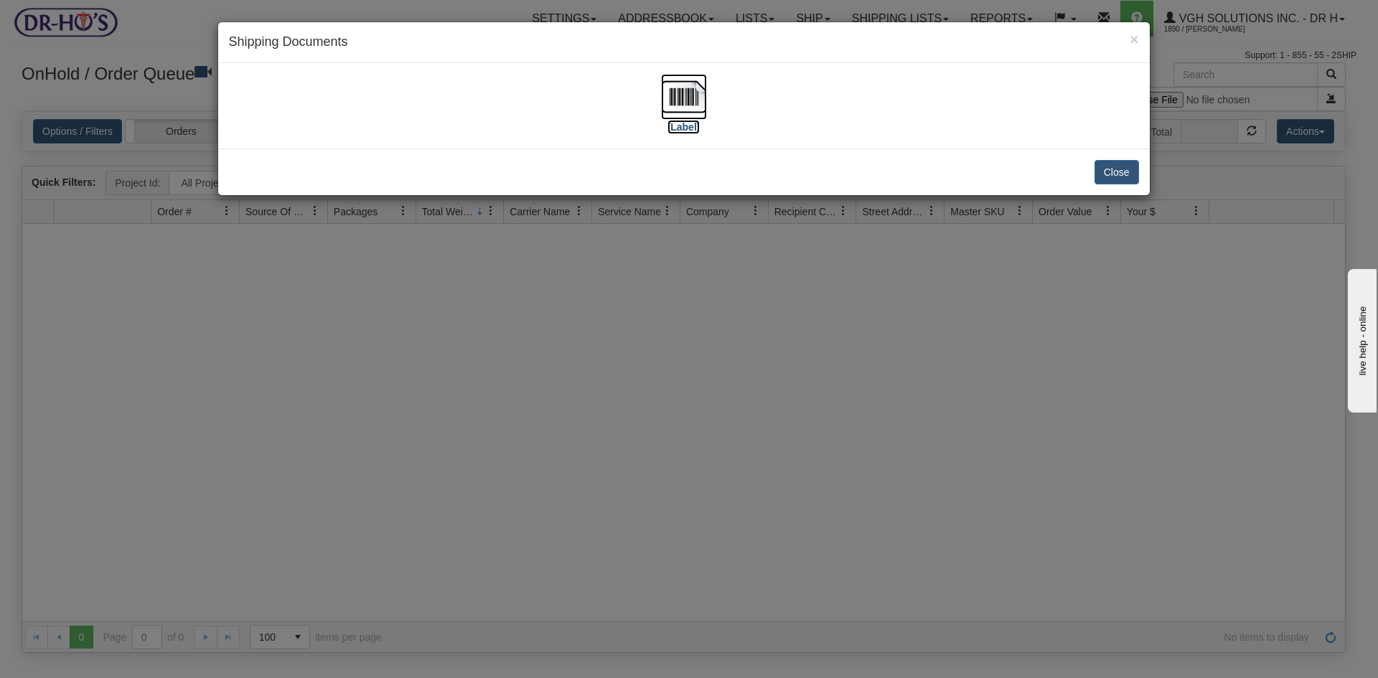
click at [681, 103] on img at bounding box center [684, 97] width 46 height 46
drag, startPoint x: 1117, startPoint y: 169, endPoint x: 1103, endPoint y: 165, distance: 14.8
click at [1117, 169] on button "Close" at bounding box center [1117, 172] width 45 height 24
